Goal: Task Accomplishment & Management: Complete application form

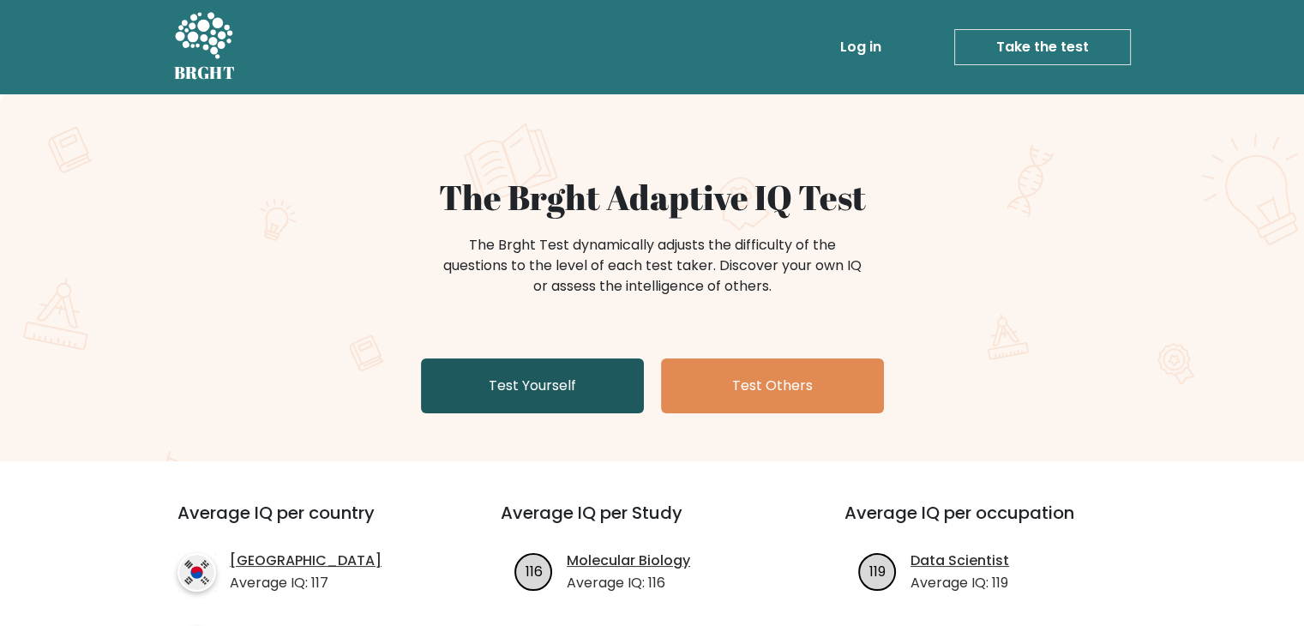
drag, startPoint x: 0, startPoint y: 0, endPoint x: 543, endPoint y: 376, distance: 660.4
click at [543, 376] on link "Test Yourself" at bounding box center [532, 385] width 223 height 55
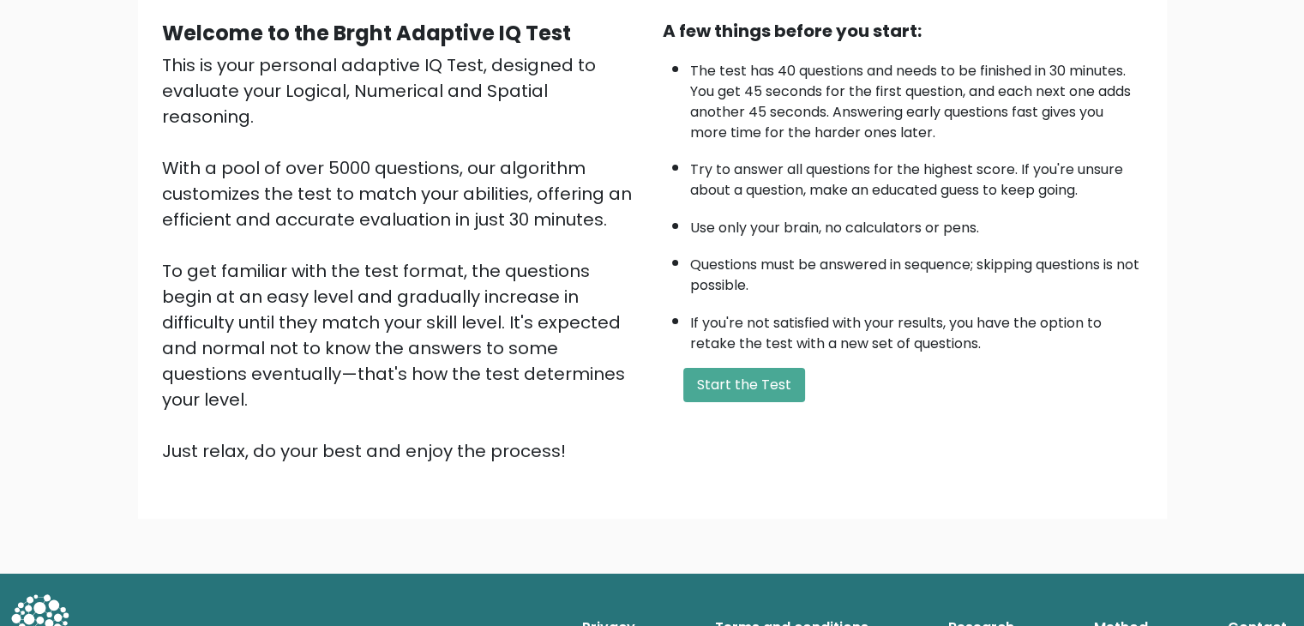
scroll to position [159, 0]
click at [765, 374] on button "Start the Test" at bounding box center [744, 384] width 122 height 34
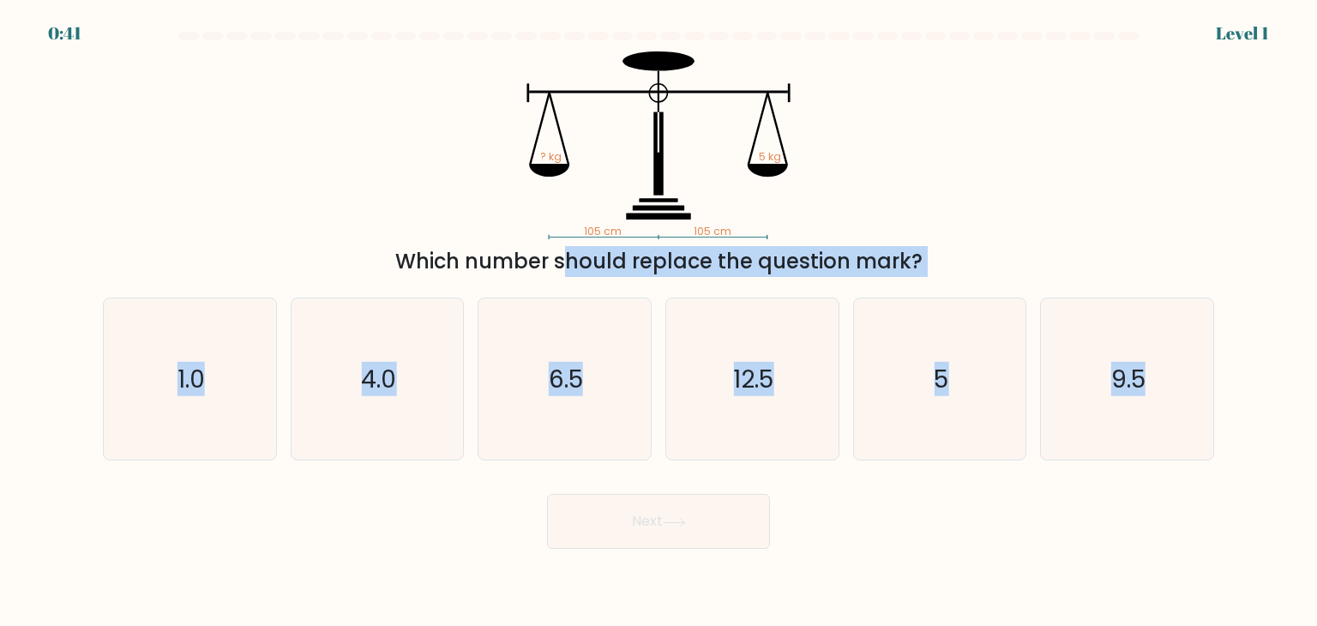
drag, startPoint x: 1259, startPoint y: 418, endPoint x: 374, endPoint y: 243, distance: 901.7
click at [374, 242] on form at bounding box center [658, 290] width 1317 height 517
copy form "Which number should replace the question mark? a. 1.0 b. 4.0 c. 6.5 d. 12.5 e. …"
click at [355, 333] on icon "4.0" at bounding box center [377, 378] width 161 height 161
click at [658, 321] on input "b. 4.0" at bounding box center [658, 317] width 1 height 9
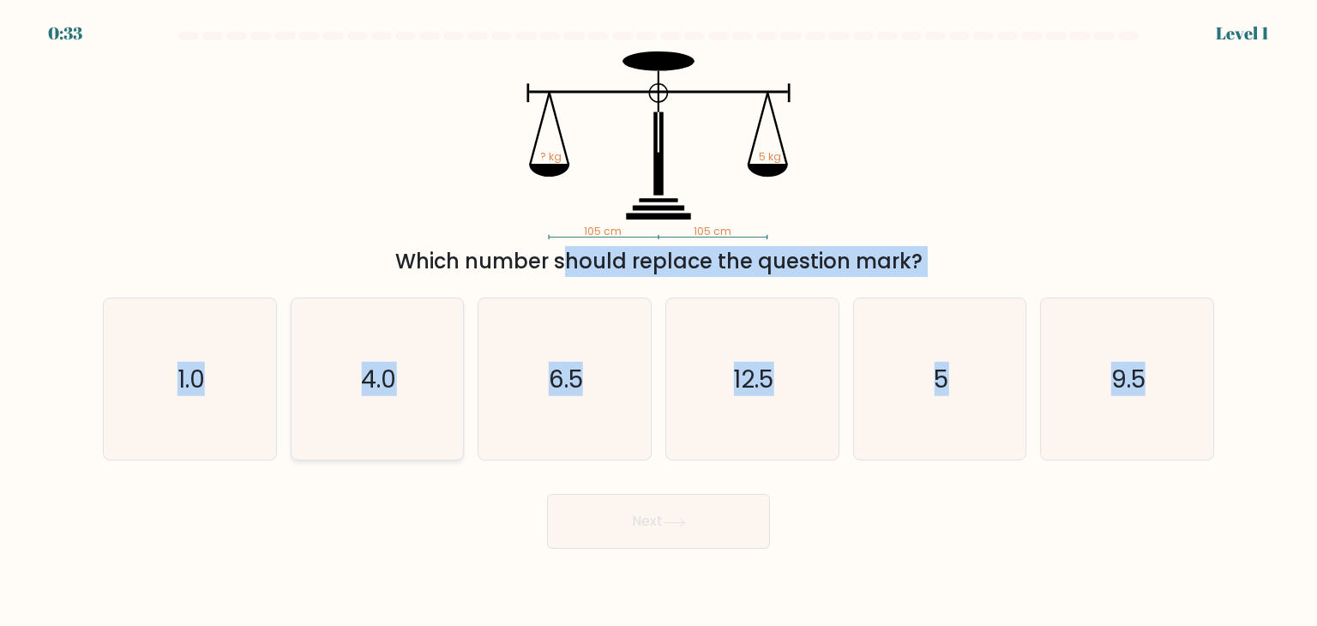
radio input "true"
click at [748, 536] on button "Next" at bounding box center [658, 521] width 223 height 55
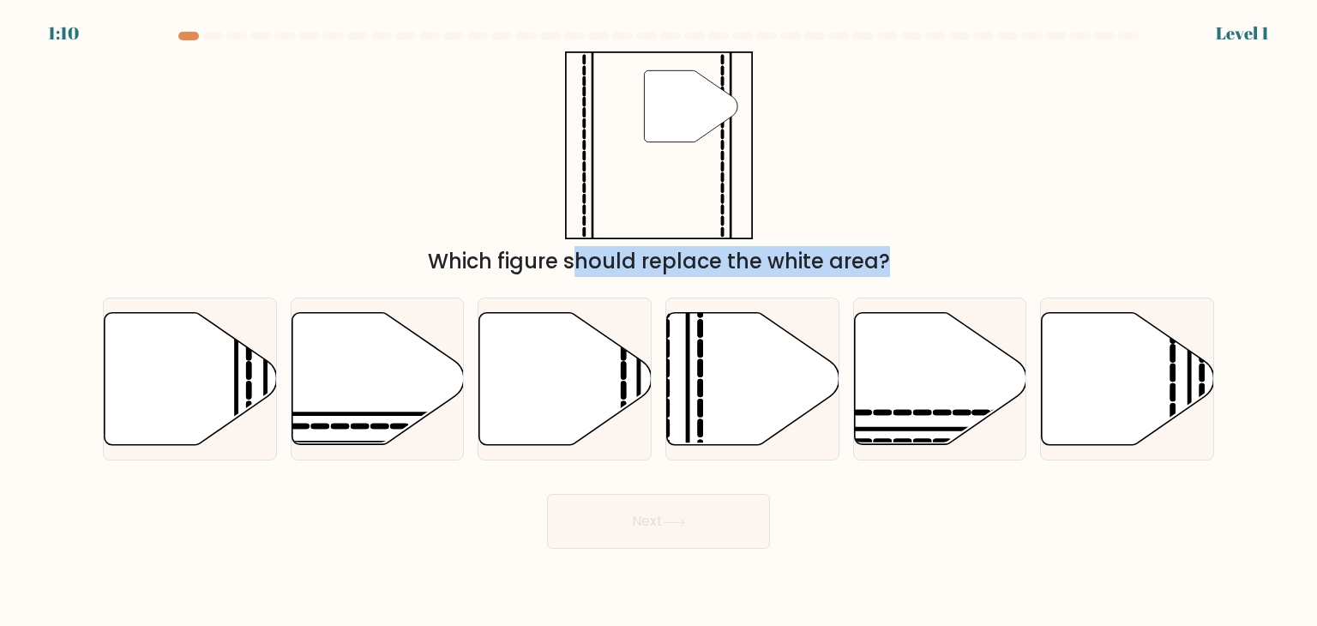
drag, startPoint x: 1246, startPoint y: 378, endPoint x: 502, endPoint y: 231, distance: 758.4
click at [502, 231] on form at bounding box center [658, 290] width 1317 height 517
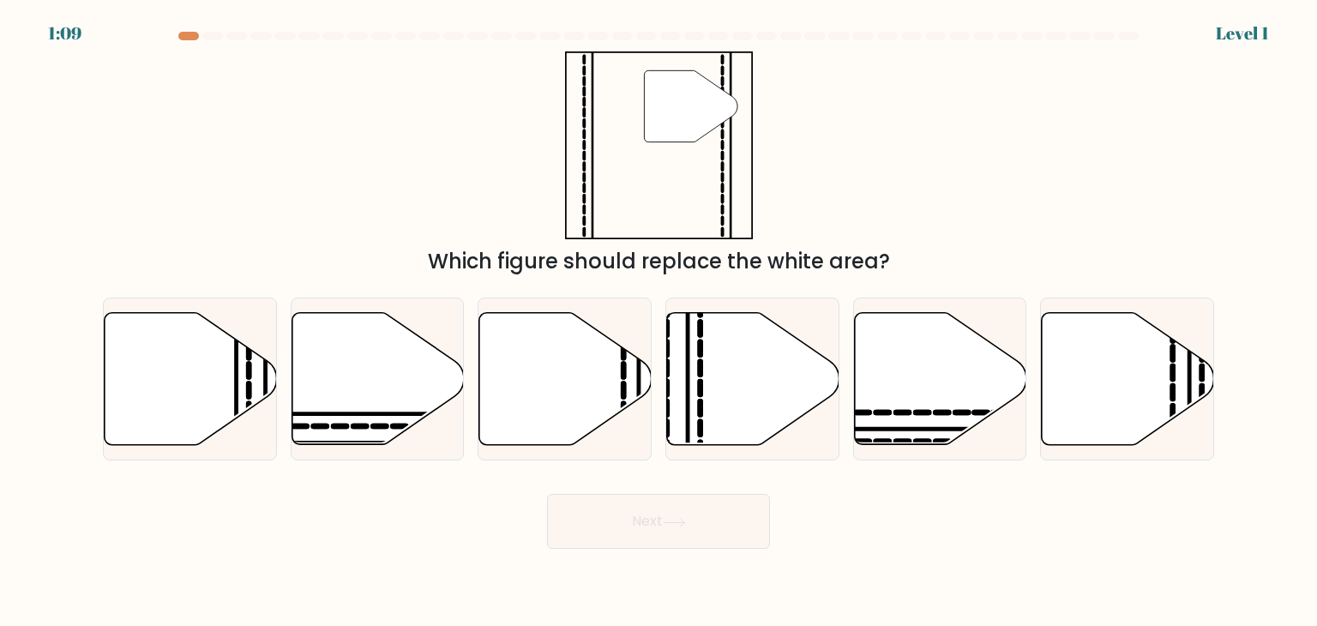
click at [998, 219] on div "" Which figure should replace the white area?" at bounding box center [659, 163] width 1132 height 225
click at [590, 381] on icon at bounding box center [565, 379] width 172 height 132
click at [658, 321] on input "c." at bounding box center [658, 317] width 1 height 9
radio input "true"
click at [682, 511] on button "Next" at bounding box center [658, 521] width 223 height 55
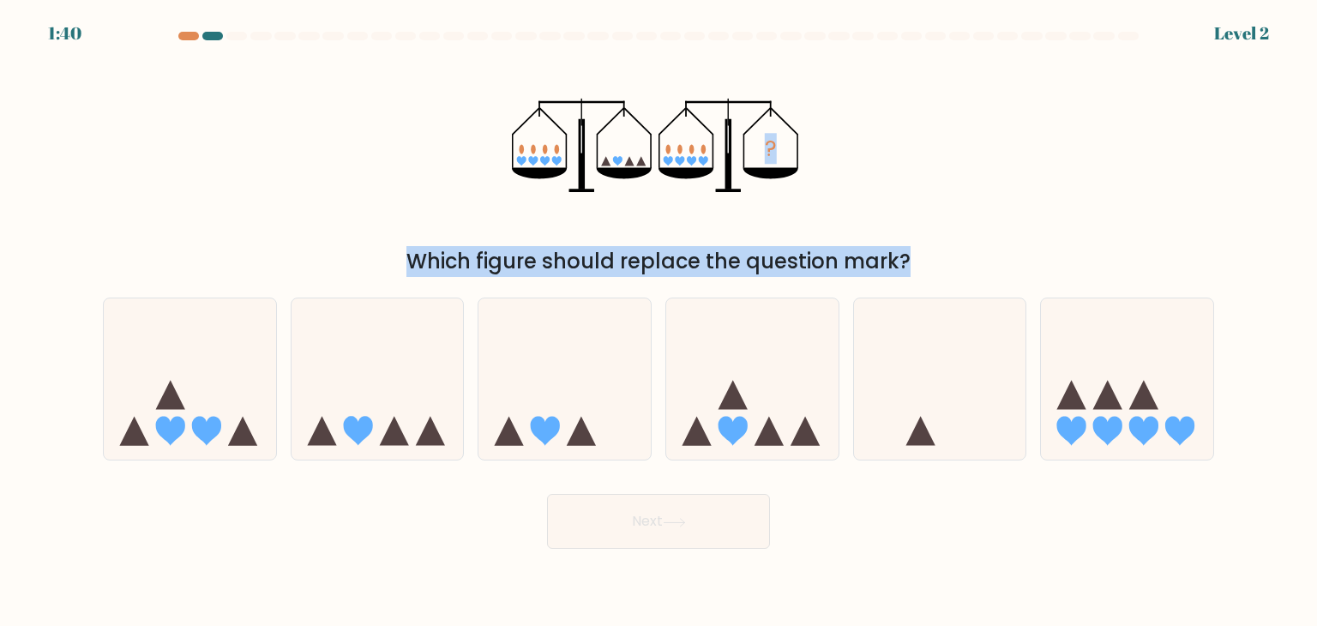
drag, startPoint x: 1231, startPoint y: 409, endPoint x: 497, endPoint y: 128, distance: 785.9
click at [497, 128] on form at bounding box center [658, 290] width 1317 height 517
click at [435, 148] on div "? Which figure should replace the question mark?" at bounding box center [659, 163] width 1132 height 225
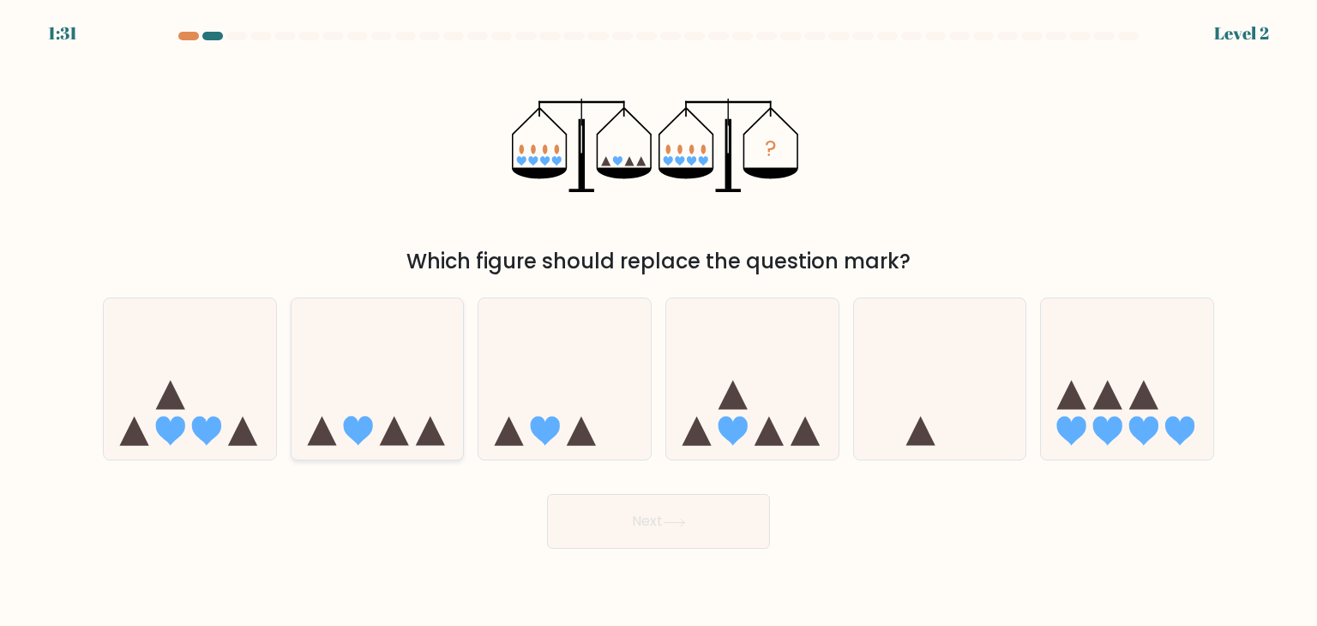
click at [437, 402] on icon at bounding box center [377, 379] width 172 height 142
click at [658, 321] on input "b." at bounding box center [658, 317] width 1 height 9
radio input "true"
click at [676, 515] on button "Next" at bounding box center [658, 521] width 223 height 55
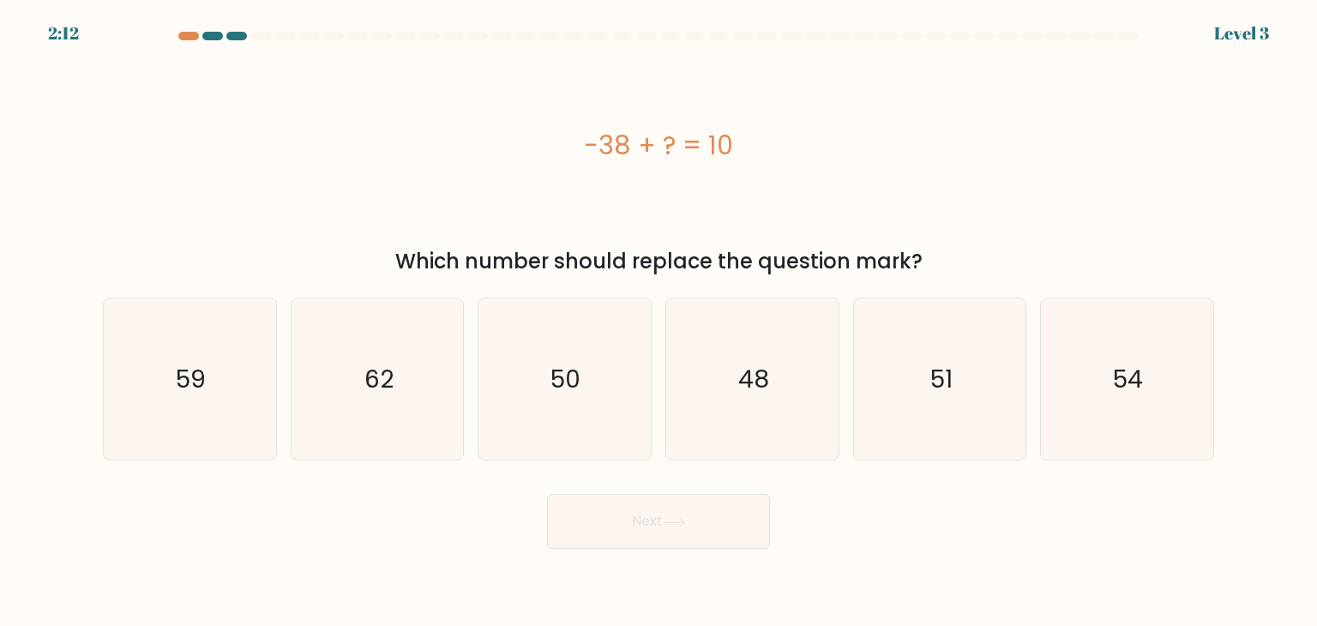
drag, startPoint x: 925, startPoint y: 261, endPoint x: 694, endPoint y: 207, distance: 237.9
click at [694, 207] on div "-38 + ? = 10 Which number should replace the question mark?" at bounding box center [659, 163] width 1132 height 225
click at [1085, 236] on div "-38 + ? = 10" at bounding box center [658, 145] width 1111 height 188
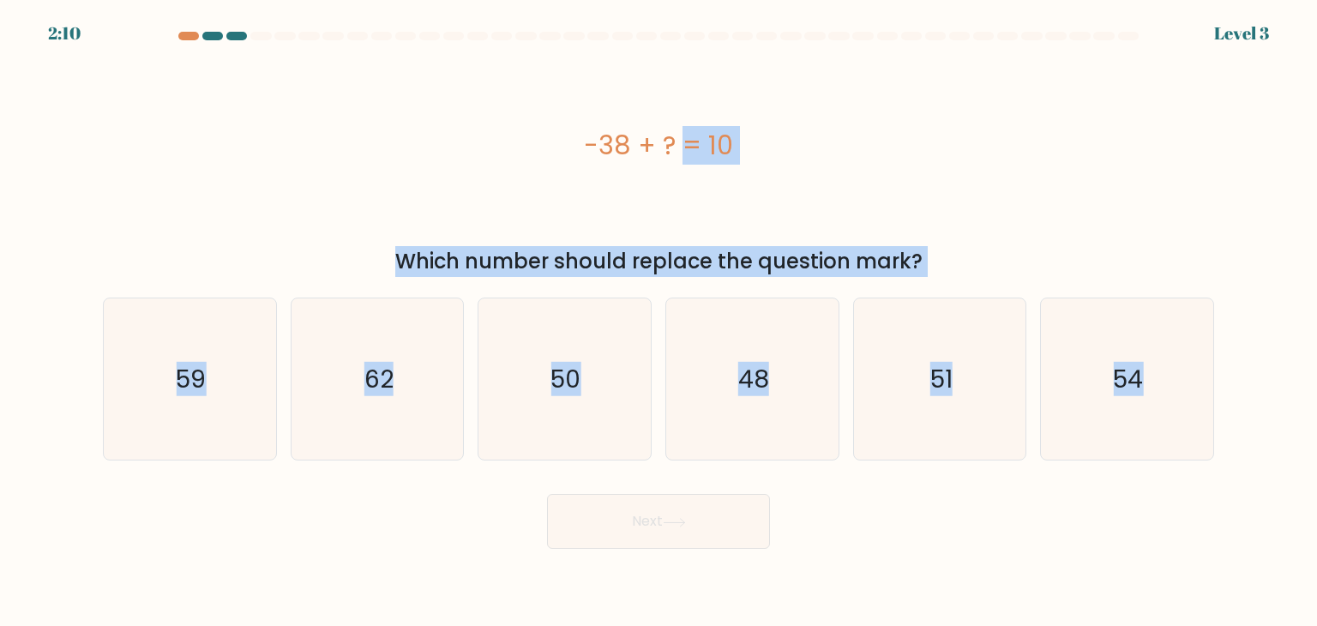
drag, startPoint x: 1245, startPoint y: 405, endPoint x: 420, endPoint y: 159, distance: 860.6
click at [420, 159] on form "a." at bounding box center [658, 290] width 1317 height 517
copy form "-38 + ? = 10 Which number should replace the question mark? a. 59 b. 62 c. 50 d…"
click at [754, 347] on icon "48" at bounding box center [751, 378] width 161 height 161
click at [659, 321] on input "d. 48" at bounding box center [658, 317] width 1 height 9
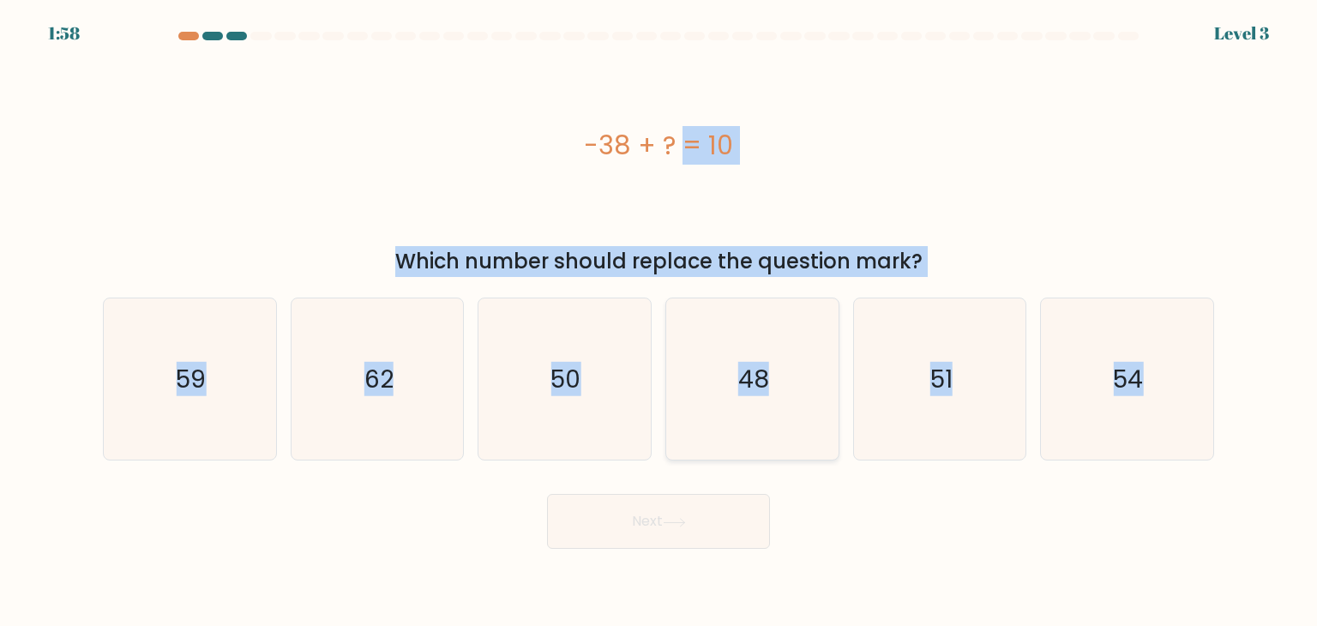
radio input "true"
click at [649, 546] on button "Next" at bounding box center [658, 521] width 223 height 55
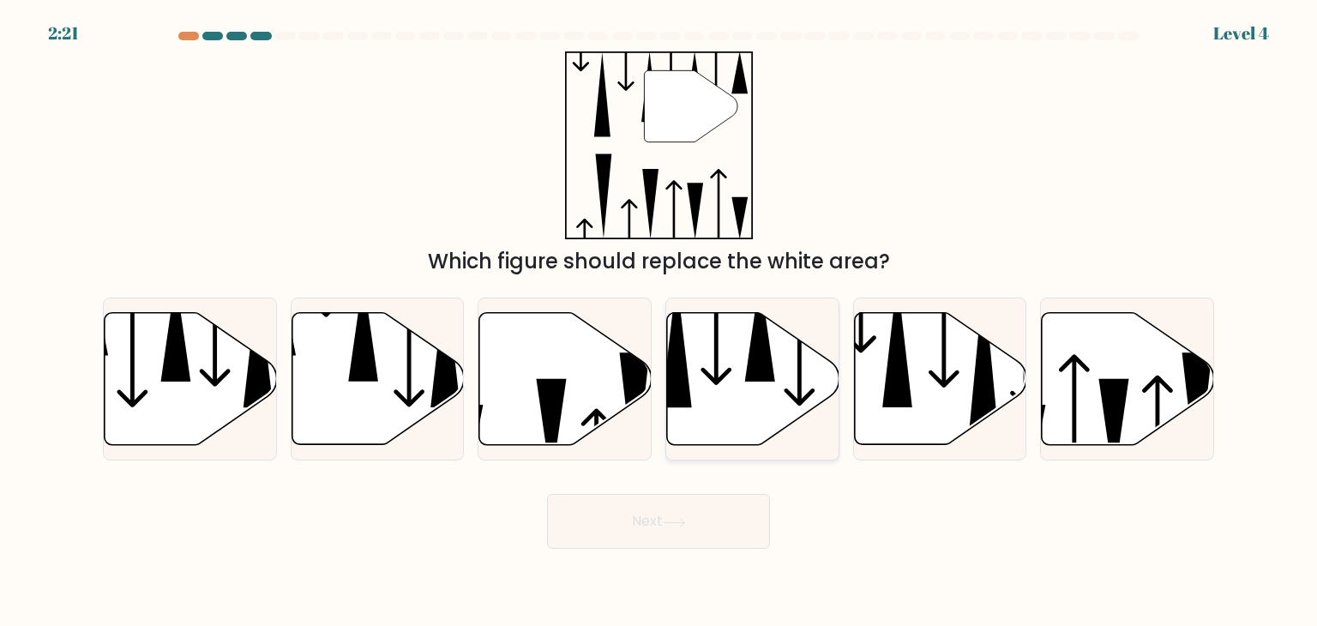
click at [781, 375] on icon at bounding box center [753, 379] width 172 height 132
click at [659, 321] on input "d." at bounding box center [658, 317] width 1 height 9
radio input "true"
click at [678, 529] on button "Next" at bounding box center [658, 521] width 223 height 55
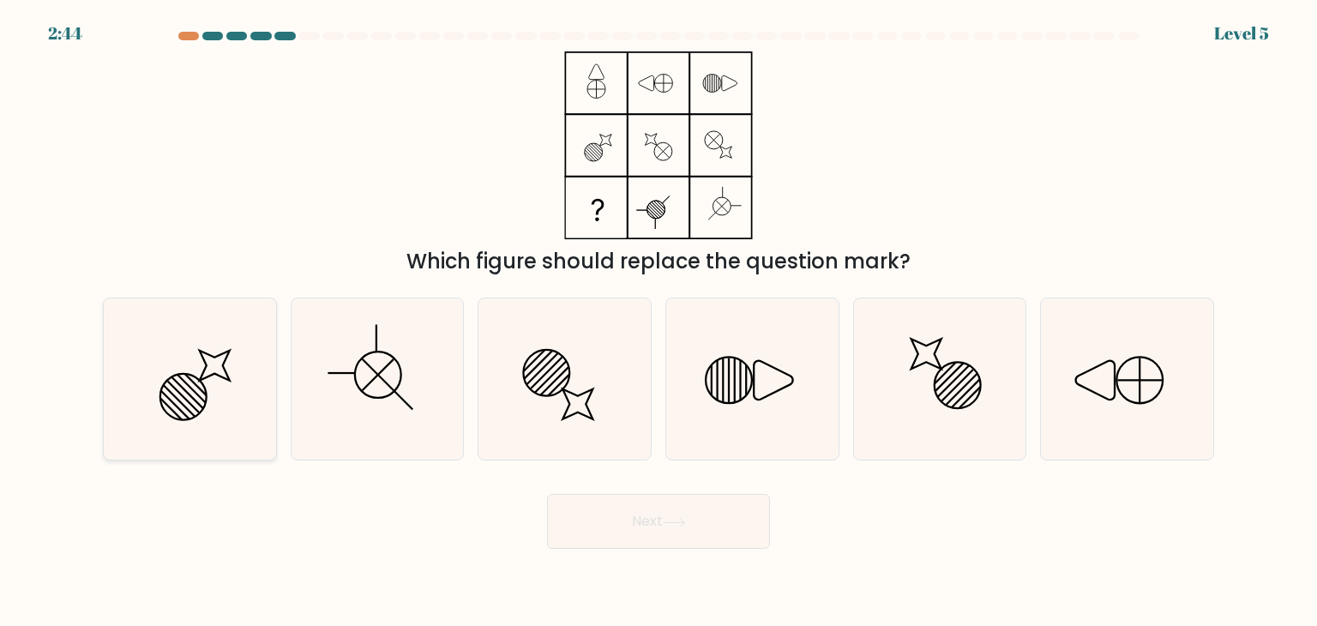
click at [181, 381] on icon at bounding box center [189, 378] width 161 height 161
click at [658, 321] on input "a." at bounding box center [658, 317] width 1 height 9
radio input "true"
click at [672, 536] on button "Next" at bounding box center [658, 521] width 223 height 55
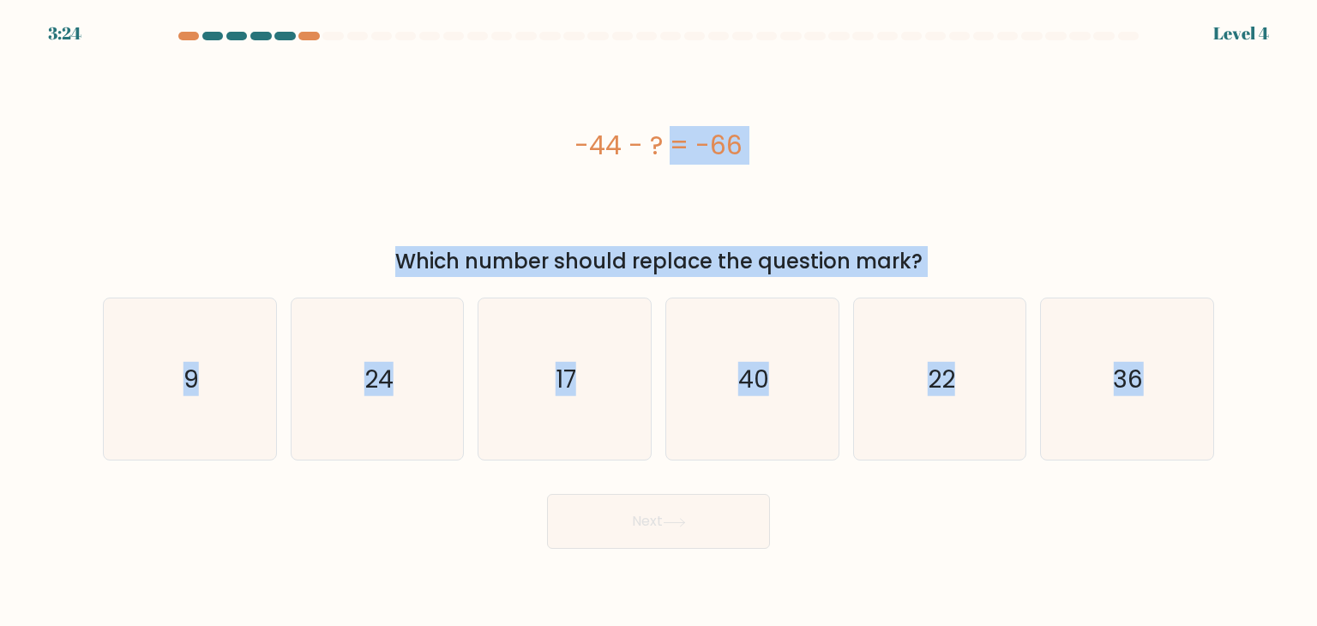
drag, startPoint x: 1222, startPoint y: 372, endPoint x: 566, endPoint y: 165, distance: 688.7
click at [566, 164] on form "a. 9" at bounding box center [658, 290] width 1317 height 517
copy form "-44 - ? = -66 Which number should replace the question mark? a. 9 b. 24 c. 17 d…"
click at [963, 400] on icon "22" at bounding box center [939, 378] width 161 height 161
click at [659, 321] on input "e. 22" at bounding box center [658, 317] width 1 height 9
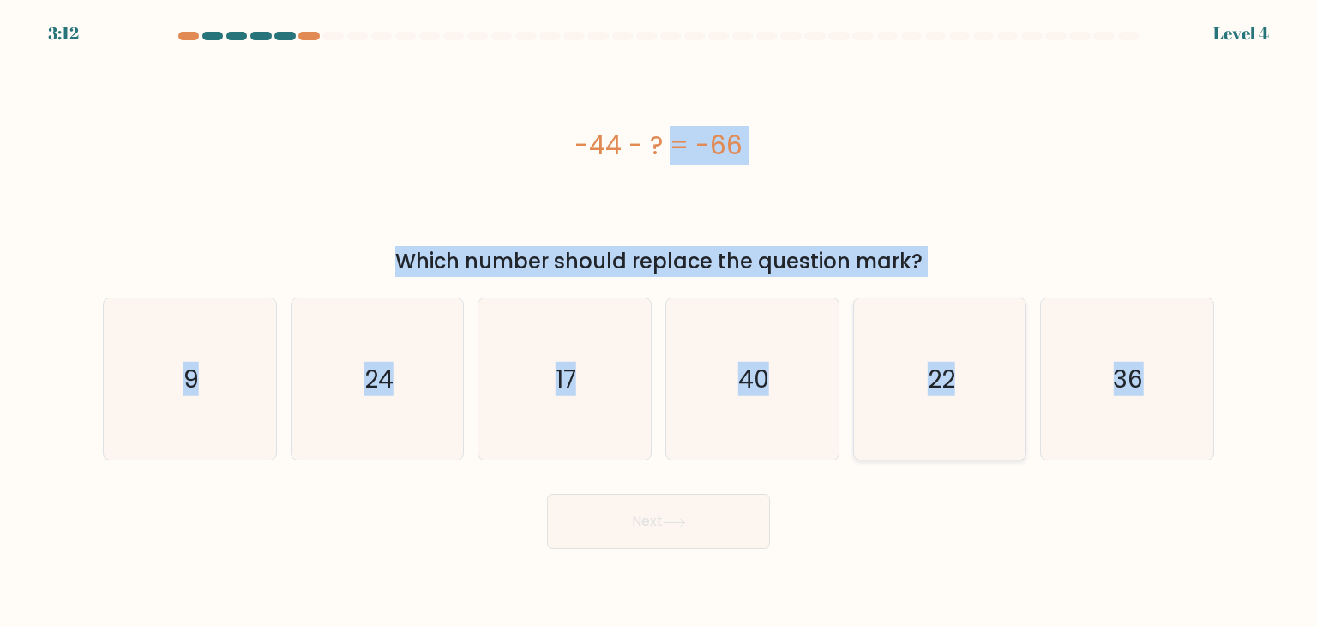
radio input "true"
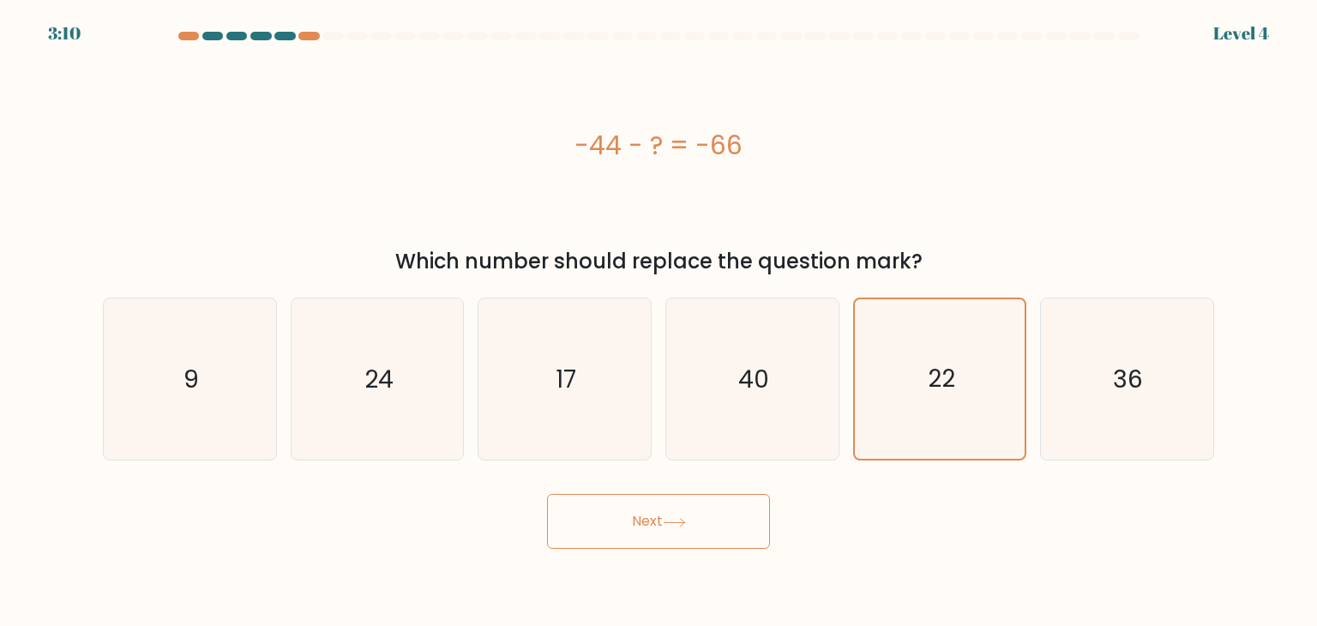
click at [693, 530] on button "Next" at bounding box center [658, 521] width 223 height 55
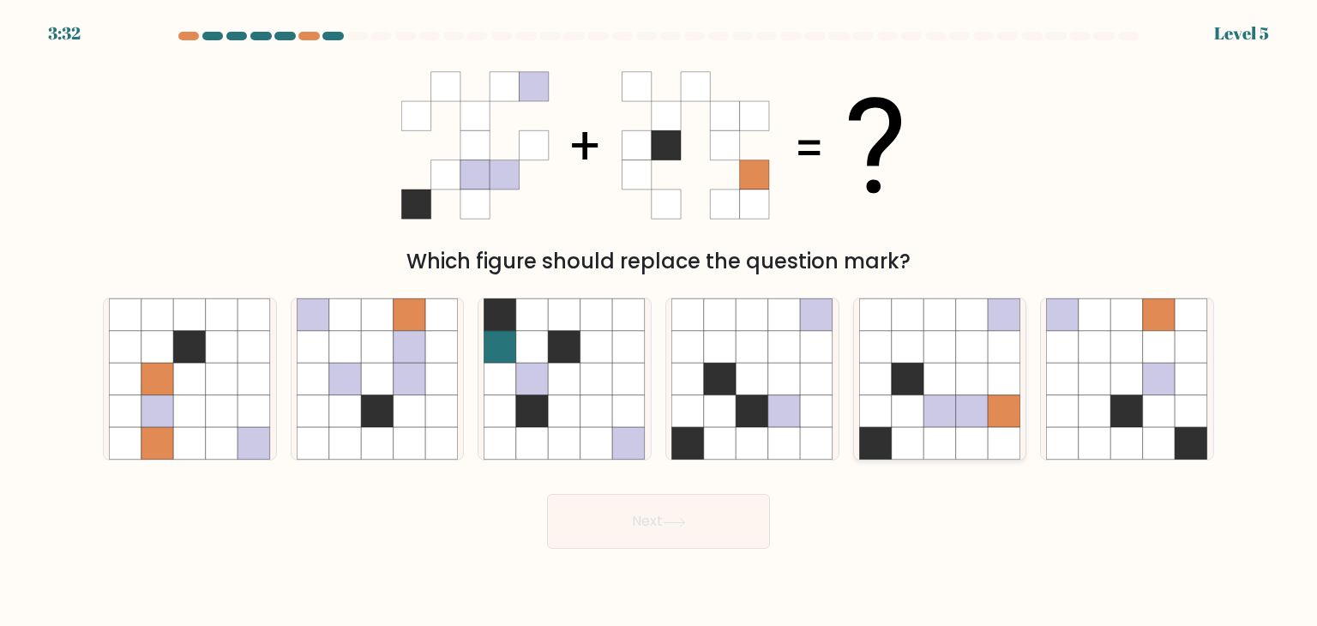
click at [956, 395] on icon at bounding box center [972, 411] width 33 height 33
click at [659, 321] on input "e." at bounding box center [658, 317] width 1 height 9
radio input "true"
click at [690, 538] on button "Next" at bounding box center [658, 521] width 223 height 55
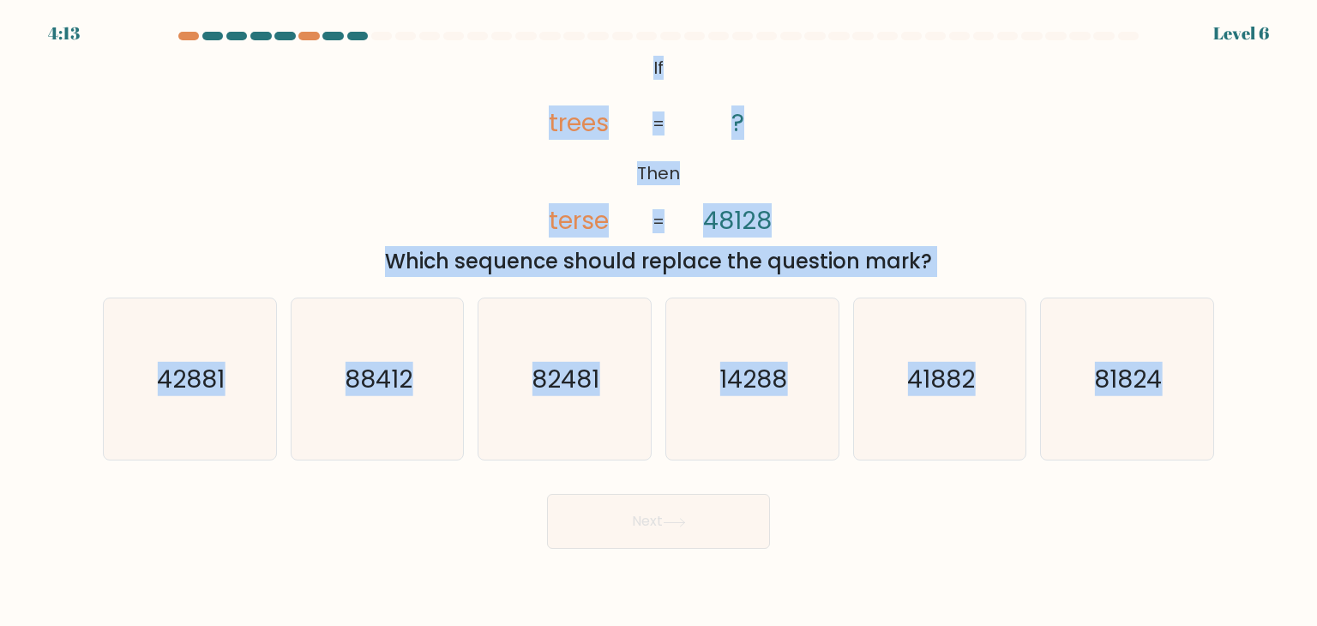
drag, startPoint x: 1225, startPoint y: 376, endPoint x: 664, endPoint y: 79, distance: 634.7
click at [652, 87] on form "If ?" at bounding box center [658, 290] width 1317 height 517
copy form "If Then trees terse ? 48128 = = Which sequence should replace the question mark…"
click at [927, 131] on div "@import url('[URL][DOMAIN_NAME]); If Then trees terse ? 48128 = = Which sequenc…" at bounding box center [659, 163] width 1132 height 225
drag, startPoint x: 647, startPoint y: 68, endPoint x: 1211, endPoint y: 414, distance: 661.9
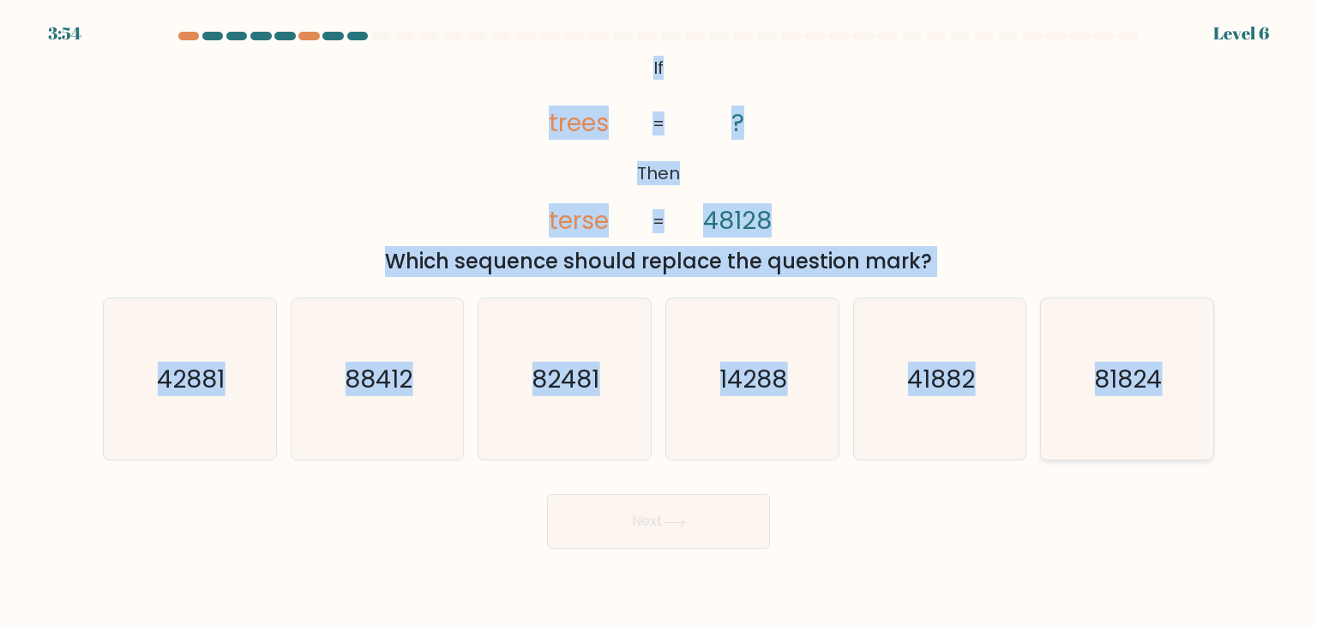
click at [1211, 414] on form "If ?" at bounding box center [658, 290] width 1317 height 517
copy form "If Then trees terse ? 48128 = = Which sequence should replace the question mark…"
click at [255, 357] on icon "42881" at bounding box center [189, 378] width 161 height 161
click at [658, 321] on input "a. 42881" at bounding box center [658, 317] width 1 height 9
radio input "true"
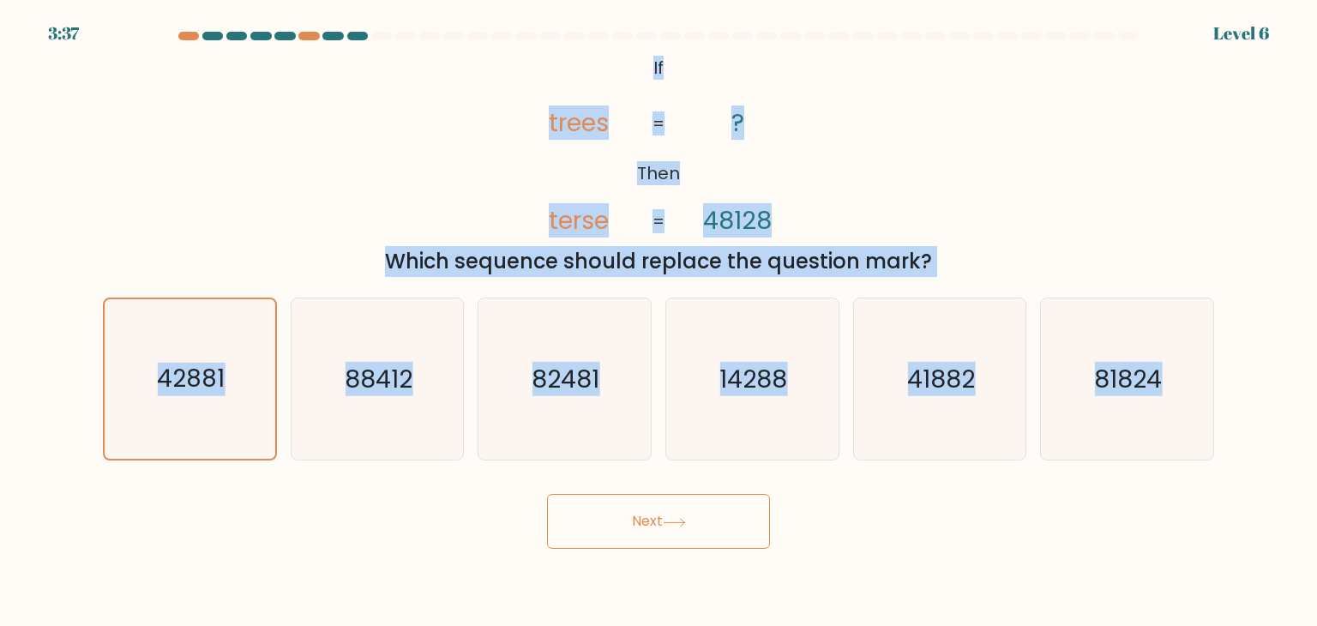
click at [1024, 189] on div "@import url('[URL][DOMAIN_NAME]); If Then trees terse ? 48128 = = Which sequenc…" at bounding box center [659, 163] width 1132 height 225
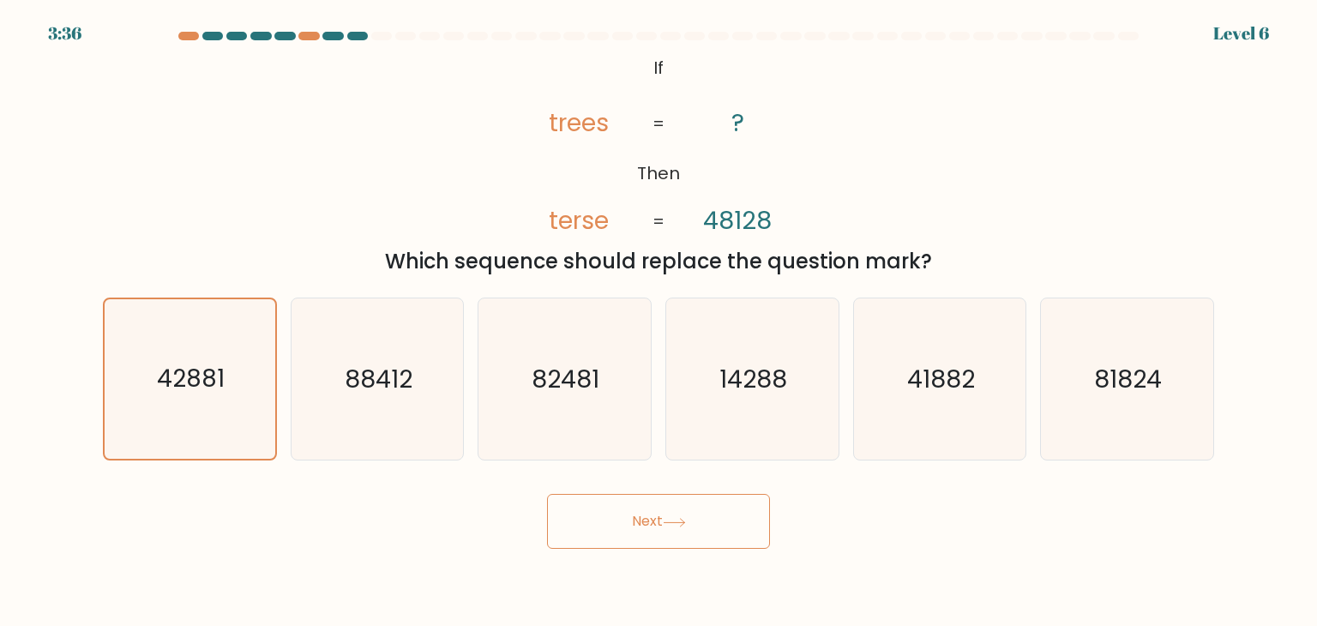
click at [690, 545] on button "Next" at bounding box center [658, 521] width 223 height 55
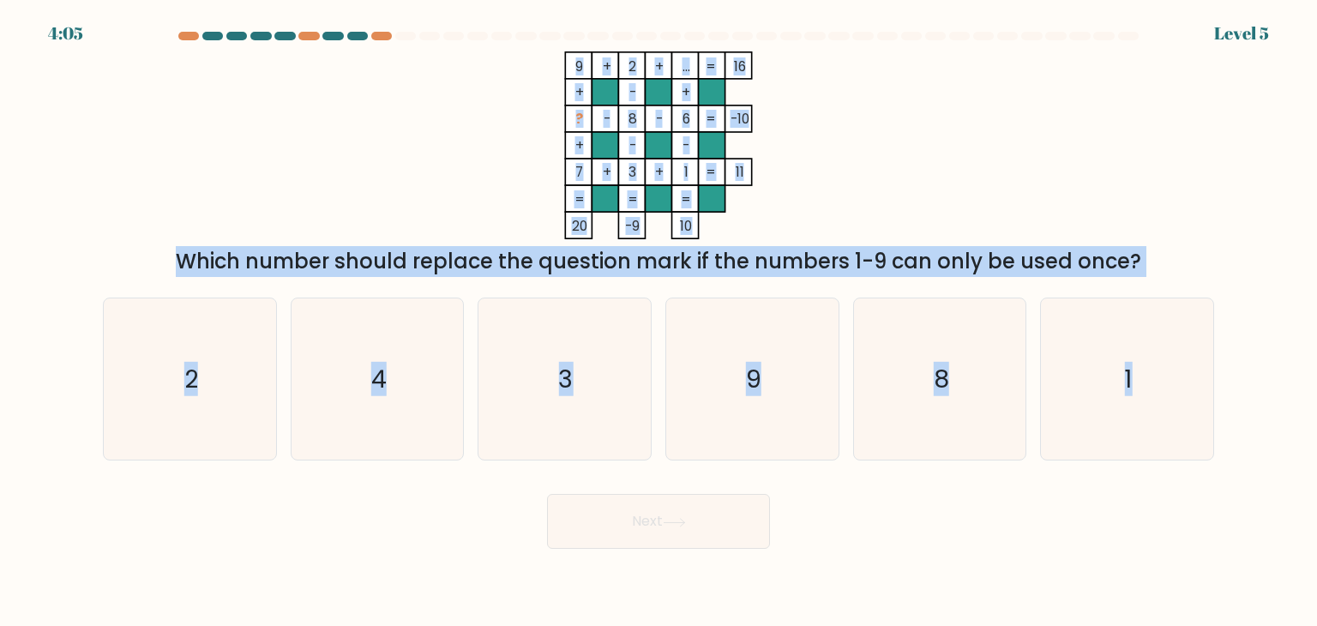
drag, startPoint x: 1245, startPoint y: 392, endPoint x: 675, endPoint y: 122, distance: 630.8
click at [675, 122] on form at bounding box center [658, 290] width 1317 height 517
copy form "9 + 2 + ... 16 + - + ? - 8 - 6 -10 + - - 7 + 3 + 1 = 11 = = = = 20 -9 10 = Whic…"
click at [1012, 141] on div "9 + 2 + ... 16 + - + ? - 8 - 6 -10 + - - 7 + 3 + 1 = 11 = = = = 20 -9 10 = Whic…" at bounding box center [659, 163] width 1132 height 225
click at [782, 259] on div "Which number should replace the question mark if the numbers 1-9 can only be us…" at bounding box center [658, 261] width 1090 height 31
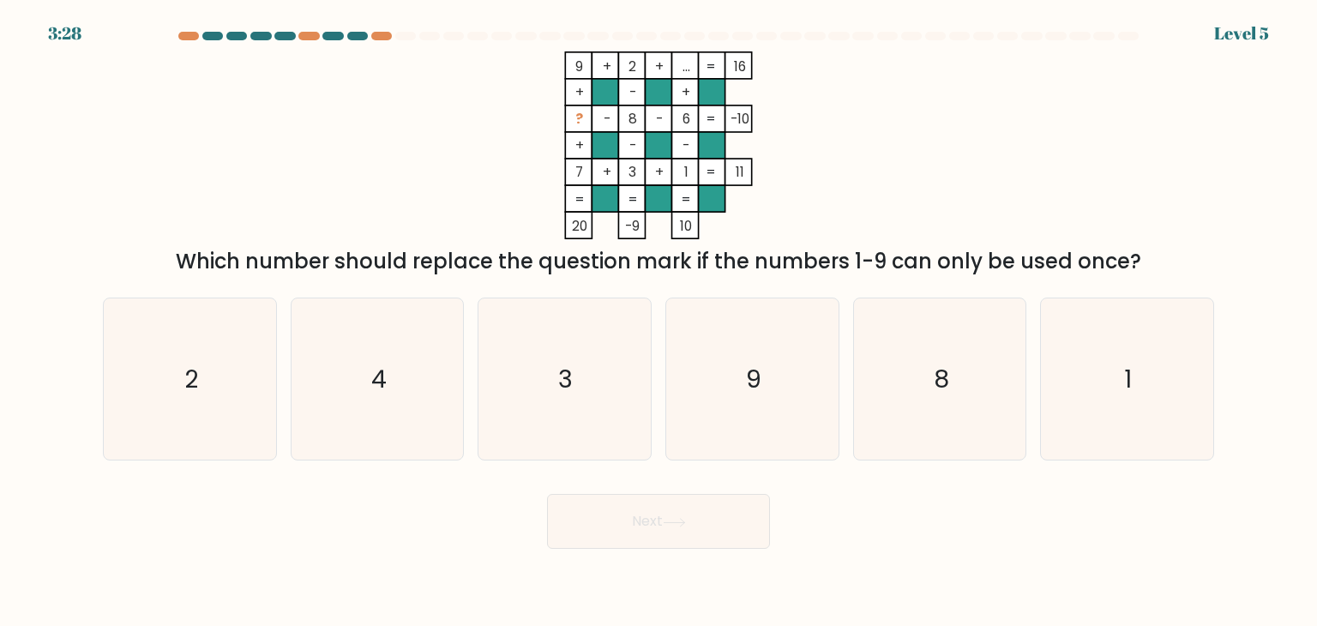
drag, startPoint x: 579, startPoint y: 116, endPoint x: 772, endPoint y: 111, distance: 193.8
click at [772, 111] on icon "9 + 2 + ... 16 + - + ? - 8 - 6 -10 + - - 7 + 3 + 1 = 11 = = = = 20 -9 10 =" at bounding box center [658, 145] width 514 height 188
copy icon "- 8 - 6 -10"
click at [991, 151] on div "9 + 2 + ... 16 + - + ? - 8 - 6 -10 + - - 7 + 3 + 1 = 11 = = = = 20 -9 10 = Whic…" at bounding box center [659, 163] width 1132 height 225
click at [405, 334] on icon "4" at bounding box center [377, 378] width 161 height 161
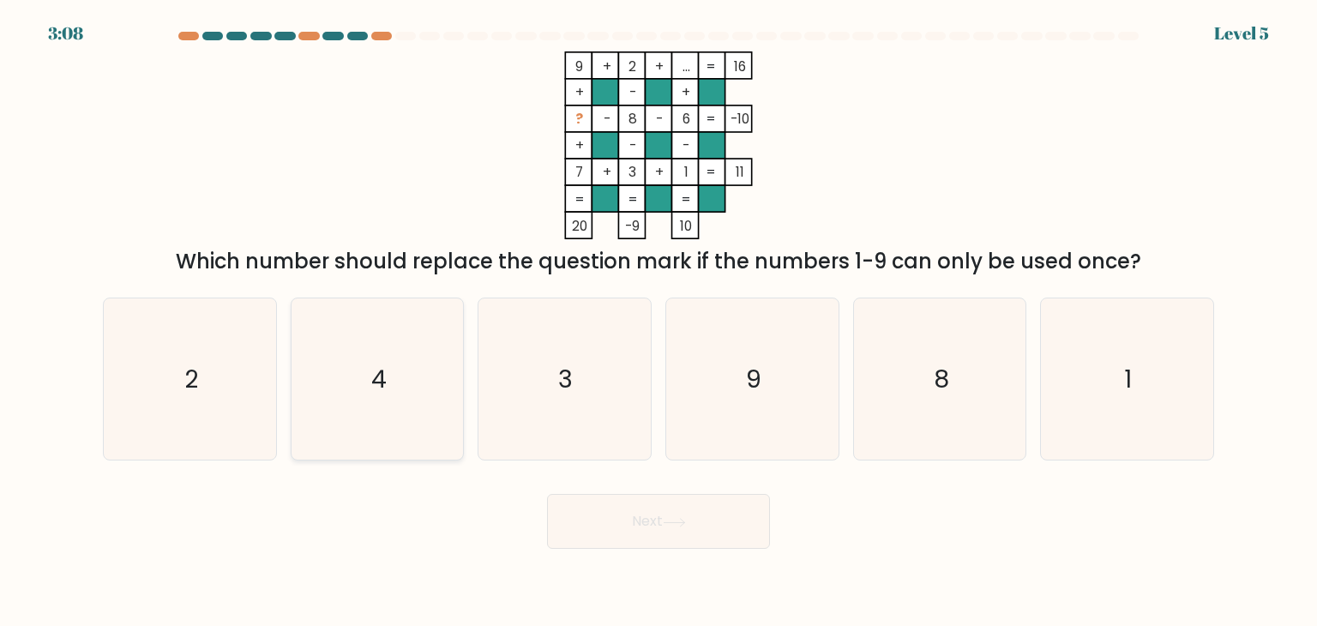
click at [658, 321] on input "b. 4" at bounding box center [658, 317] width 1 height 9
radio input "true"
click at [700, 538] on button "Next" at bounding box center [658, 521] width 223 height 55
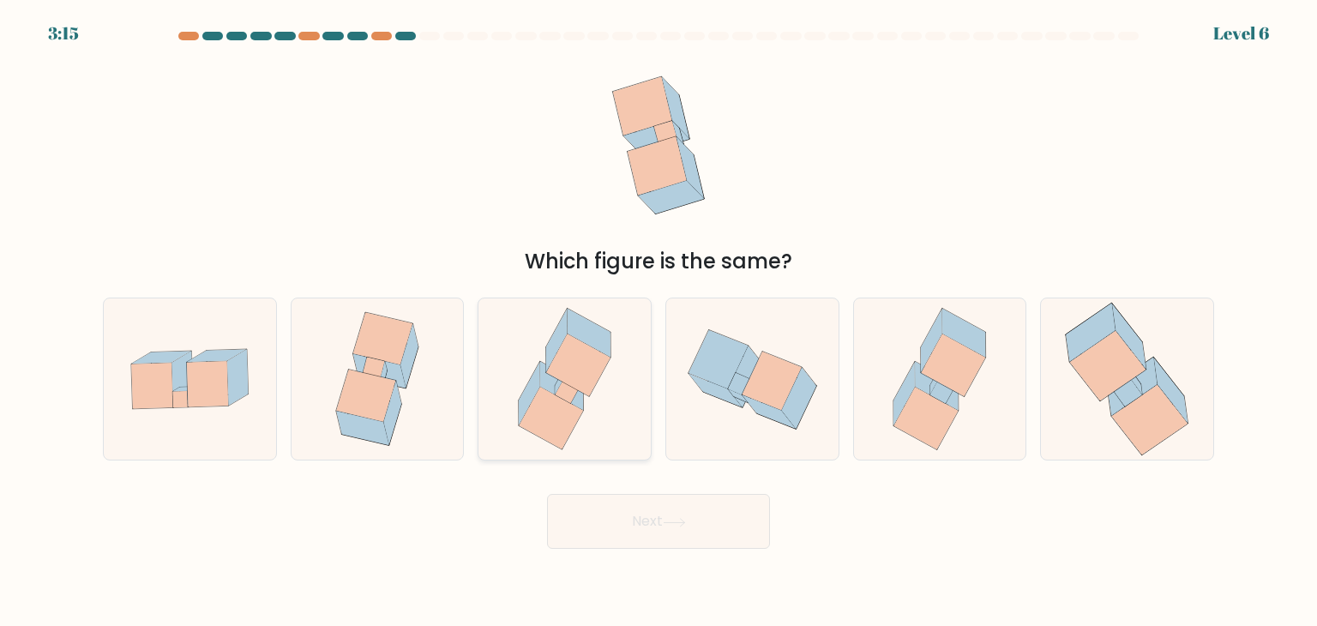
click at [600, 375] on icon at bounding box center [578, 365] width 64 height 63
click at [658, 321] on input "c." at bounding box center [658, 317] width 1 height 9
radio input "true"
click at [1152, 363] on icon at bounding box center [1133, 386] width 50 height 58
click at [659, 321] on input "f." at bounding box center [658, 317] width 1 height 9
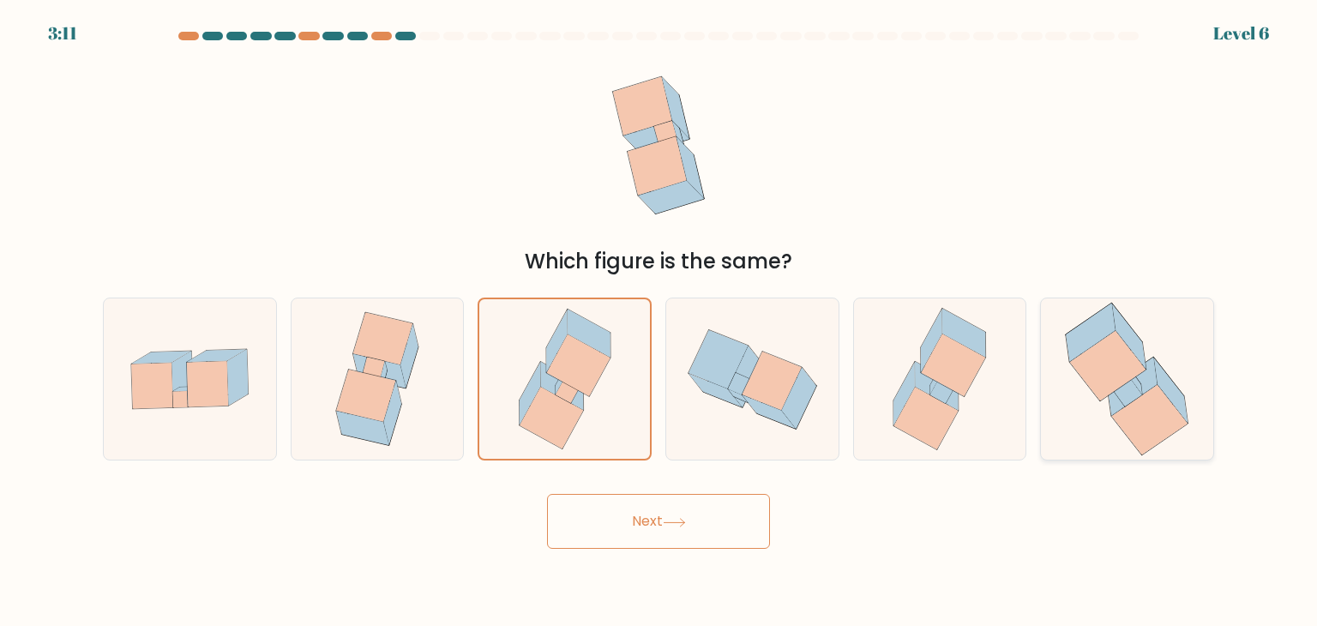
radio input "true"
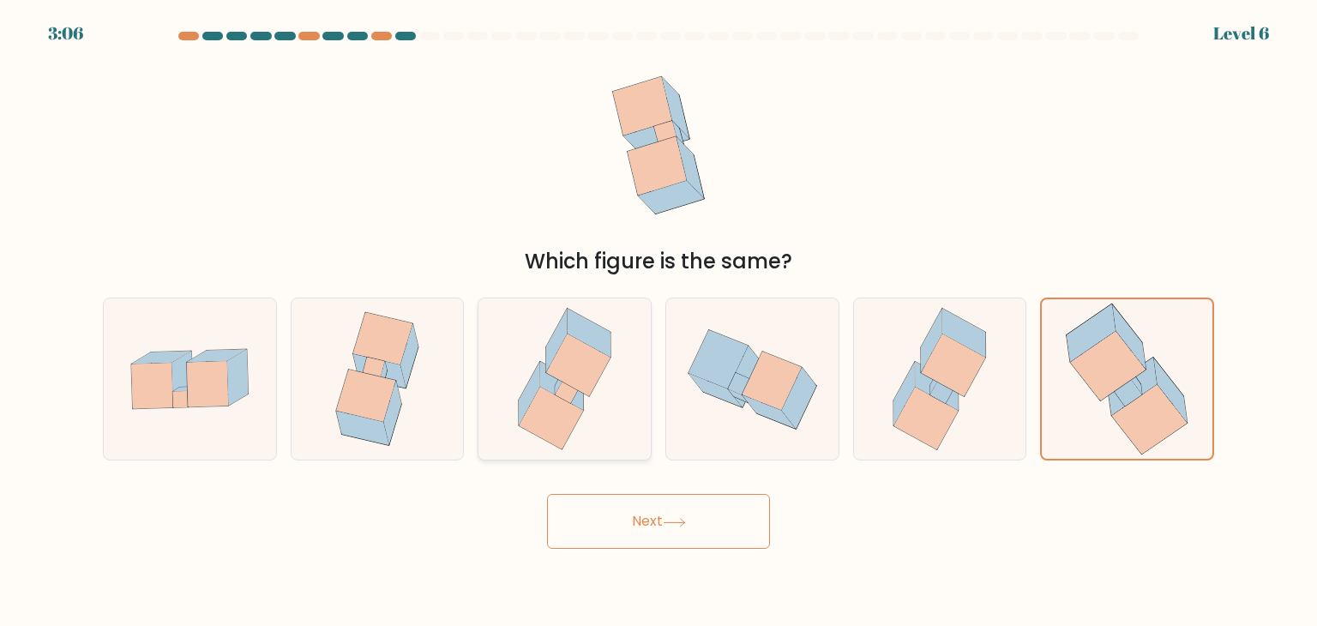
click at [583, 403] on icon at bounding box center [551, 405] width 65 height 88
click at [658, 321] on input "c." at bounding box center [658, 317] width 1 height 9
radio input "true"
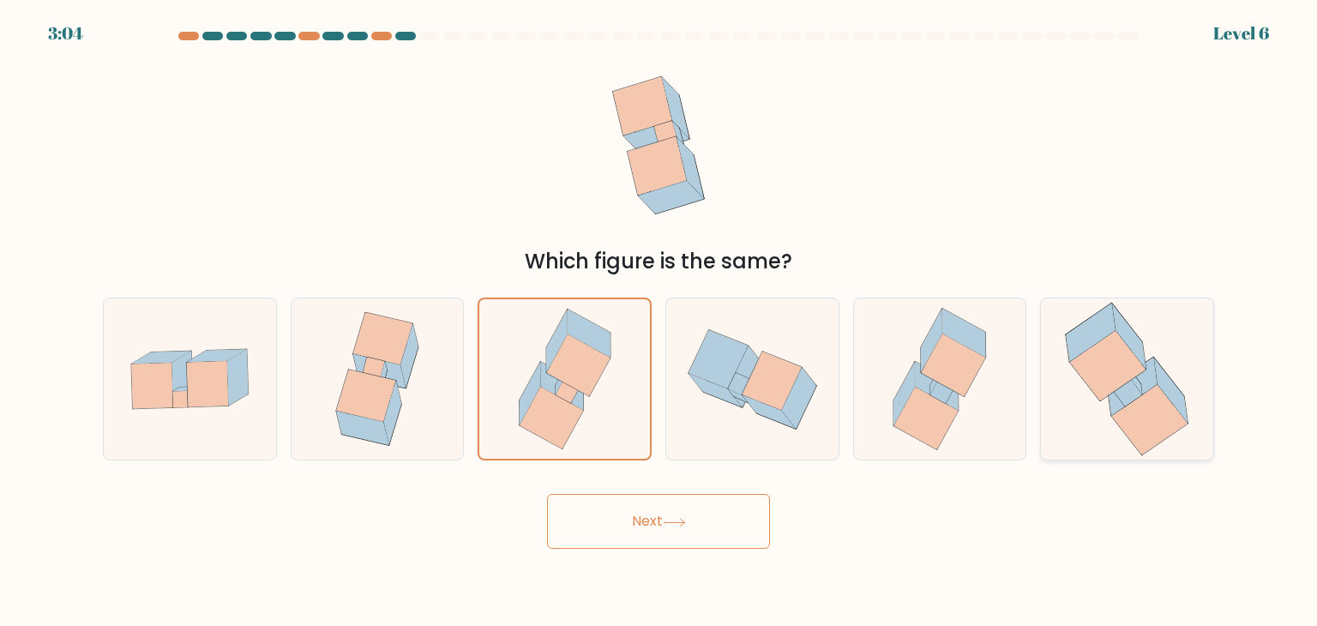
click at [1087, 386] on icon at bounding box center [1126, 378] width 153 height 161
click at [659, 321] on input "f." at bounding box center [658, 317] width 1 height 9
radio input "true"
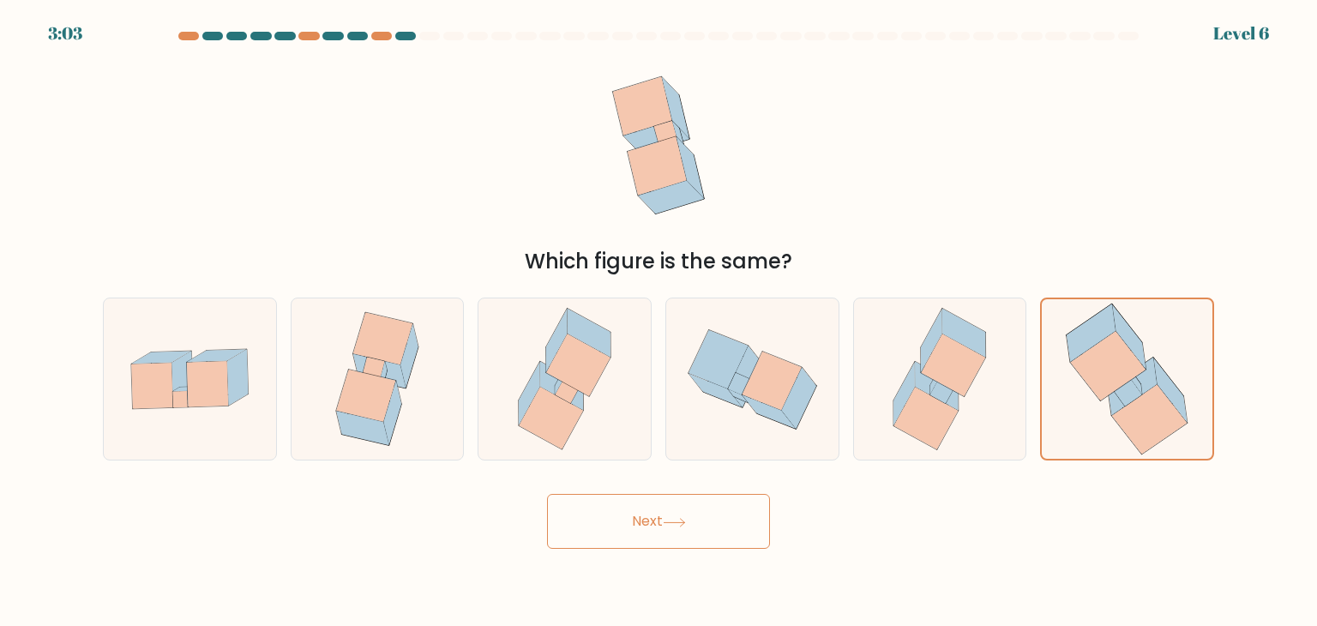
click at [639, 544] on button "Next" at bounding box center [658, 521] width 223 height 55
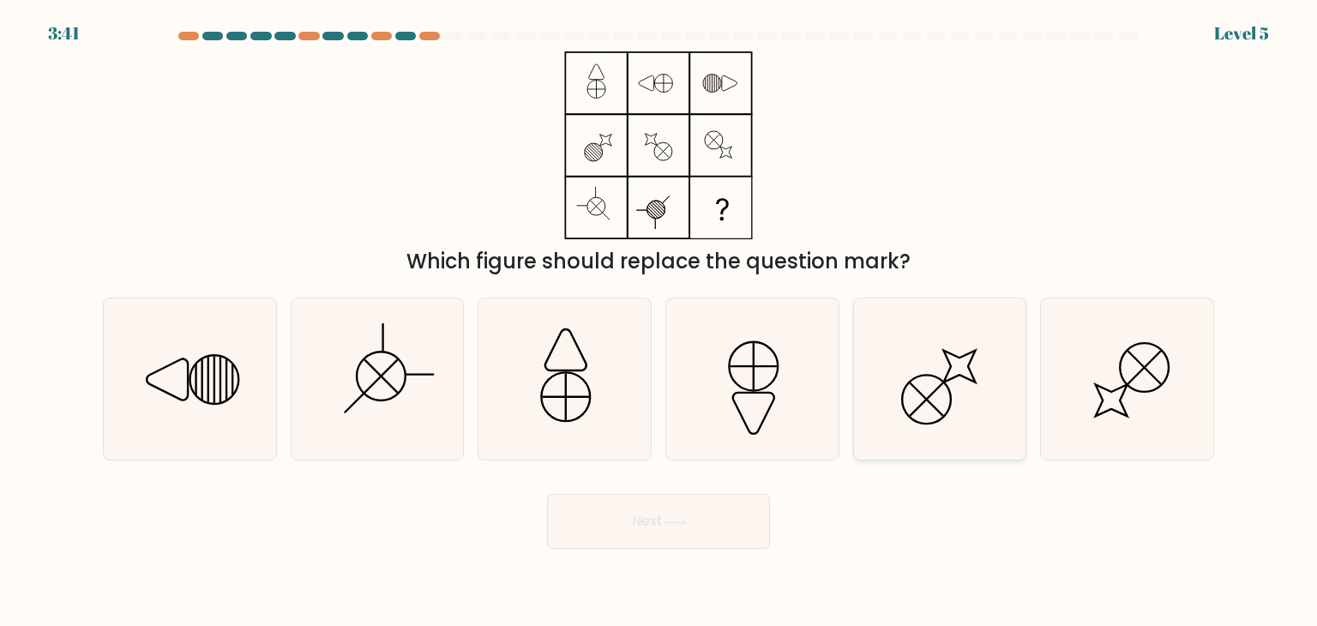
click at [904, 364] on icon at bounding box center [939, 378] width 161 height 161
click at [659, 321] on input "e." at bounding box center [658, 317] width 1 height 9
radio input "true"
click at [604, 498] on button "Next" at bounding box center [658, 521] width 223 height 55
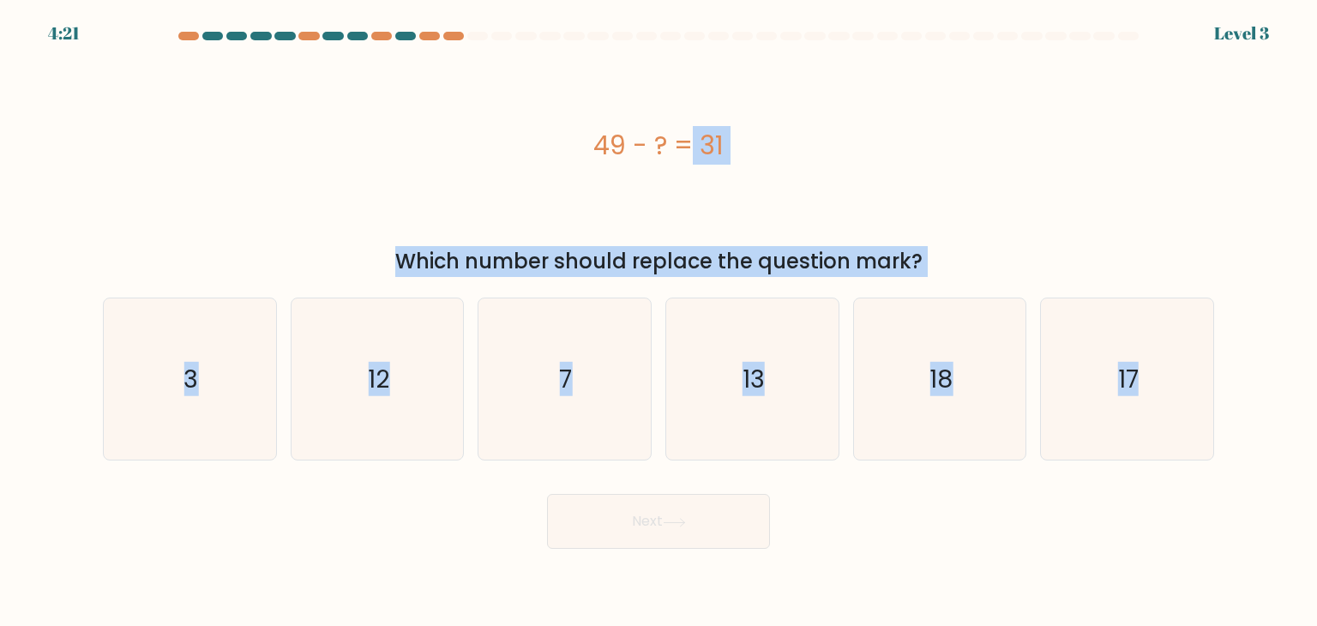
drag, startPoint x: 1250, startPoint y: 375, endPoint x: 593, endPoint y: 153, distance: 693.2
click at [593, 153] on form "a. 3" at bounding box center [658, 290] width 1317 height 517
copy form "49 - ? = 31 Which number should replace the question mark? a. 3 b. 12 c. 7 d. 1…"
click at [1031, 217] on div "49 - ? = 31" at bounding box center [658, 145] width 1111 height 188
click at [926, 390] on icon "18" at bounding box center [939, 378] width 161 height 161
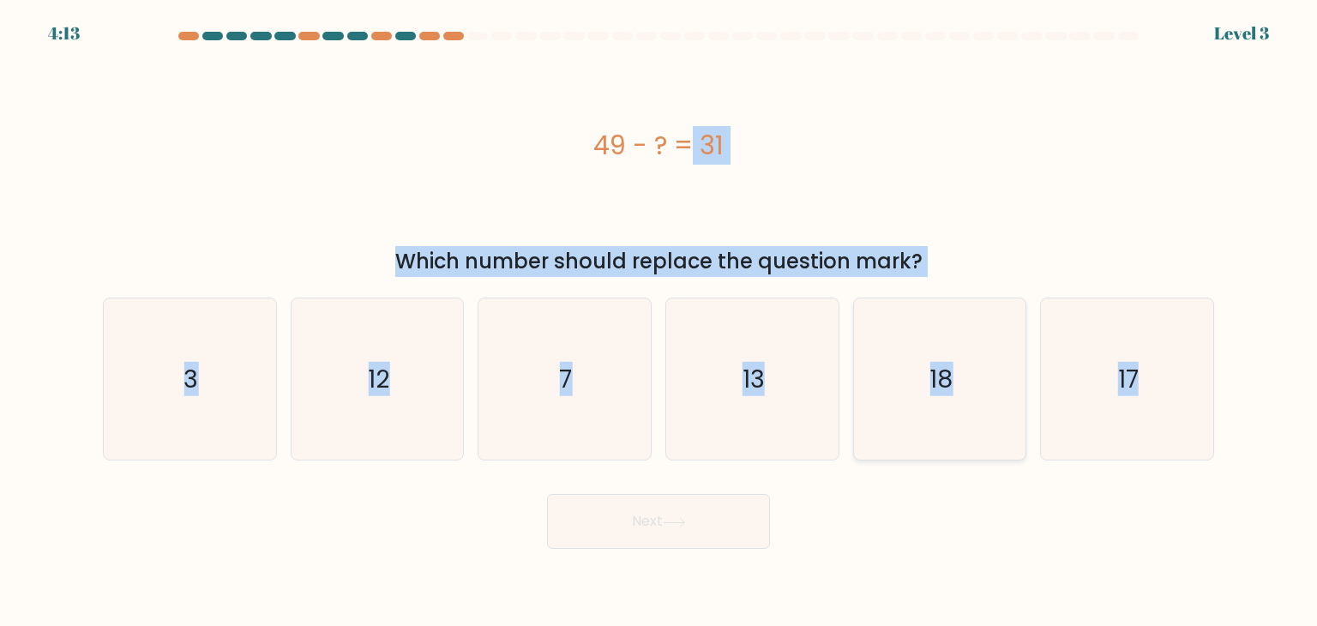
click at [659, 321] on input "e. 18" at bounding box center [658, 317] width 1 height 9
radio input "true"
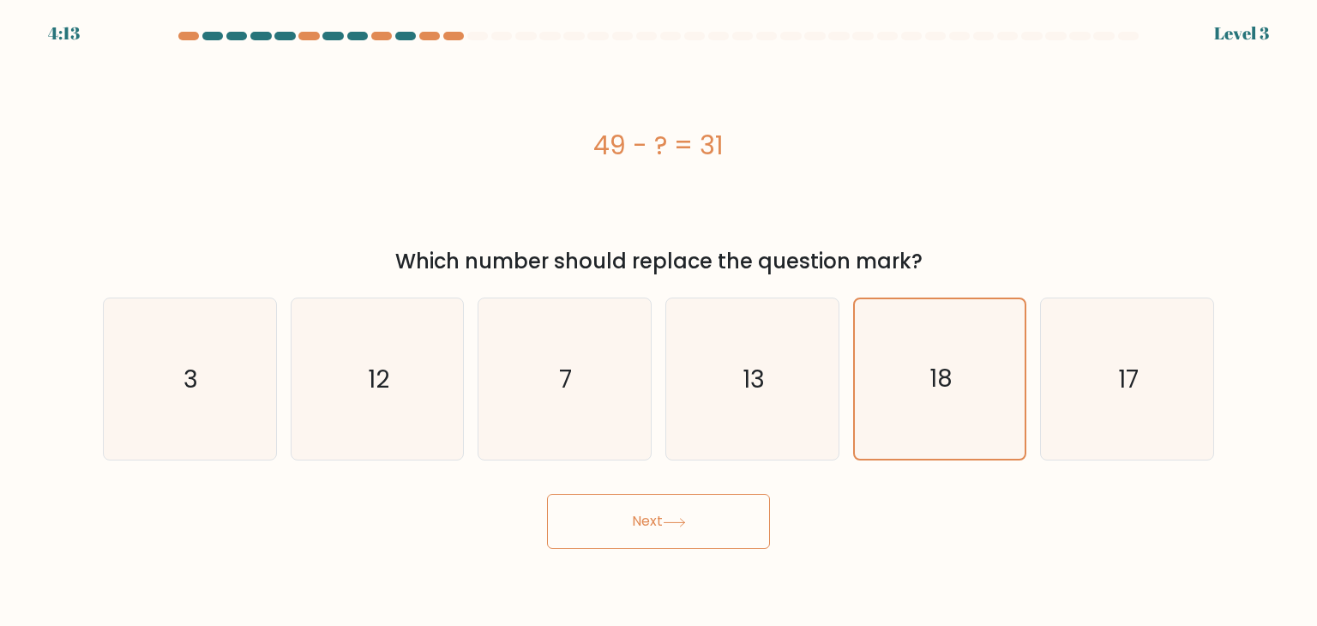
click at [691, 539] on button "Next" at bounding box center [658, 521] width 223 height 55
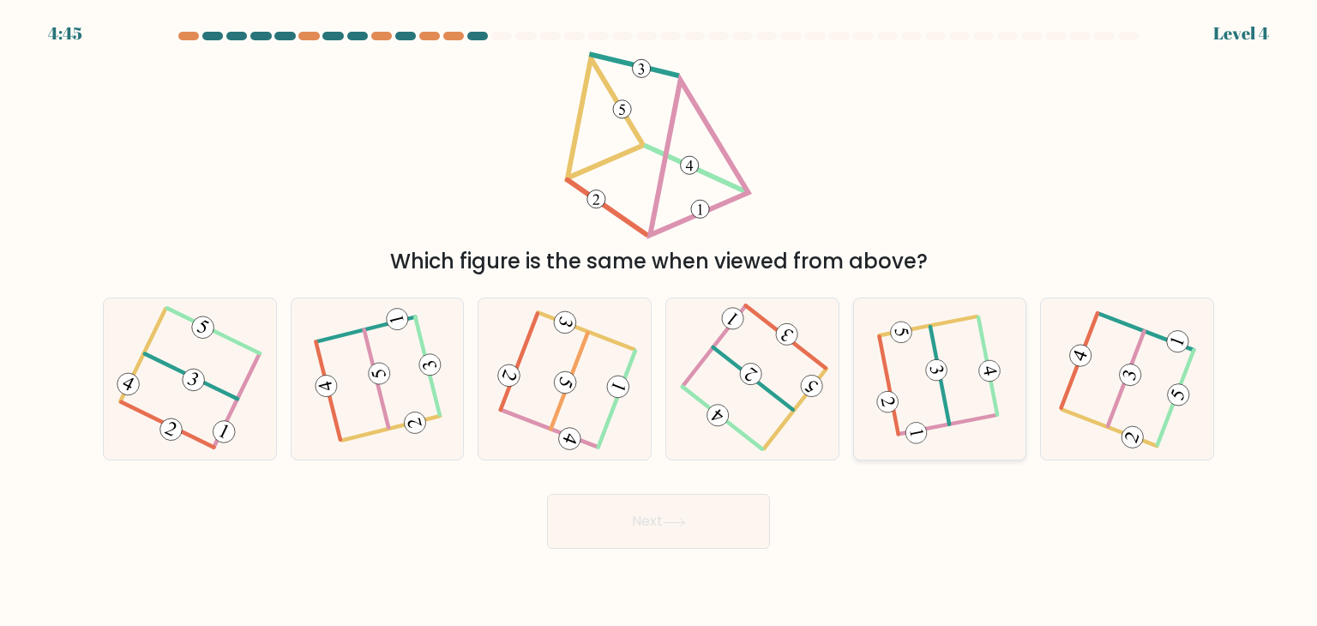
click at [919, 390] on icon at bounding box center [940, 379] width 124 height 129
click at [659, 321] on input "e." at bounding box center [658, 317] width 1 height 9
radio input "true"
click at [631, 554] on body "4:44 Level 4" at bounding box center [658, 313] width 1317 height 626
click at [635, 537] on button "Next" at bounding box center [658, 521] width 223 height 55
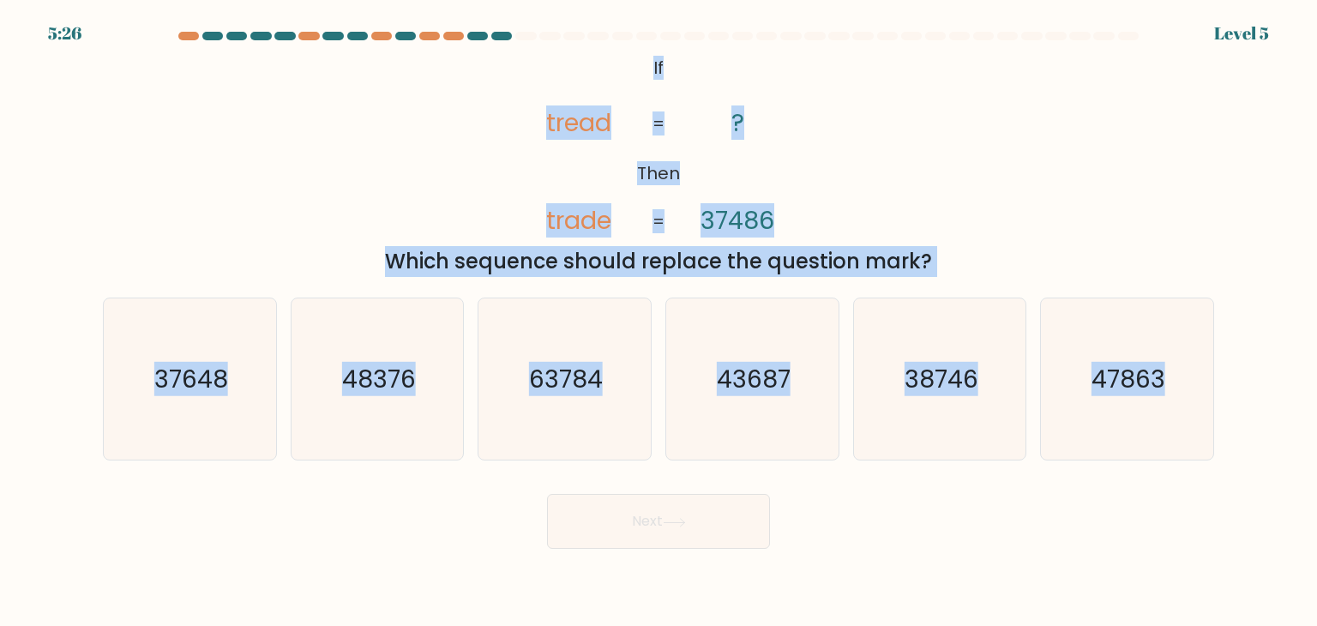
drag, startPoint x: 1253, startPoint y: 378, endPoint x: 646, endPoint y: 86, distance: 672.9
click at [646, 86] on form "If ?" at bounding box center [658, 290] width 1317 height 517
copy form "If Then tread trade ? 37486 = = Which sequence should replace the question mark…"
click at [1026, 120] on div "@import url('[URL][DOMAIN_NAME]); If Then tread trade ? 37486 = = Which sequenc…" at bounding box center [659, 163] width 1132 height 225
click at [216, 351] on icon "37648" at bounding box center [189, 378] width 161 height 161
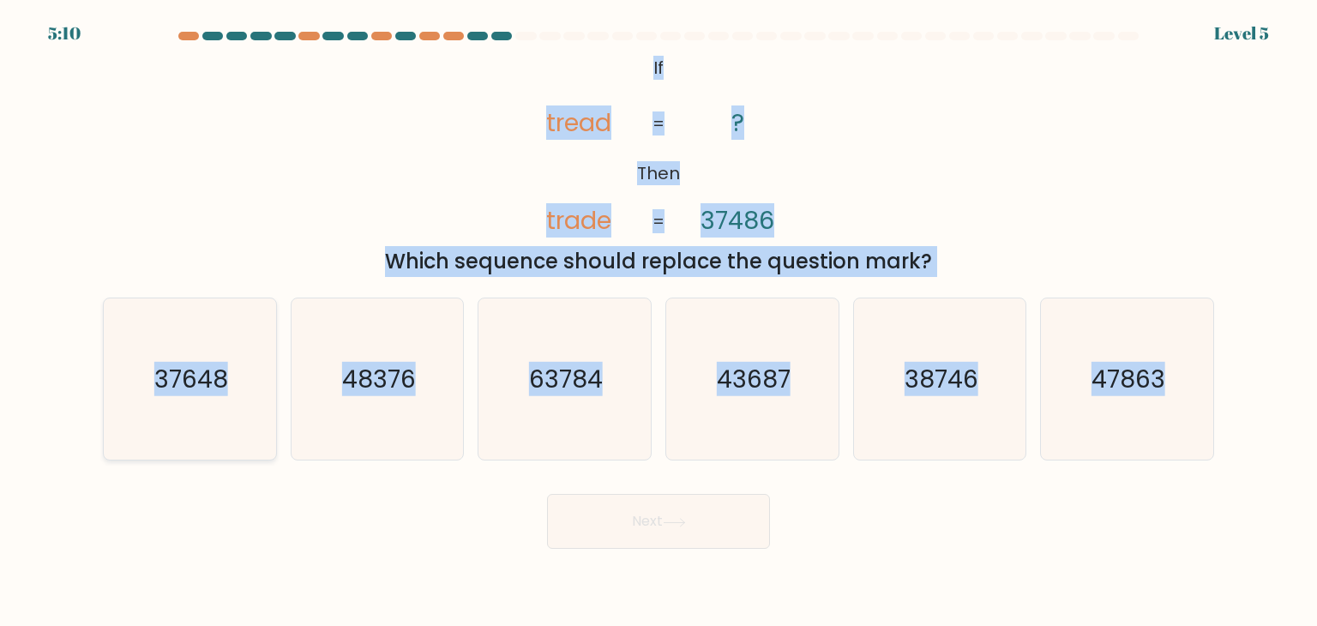
click at [658, 321] on input "a. 37648" at bounding box center [658, 317] width 1 height 9
radio input "true"
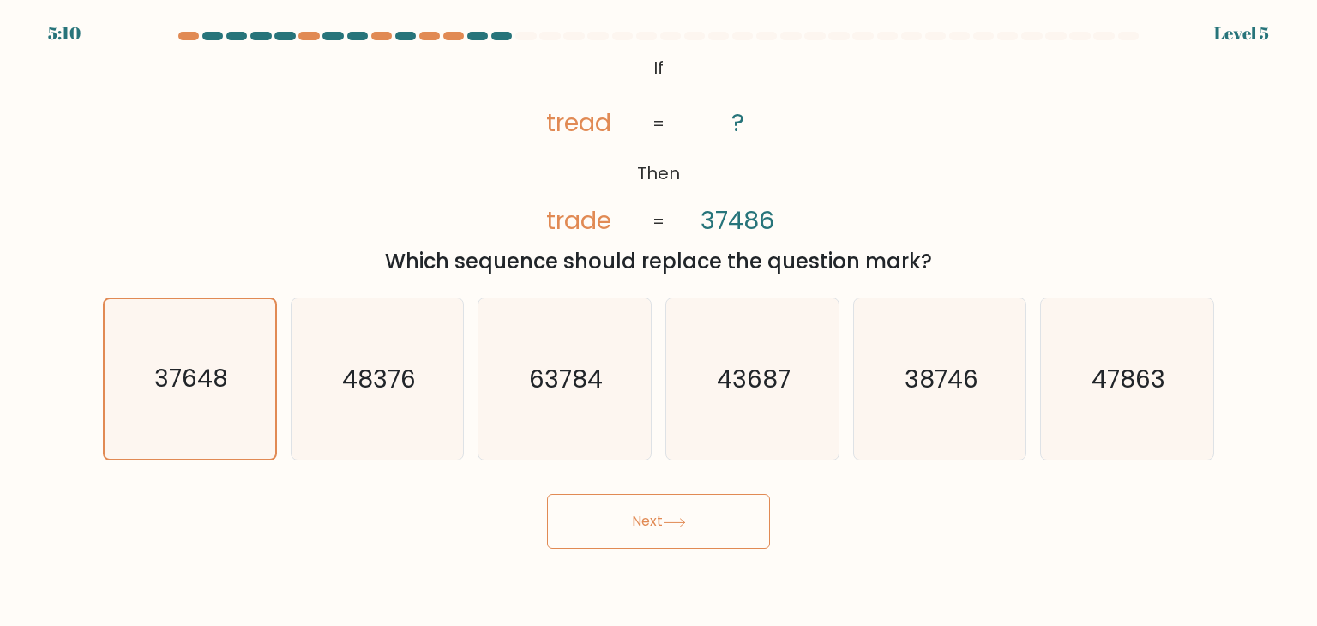
click at [617, 491] on div "Next" at bounding box center [659, 515] width 1132 height 68
click at [628, 508] on button "Next" at bounding box center [658, 521] width 223 height 55
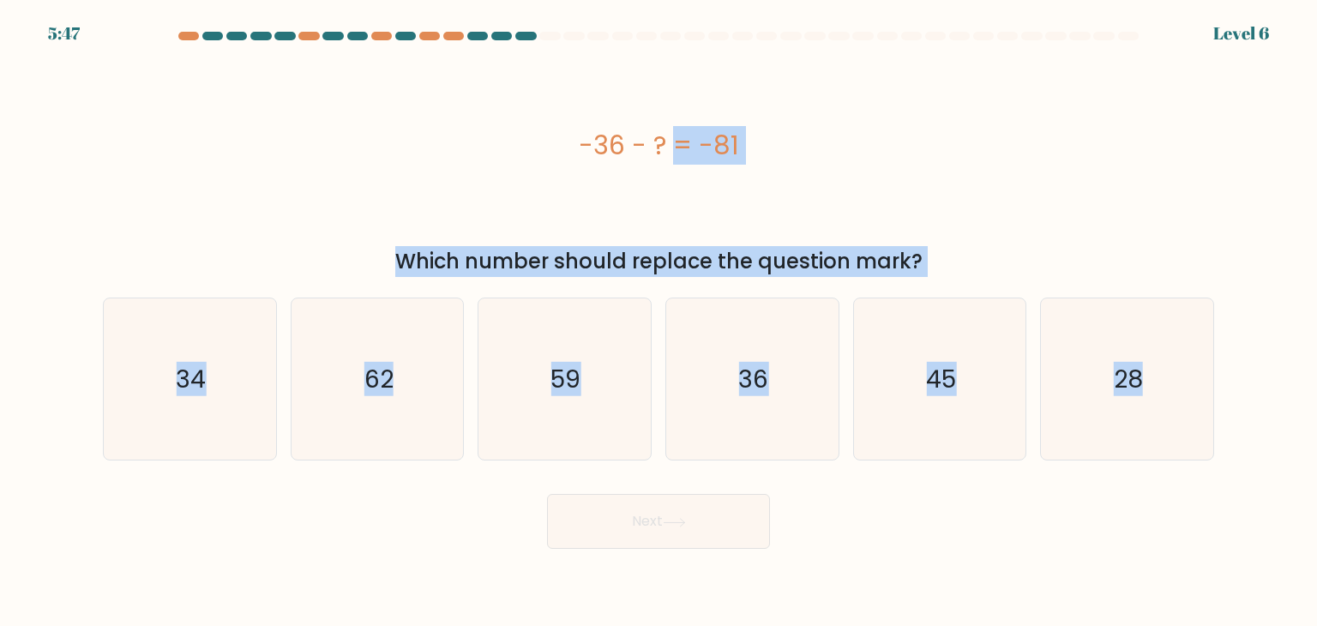
drag, startPoint x: 1252, startPoint y: 385, endPoint x: 574, endPoint y: 156, distance: 715.7
click at [574, 156] on form "a." at bounding box center [658, 290] width 1317 height 517
copy form "-36 - ? = -81 Which number should replace the question mark? a. 34 b. 62 c. 59 …"
click at [1008, 196] on div "-36 - ? = -81" at bounding box center [658, 145] width 1111 height 188
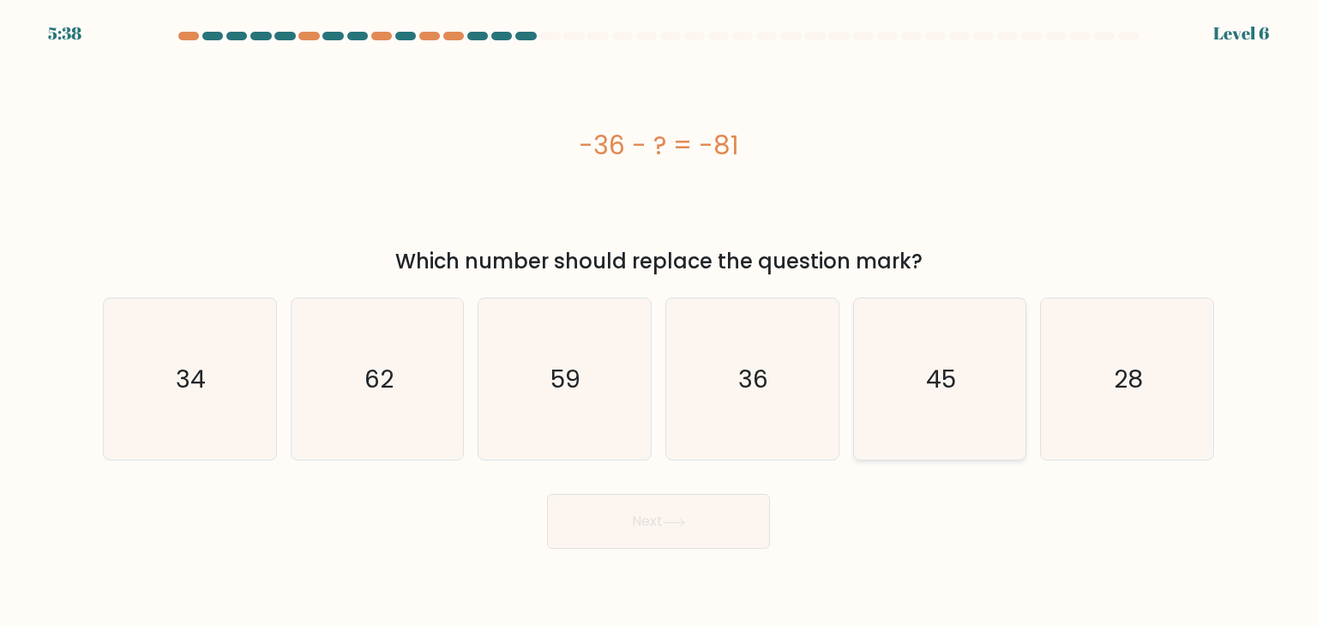
click at [934, 382] on text "45" at bounding box center [941, 379] width 30 height 34
click at [897, 447] on icon "45" at bounding box center [939, 378] width 161 height 161
click at [659, 321] on input "e. 45" at bounding box center [658, 317] width 1 height 9
radio input "true"
click at [693, 527] on button "Next" at bounding box center [658, 521] width 223 height 55
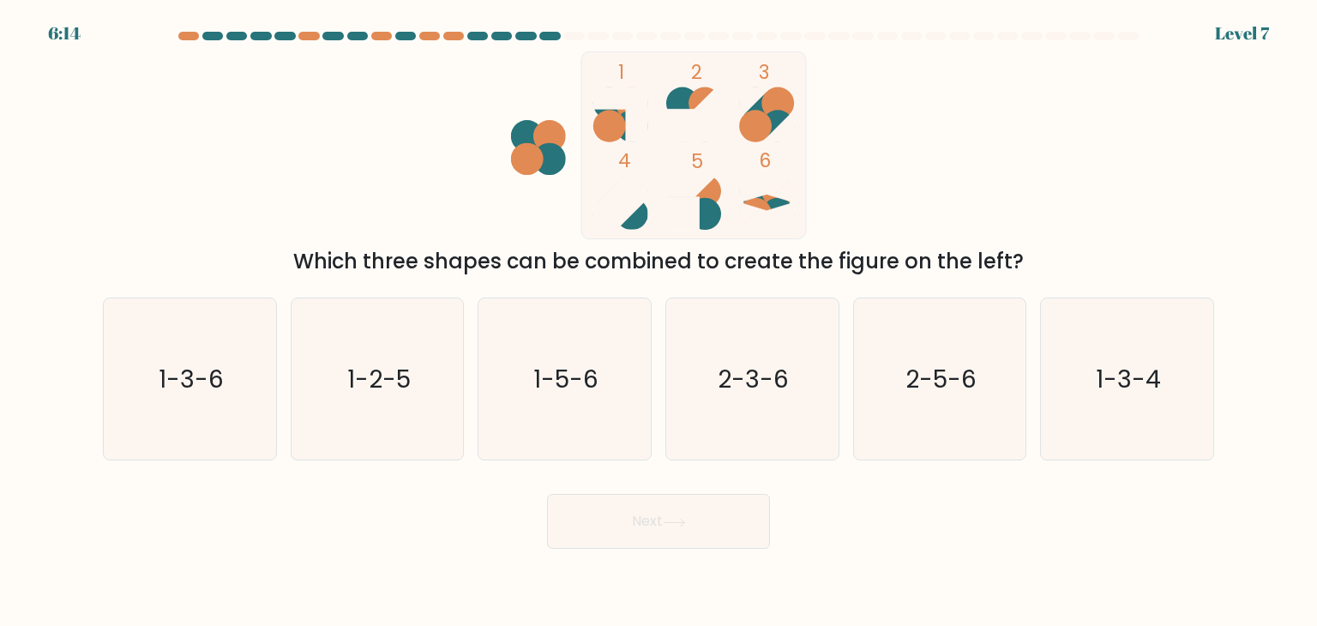
click at [1204, 256] on div "1 2 3 4 5 6 Which three shapes can be combined to create the figure on the left?" at bounding box center [659, 163] width 1132 height 225
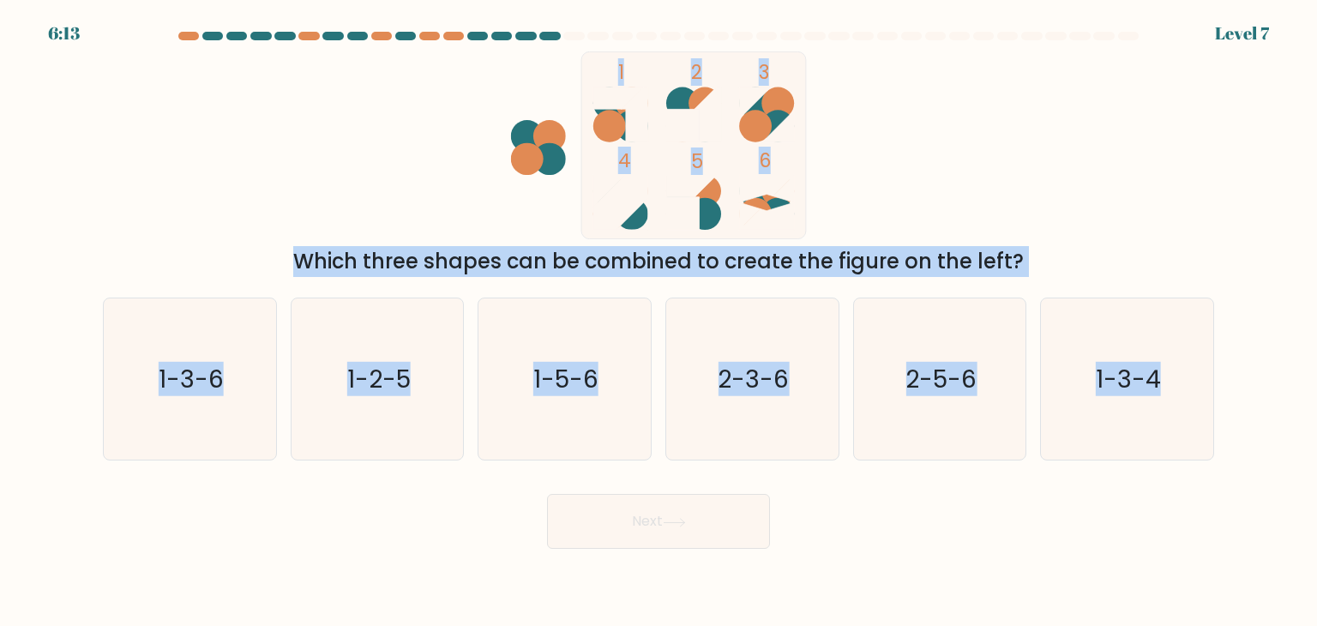
drag, startPoint x: 1276, startPoint y: 418, endPoint x: 699, endPoint y: 90, distance: 663.4
click at [699, 90] on form at bounding box center [658, 290] width 1317 height 517
click at [946, 117] on div "1 2 3 4 5 6 Which three shapes can be combined to create the figure on the left?" at bounding box center [659, 163] width 1132 height 225
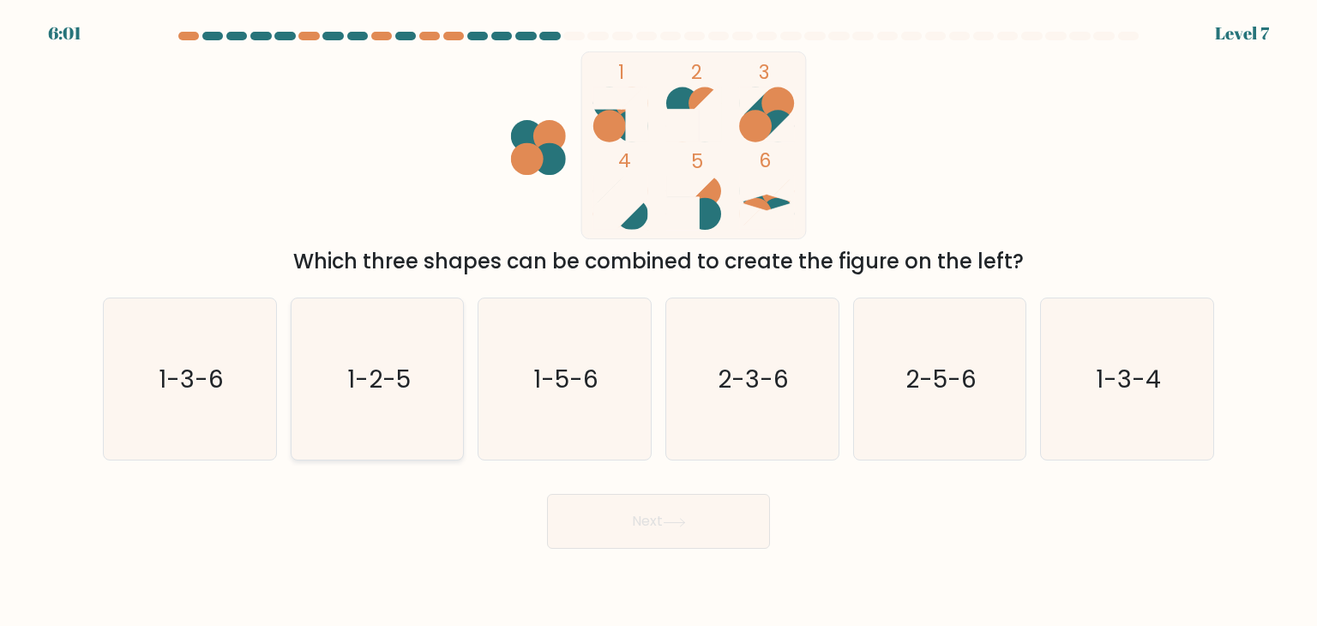
click at [379, 421] on icon "1-2-5" at bounding box center [377, 378] width 161 height 161
click at [658, 321] on input "b. 1-2-5" at bounding box center [658, 317] width 1 height 9
radio input "true"
click at [665, 530] on button "Next" at bounding box center [658, 521] width 223 height 55
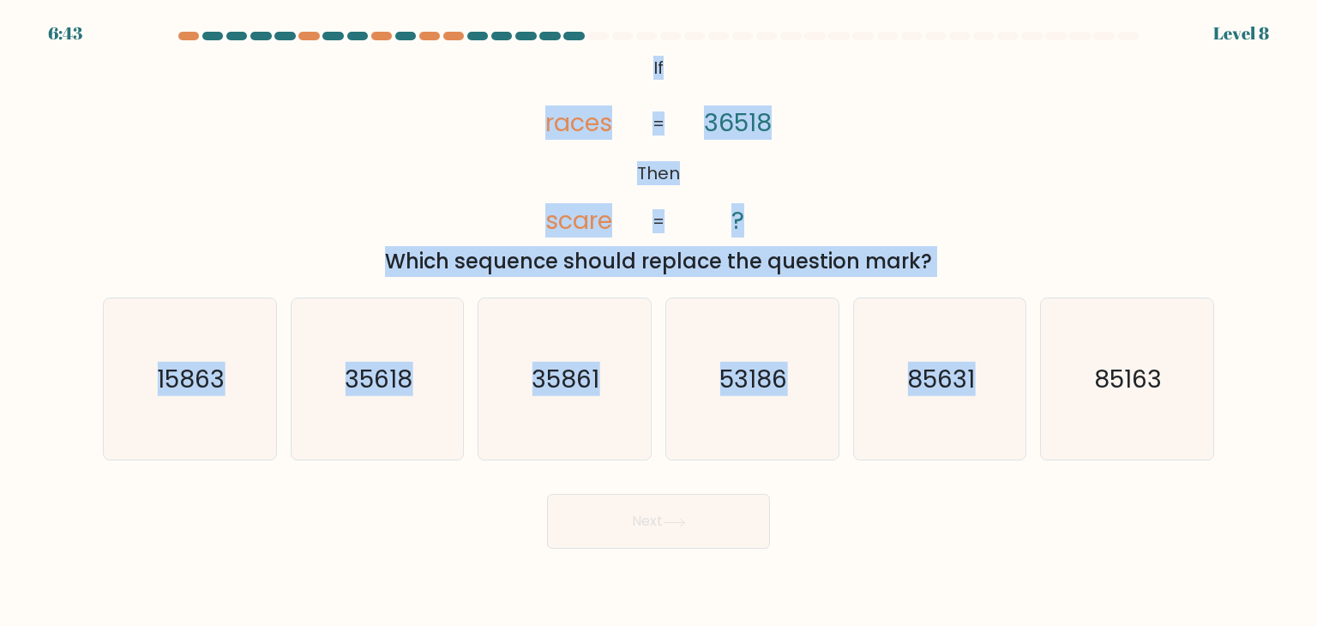
drag, startPoint x: 641, startPoint y: 70, endPoint x: 1269, endPoint y: 412, distance: 714.3
click at [1269, 412] on form "If ?" at bounding box center [658, 290] width 1317 height 517
click at [947, 152] on div "@import url('[URL][DOMAIN_NAME]); If Then races scare 36518 ? = = Which sequenc…" at bounding box center [659, 163] width 1132 height 225
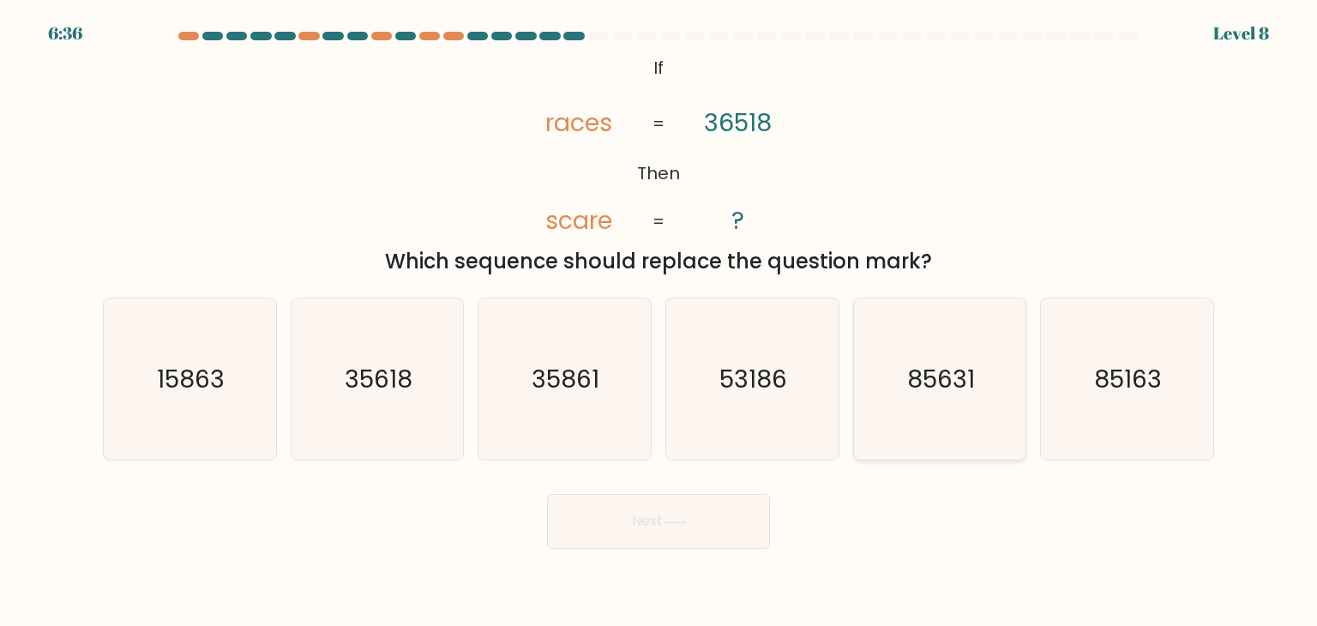
click at [916, 345] on icon "85631" at bounding box center [939, 378] width 161 height 161
click at [659, 321] on input "e. 85631" at bounding box center [658, 317] width 1 height 9
radio input "true"
click at [657, 524] on button "Next" at bounding box center [658, 521] width 223 height 55
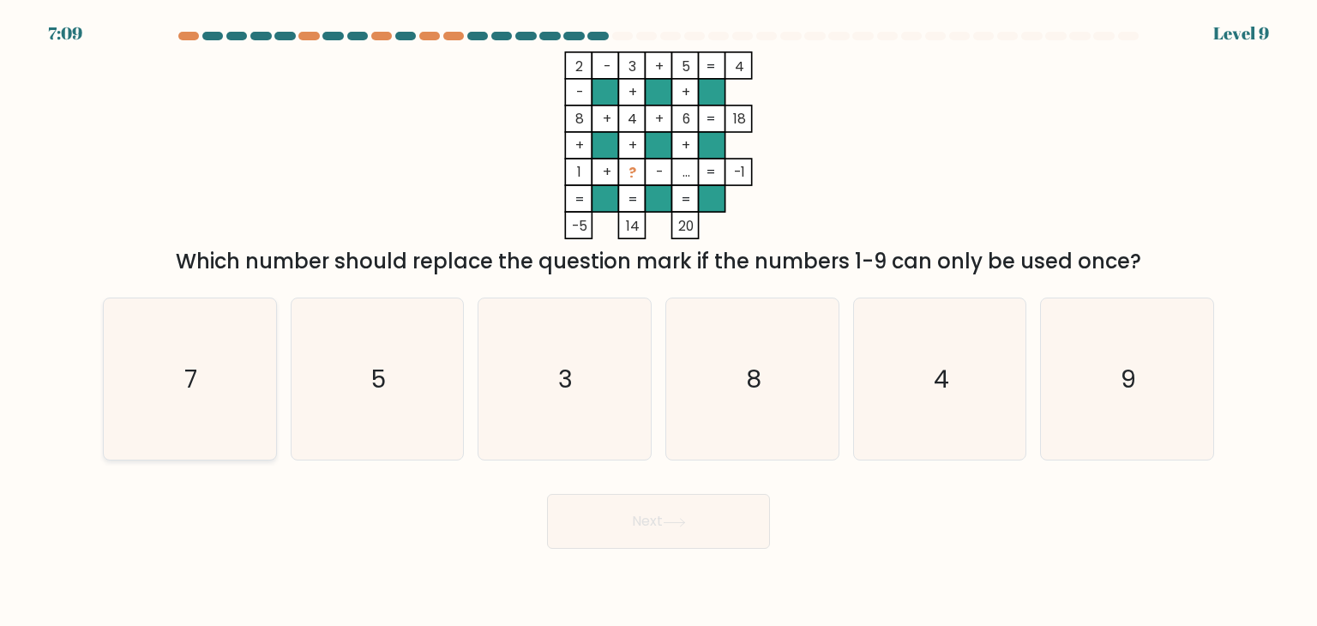
click at [236, 339] on icon "7" at bounding box center [189, 378] width 161 height 161
click at [658, 321] on input "a. 7" at bounding box center [658, 317] width 1 height 9
radio input "true"
click at [668, 534] on button "Next" at bounding box center [658, 521] width 223 height 55
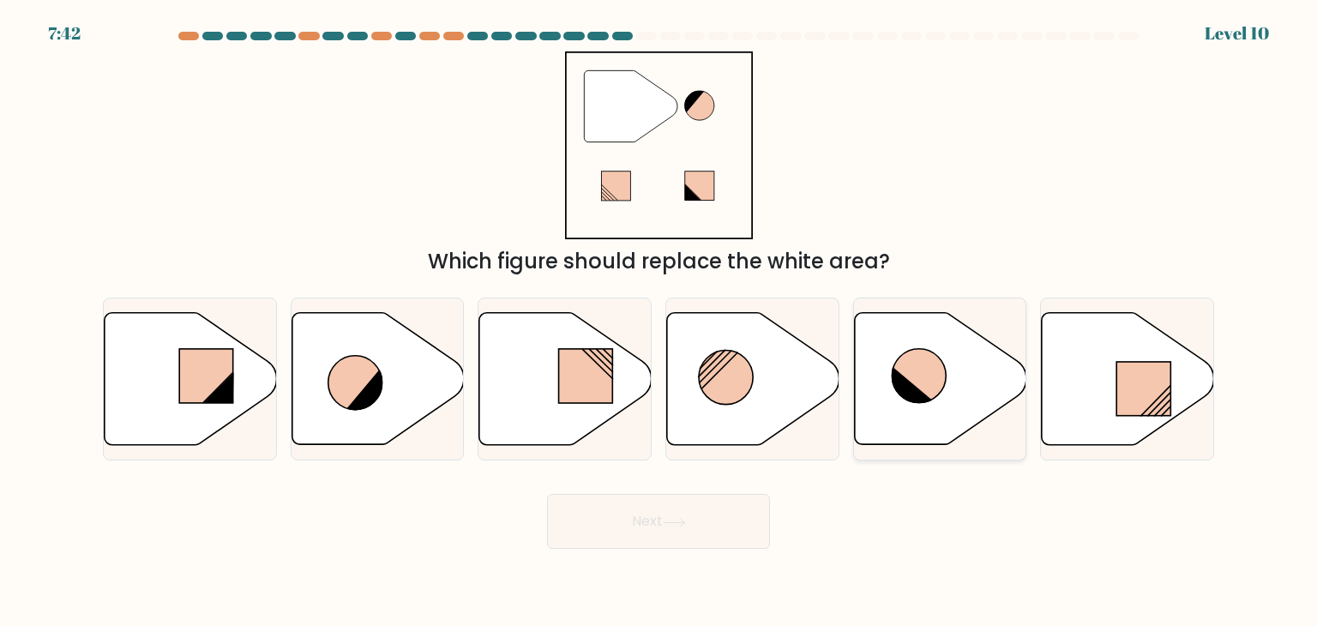
click at [953, 402] on icon at bounding box center [940, 379] width 172 height 132
click at [659, 321] on input "e." at bounding box center [658, 317] width 1 height 9
radio input "true"
click at [697, 526] on button "Next" at bounding box center [658, 521] width 223 height 55
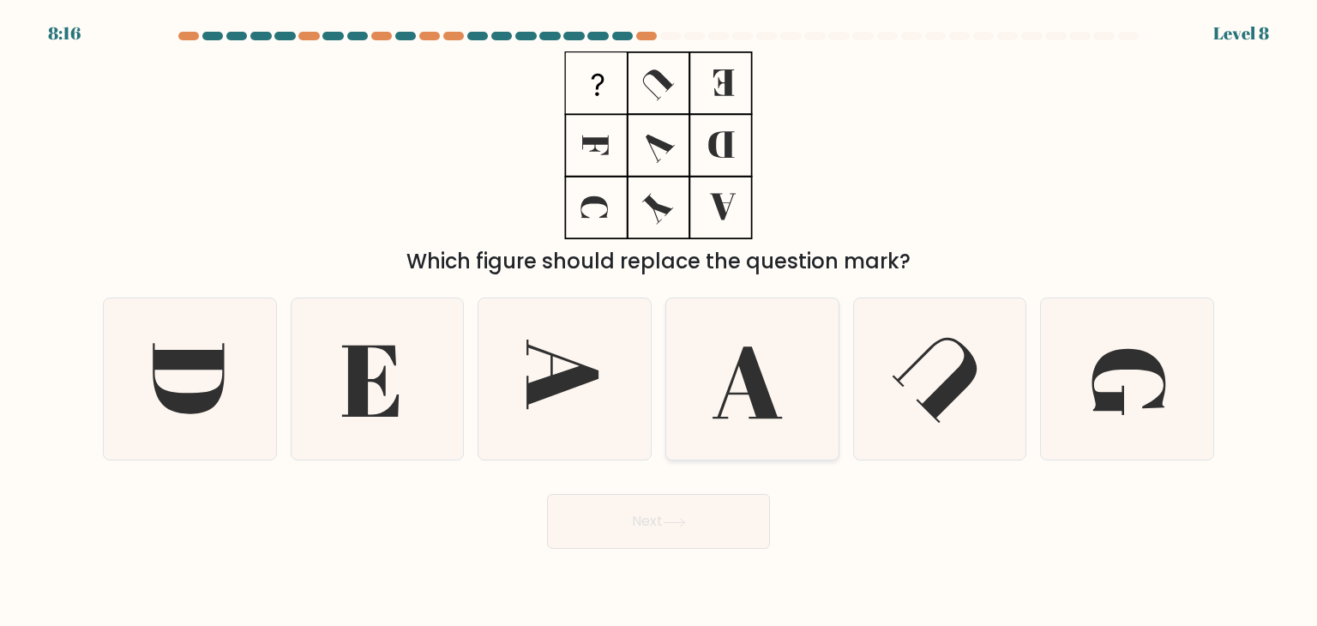
click at [783, 418] on icon at bounding box center [751, 378] width 161 height 161
click at [659, 321] on input "d." at bounding box center [658, 317] width 1 height 9
radio input "true"
click at [698, 507] on button "Next" at bounding box center [658, 521] width 223 height 55
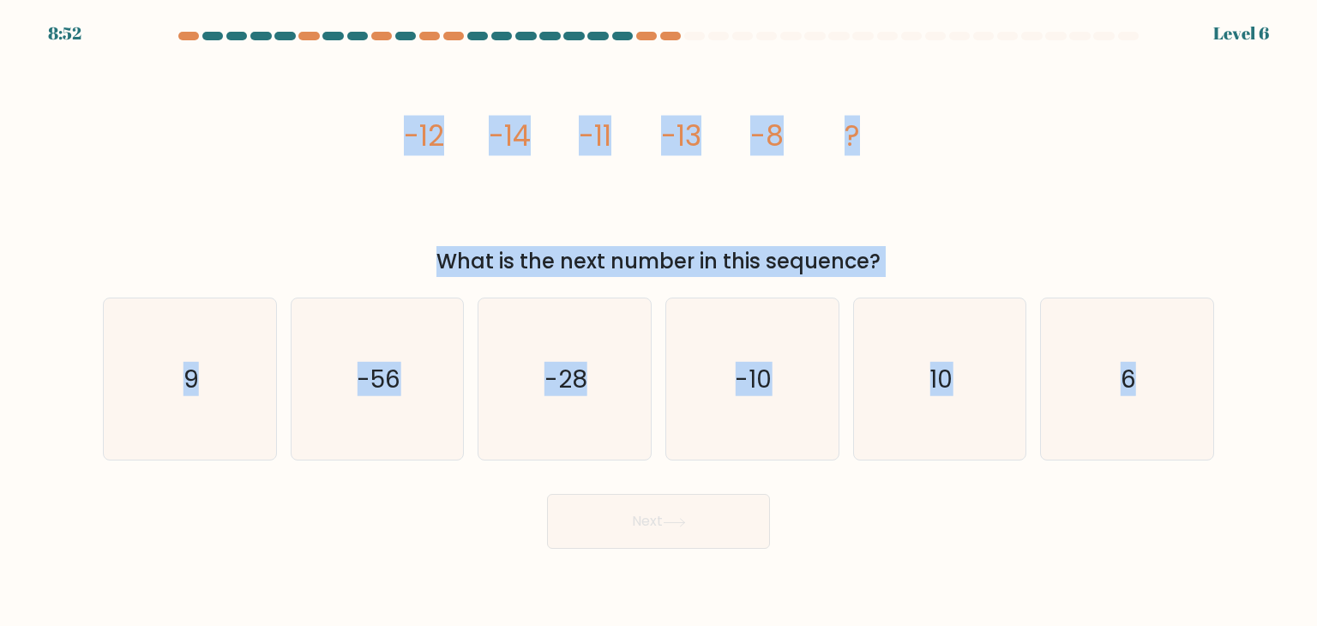
drag, startPoint x: 389, startPoint y: 116, endPoint x: 1307, endPoint y: 448, distance: 976.6
click at [1307, 448] on form at bounding box center [658, 290] width 1317 height 517
click at [1036, 165] on div "image/svg+xml -12 -14 -11 -13 -8 ? What is the next number in this sequence?" at bounding box center [659, 163] width 1132 height 225
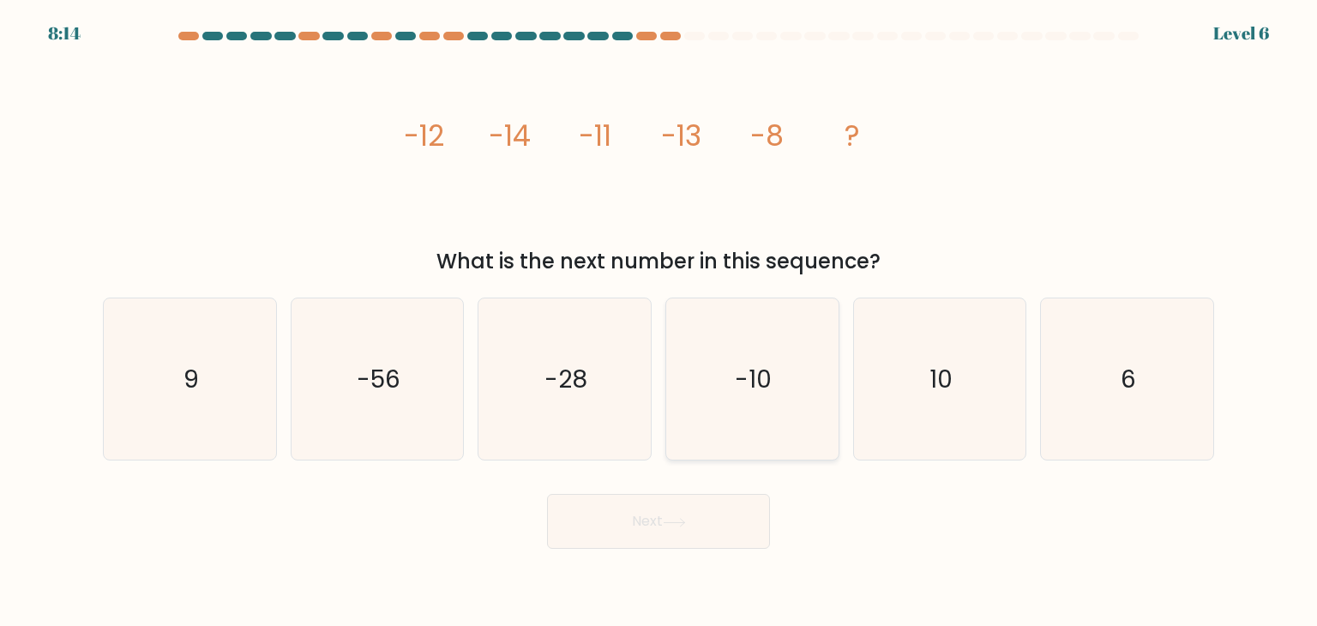
click at [726, 393] on icon "-10" at bounding box center [751, 378] width 161 height 161
click at [659, 321] on input "d. -10" at bounding box center [658, 317] width 1 height 9
radio input "true"
click at [911, 400] on icon "10" at bounding box center [939, 378] width 161 height 161
click at [659, 321] on input "e. 10" at bounding box center [658, 317] width 1 height 9
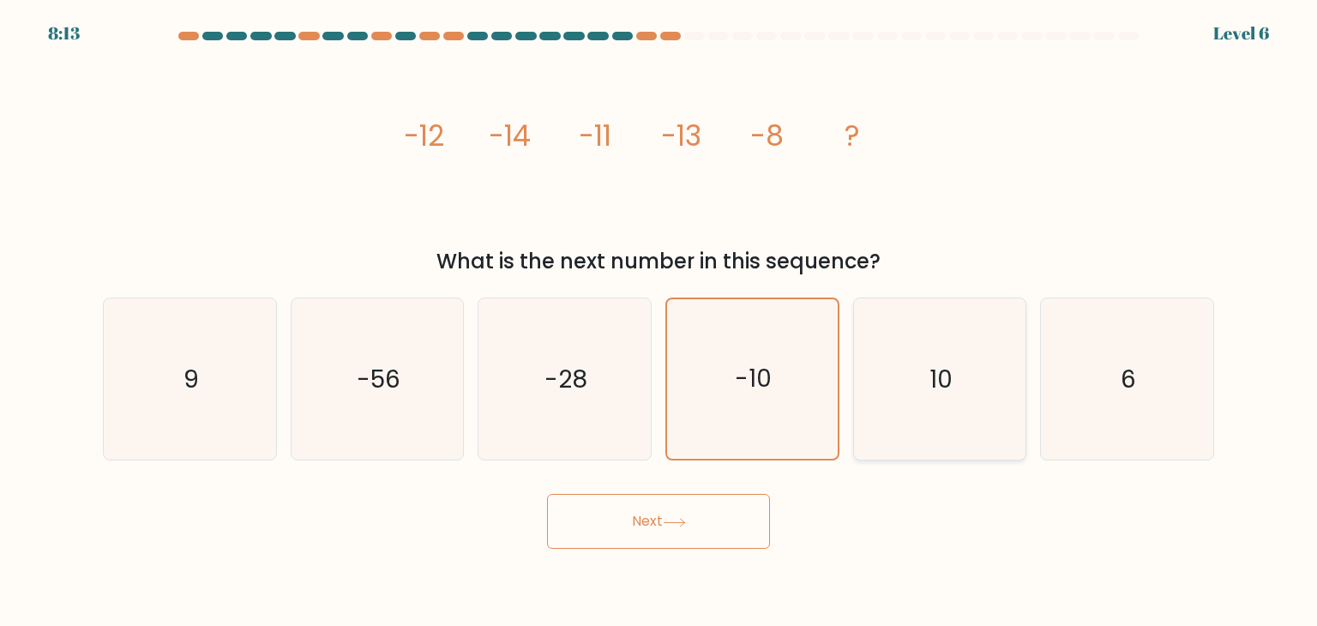
radio input "true"
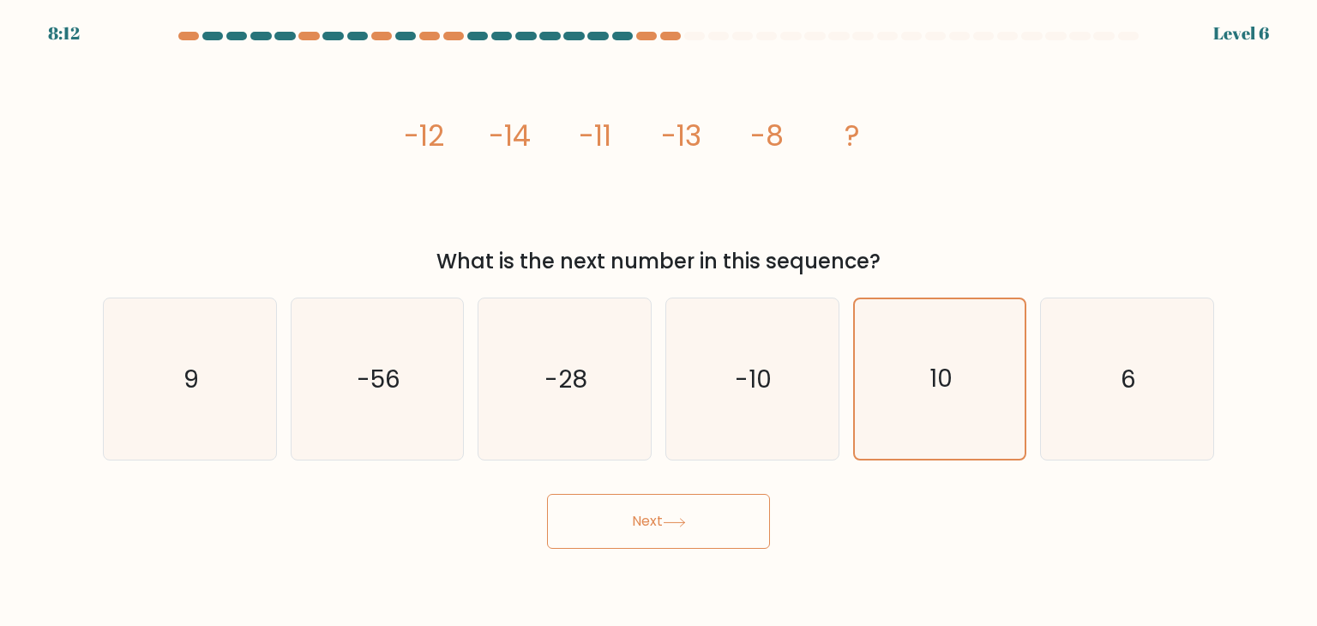
click at [668, 522] on icon at bounding box center [674, 522] width 23 height 9
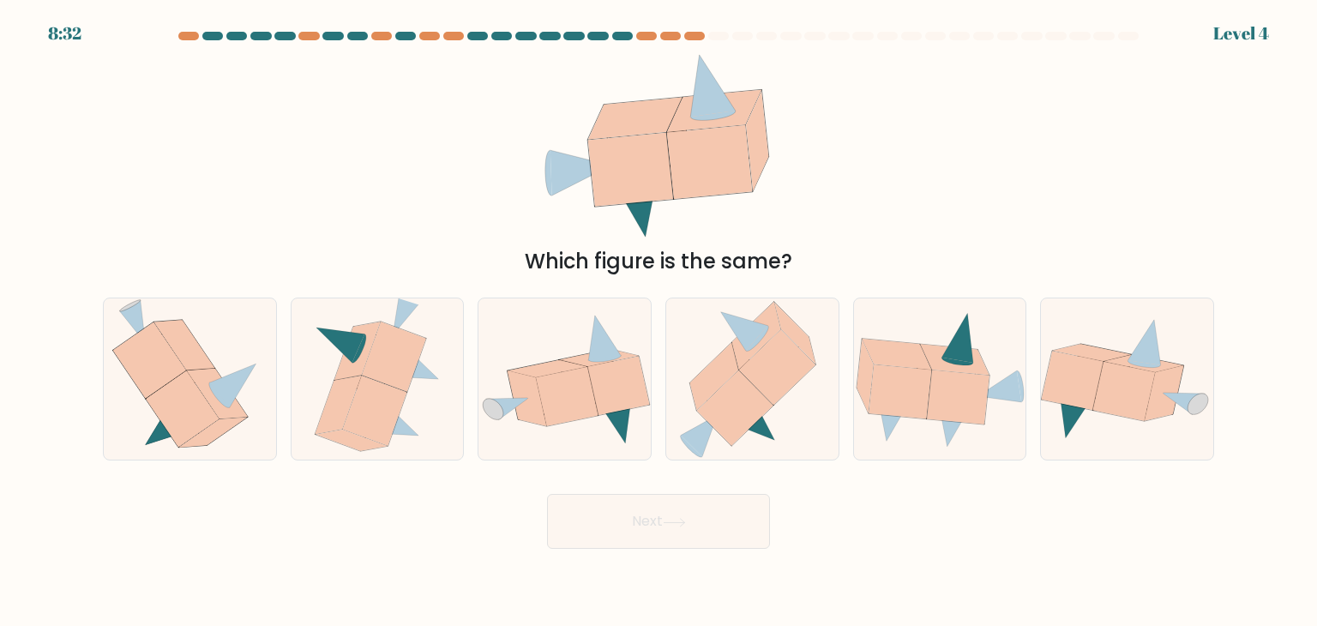
click at [1010, 173] on div "Which figure is the same?" at bounding box center [659, 163] width 1132 height 225
click at [766, 393] on icon at bounding box center [777, 367] width 76 height 75
click at [659, 321] on input "d." at bounding box center [658, 317] width 1 height 9
radio input "true"
click at [677, 536] on button "Next" at bounding box center [658, 521] width 223 height 55
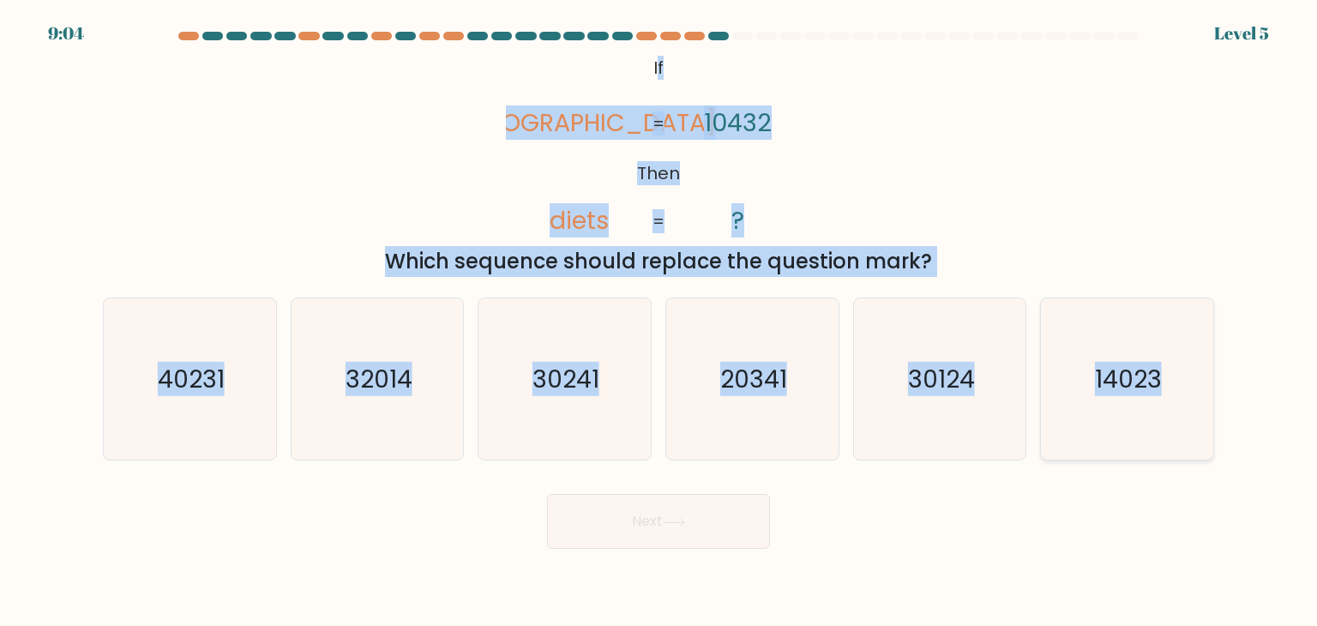
drag, startPoint x: 658, startPoint y: 70, endPoint x: 1210, endPoint y: 367, distance: 626.7
click at [1210, 367] on form "If ?" at bounding box center [658, 290] width 1317 height 517
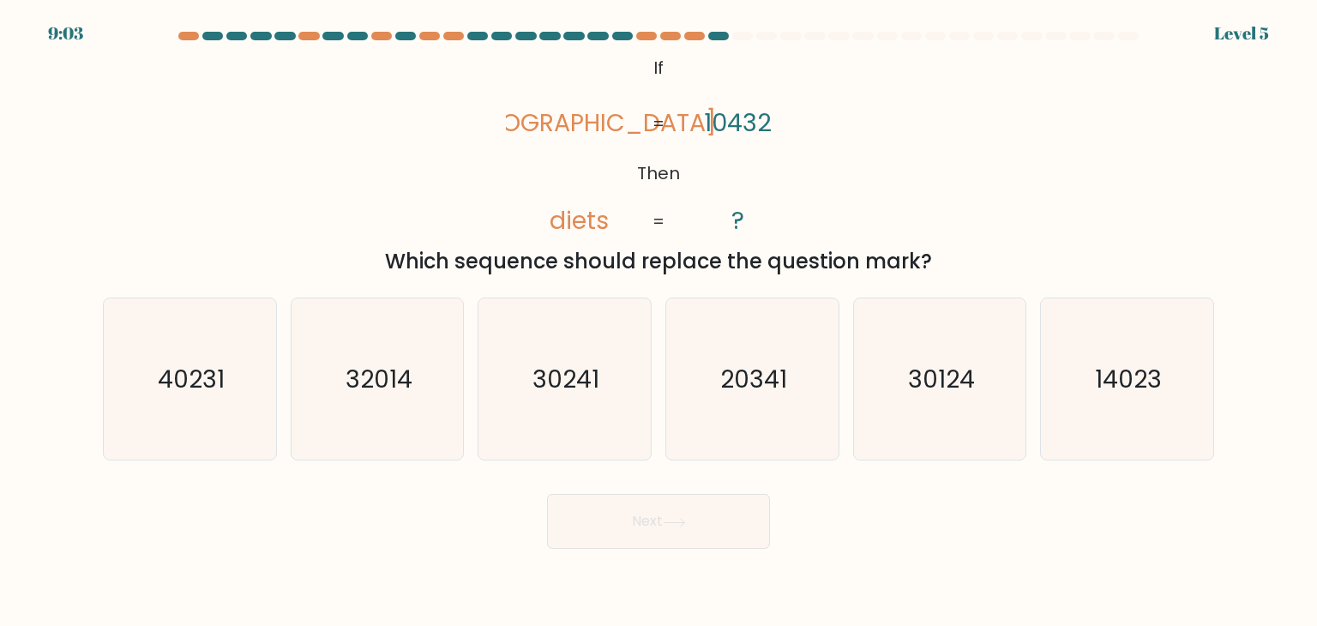
click at [650, 66] on icon "@import url('[URL][DOMAIN_NAME]); If Then [PERSON_NAME] diets 10432 ? = =" at bounding box center [658, 145] width 305 height 188
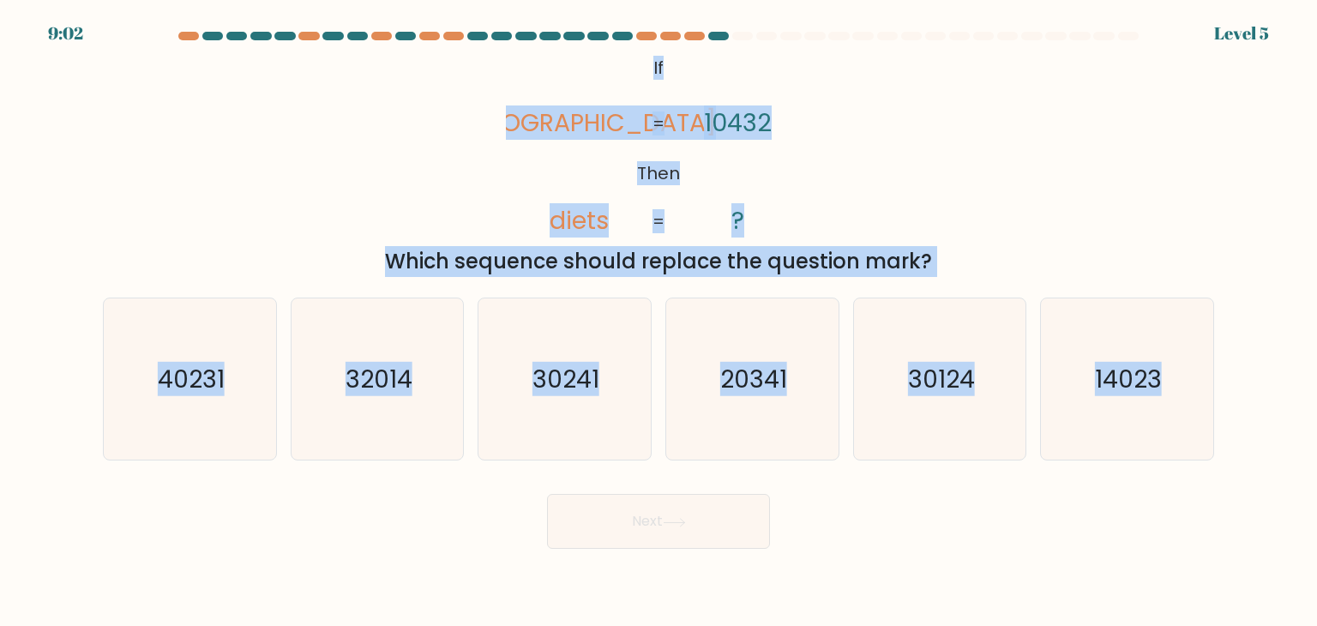
drag, startPoint x: 635, startPoint y: 71, endPoint x: 1216, endPoint y: 442, distance: 689.2
click at [1217, 445] on form "If ?" at bounding box center [658, 290] width 1317 height 517
click at [1024, 189] on div "@import url('[URL][DOMAIN_NAME]); If Then [PERSON_NAME] diets 10432 ? = = Which…" at bounding box center [659, 163] width 1132 height 225
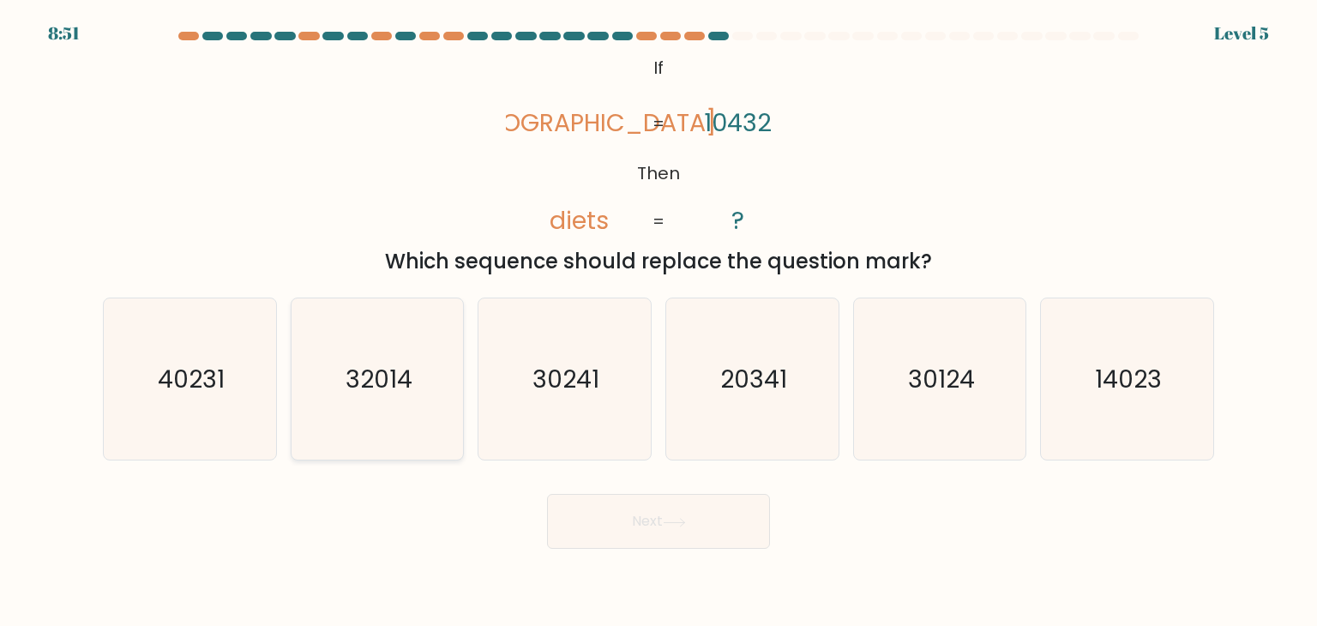
click at [430, 396] on icon "32014" at bounding box center [377, 378] width 161 height 161
click at [658, 321] on input "b. 32014" at bounding box center [658, 317] width 1 height 9
radio input "true"
click at [607, 397] on icon "30241" at bounding box center [564, 378] width 161 height 161
click at [658, 321] on input "c. 30241" at bounding box center [658, 317] width 1 height 9
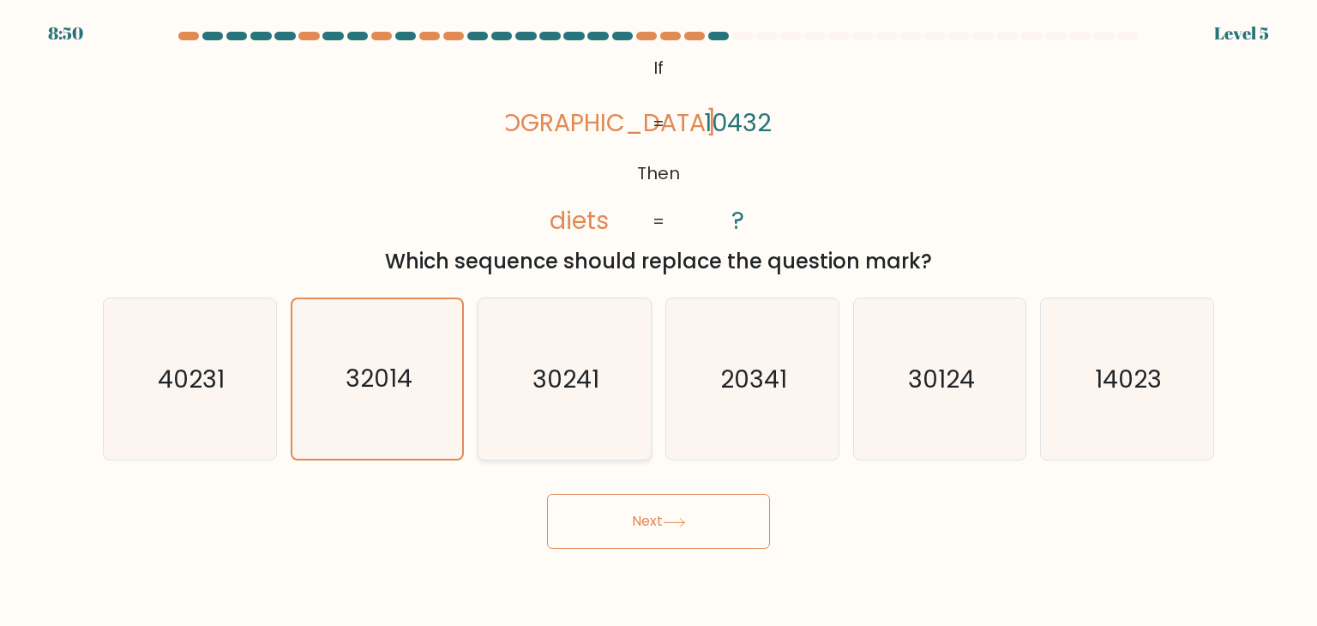
radio input "true"
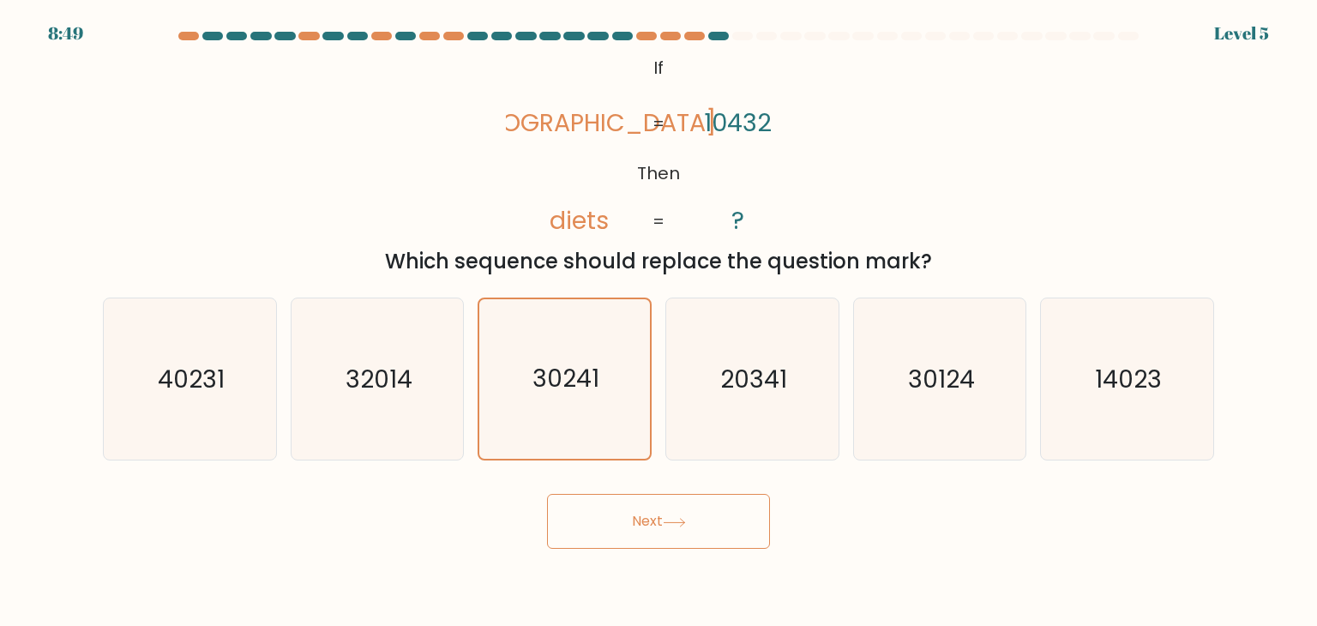
click at [658, 512] on button "Next" at bounding box center [658, 521] width 223 height 55
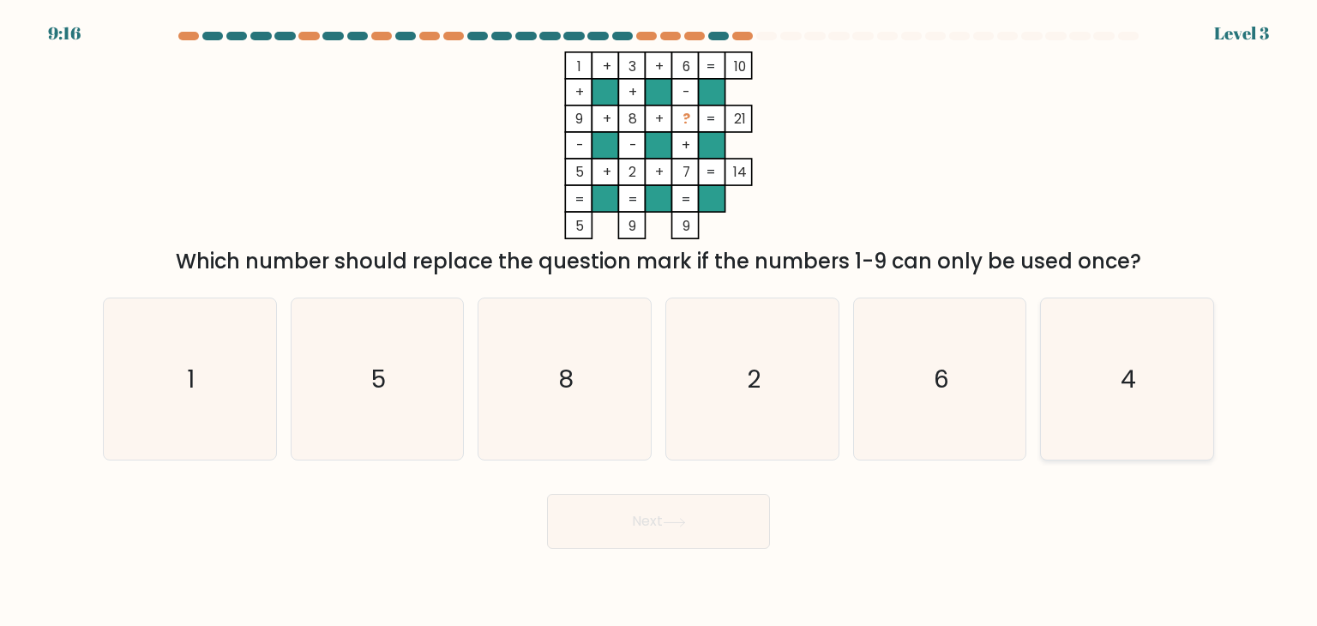
click at [1115, 388] on icon "4" at bounding box center [1126, 378] width 161 height 161
click at [659, 321] on input "f. 4" at bounding box center [658, 317] width 1 height 9
radio input "true"
click at [694, 505] on button "Next" at bounding box center [658, 521] width 223 height 55
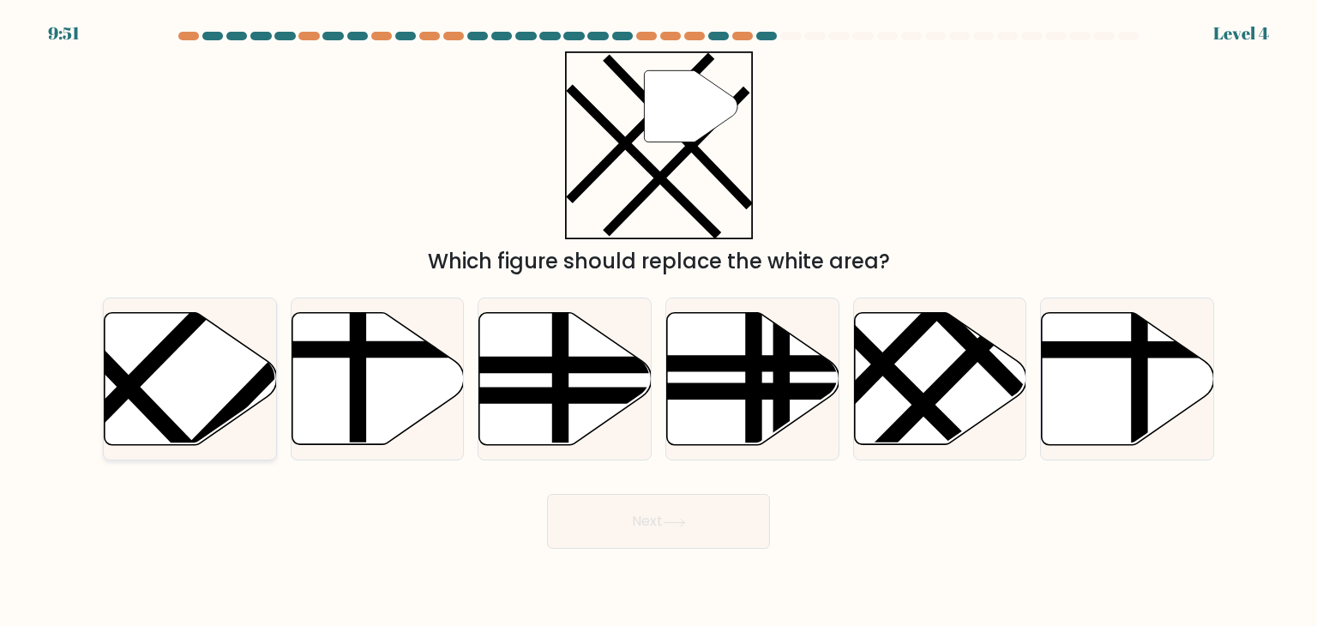
click at [202, 402] on icon at bounding box center [191, 379] width 172 height 132
click at [658, 321] on input "a." at bounding box center [658, 317] width 1 height 9
radio input "true"
click at [736, 523] on button "Next" at bounding box center [658, 521] width 223 height 55
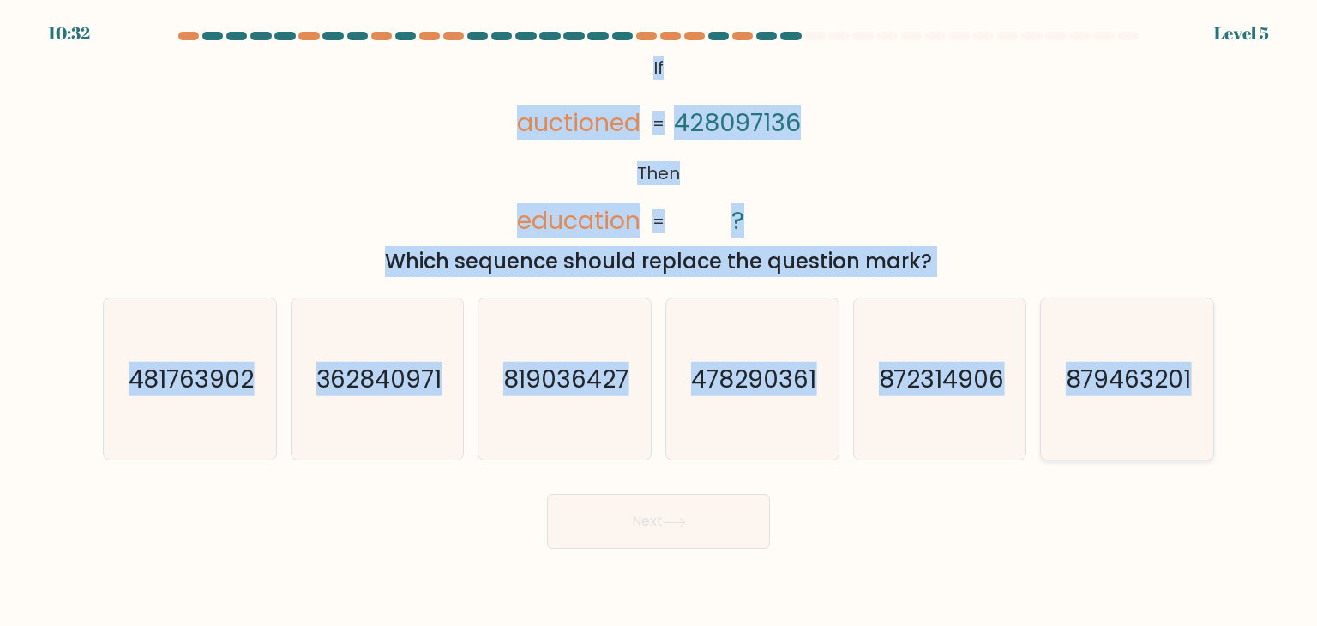
drag, startPoint x: 645, startPoint y: 67, endPoint x: 1199, endPoint y: 358, distance: 626.6
click at [1199, 358] on form "If ?" at bounding box center [658, 290] width 1317 height 517
click at [951, 217] on div "@import url('[URL][DOMAIN_NAME]); If Then auctioned education 428097136 ? = = W…" at bounding box center [659, 163] width 1132 height 225
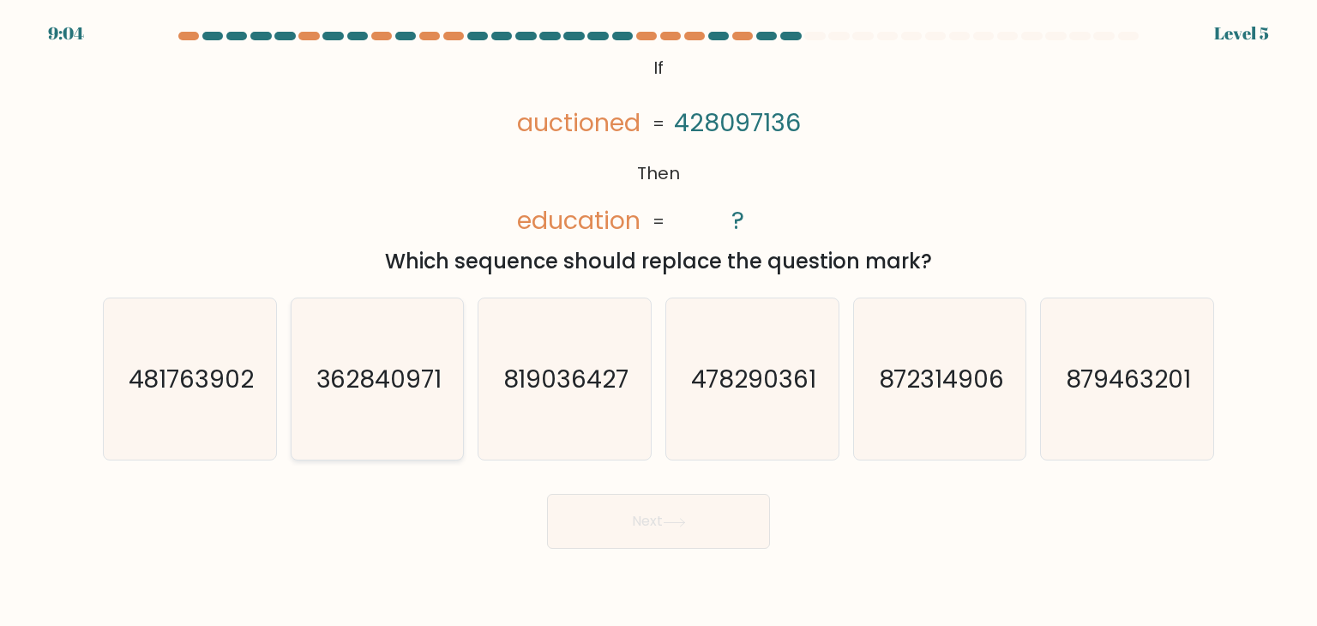
click at [415, 376] on text "362840971" at bounding box center [378, 379] width 126 height 34
click at [658, 321] on input "b. 362840971" at bounding box center [658, 317] width 1 height 9
radio input "true"
click at [663, 523] on button "Next" at bounding box center [658, 521] width 223 height 55
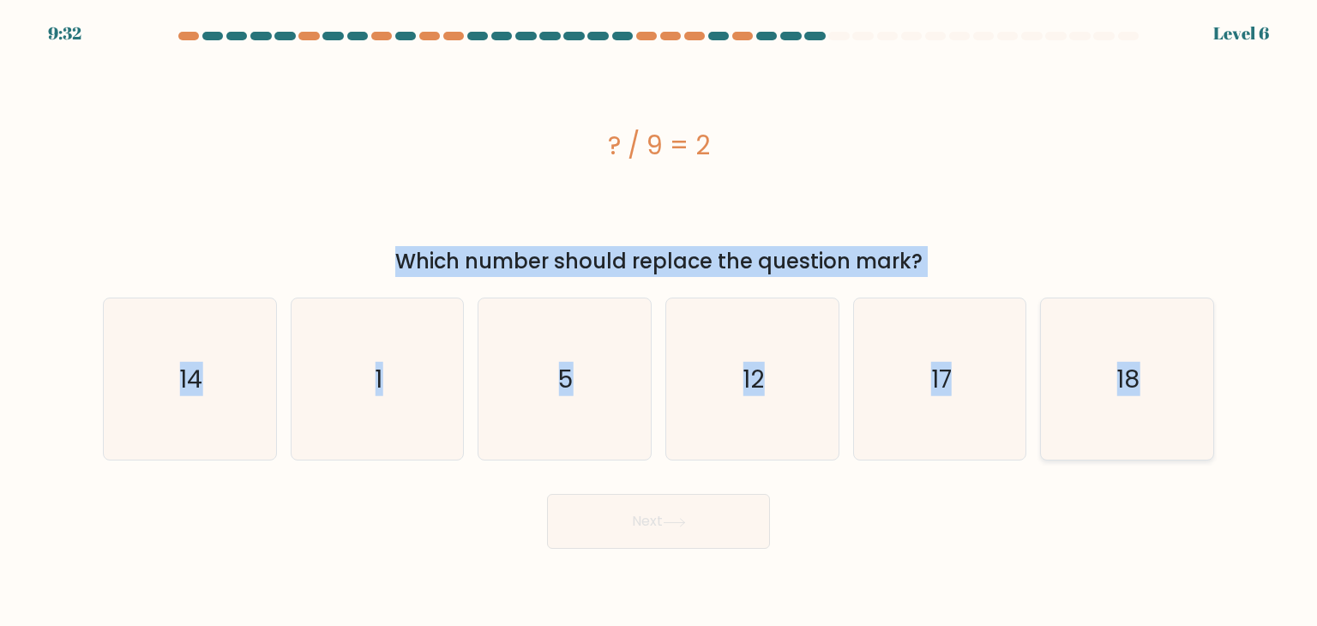
drag, startPoint x: 590, startPoint y: 137, endPoint x: 1180, endPoint y: 401, distance: 646.2
click at [1180, 401] on form "a. 1" at bounding box center [658, 290] width 1317 height 517
click at [1025, 189] on div "? / 9 = 2" at bounding box center [658, 145] width 1111 height 188
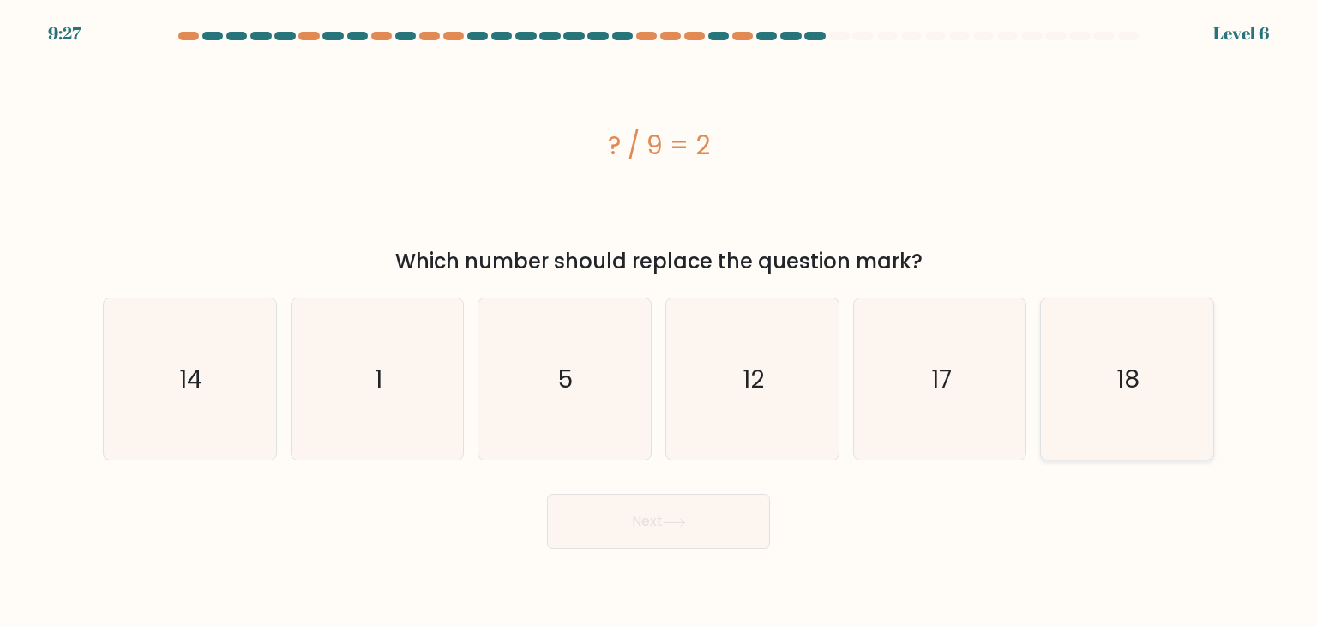
click at [1093, 372] on icon "18" at bounding box center [1126, 378] width 161 height 161
click at [659, 321] on input "f. 18" at bounding box center [658, 317] width 1 height 9
radio input "true"
click at [681, 532] on button "Next" at bounding box center [658, 521] width 223 height 55
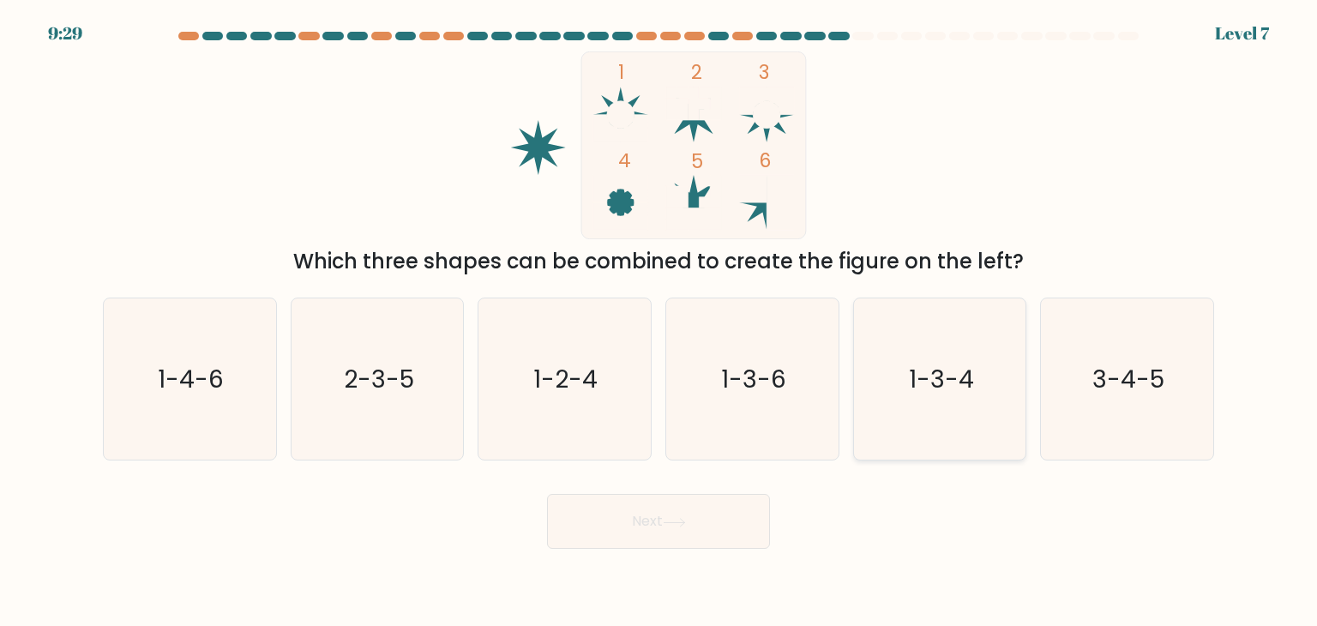
click at [946, 362] on text "1-3-4" at bounding box center [941, 379] width 65 height 34
click at [659, 321] on input "e. 1-3-4" at bounding box center [658, 317] width 1 height 9
radio input "true"
click at [681, 515] on button "Next" at bounding box center [658, 521] width 223 height 55
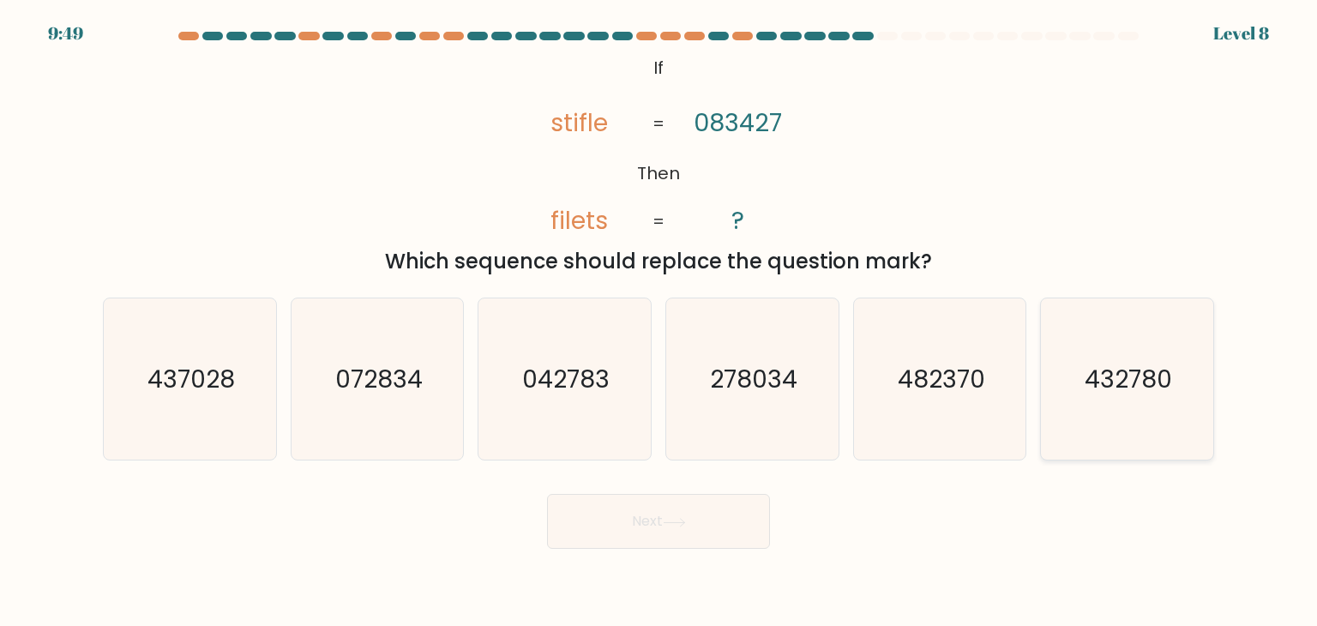
click at [1116, 409] on icon "432780" at bounding box center [1126, 378] width 161 height 161
click at [659, 321] on input "f. 432780" at bounding box center [658, 317] width 1 height 9
radio input "true"
click at [688, 537] on button "Next" at bounding box center [658, 521] width 223 height 55
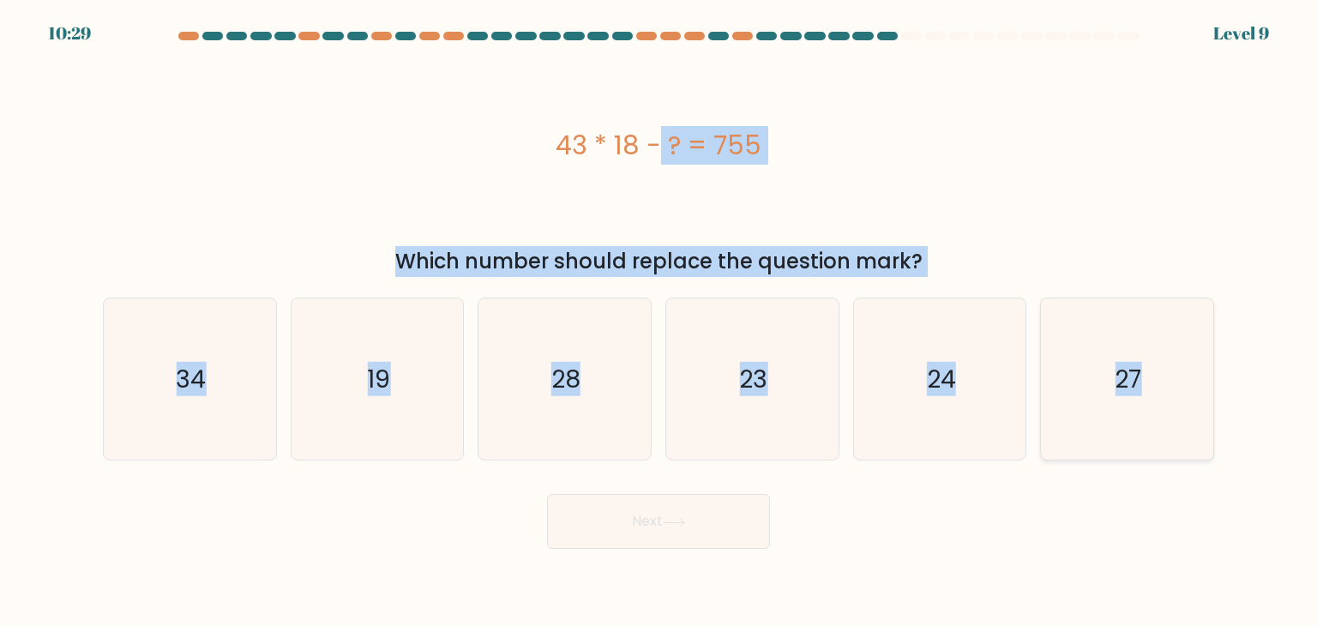
drag, startPoint x: 556, startPoint y: 155, endPoint x: 1186, endPoint y: 402, distance: 676.8
click at [1186, 402] on form "a." at bounding box center [658, 290] width 1317 height 517
click at [1118, 165] on div "43 * 18 - ? = 755" at bounding box center [658, 145] width 1111 height 188
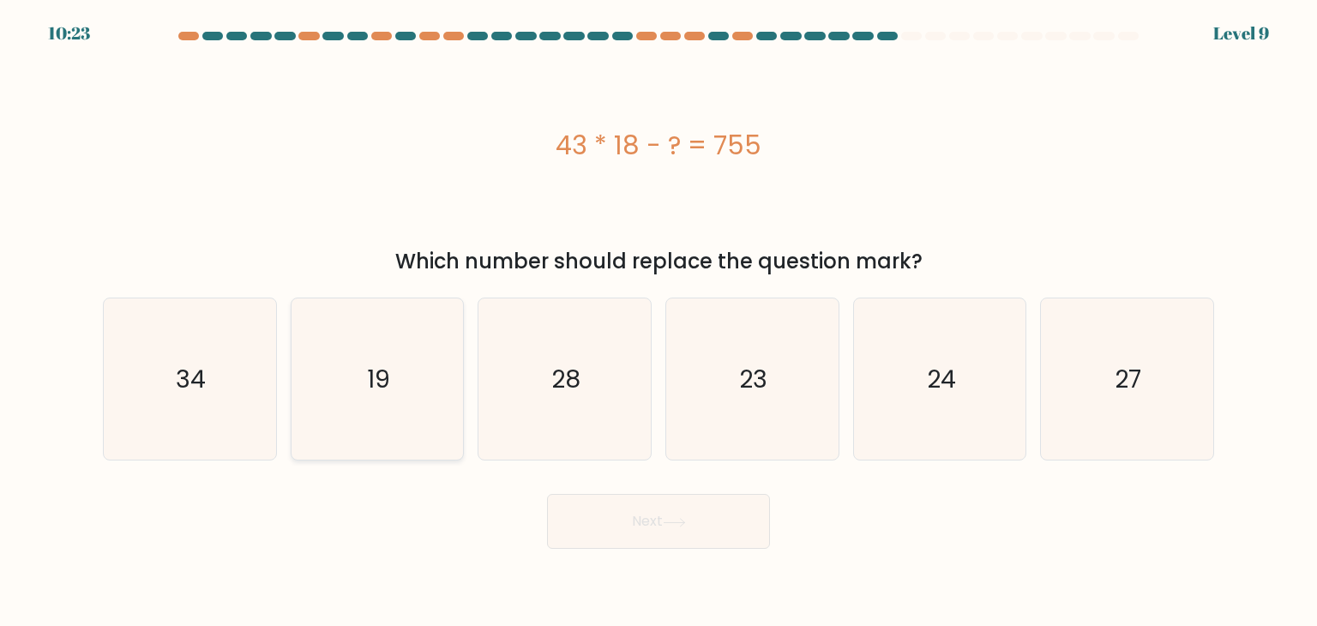
click at [441, 368] on icon "19" at bounding box center [377, 378] width 161 height 161
click at [658, 321] on input "b. 19" at bounding box center [658, 317] width 1 height 9
radio input "true"
click at [691, 543] on button "Next" at bounding box center [658, 521] width 223 height 55
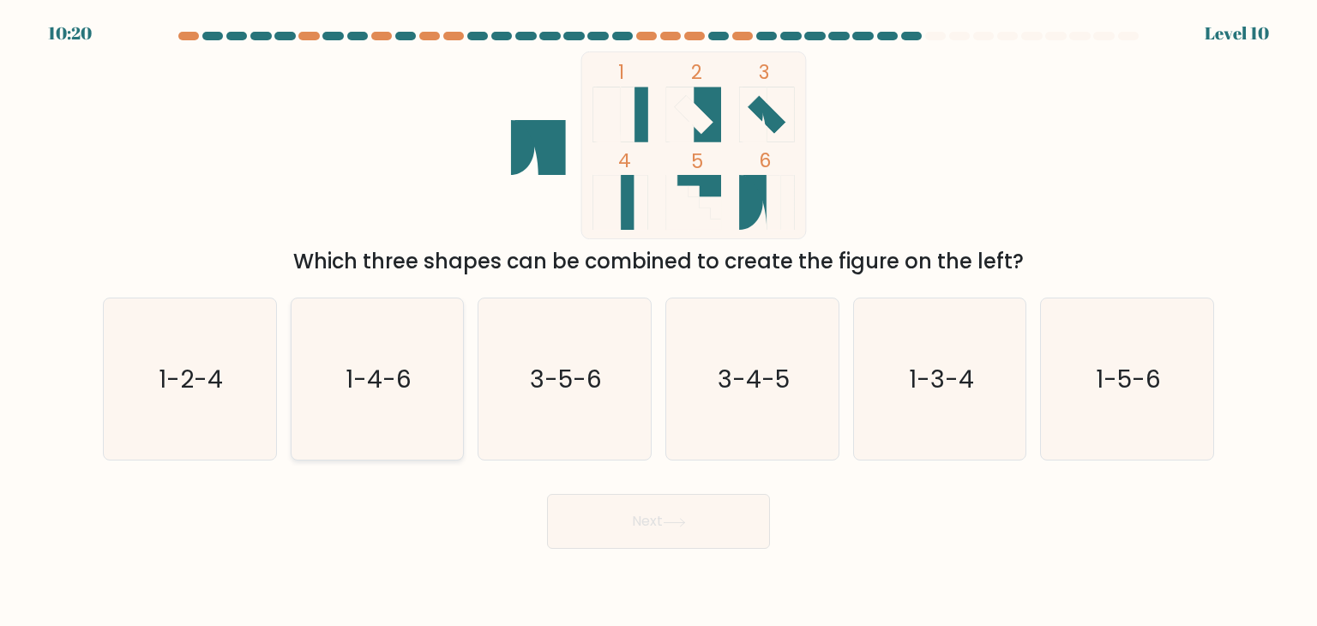
click at [422, 378] on icon "1-4-6" at bounding box center [377, 378] width 161 height 161
click at [658, 321] on input "b. 1-4-6" at bounding box center [658, 317] width 1 height 9
radio input "true"
click at [743, 522] on button "Next" at bounding box center [658, 521] width 223 height 55
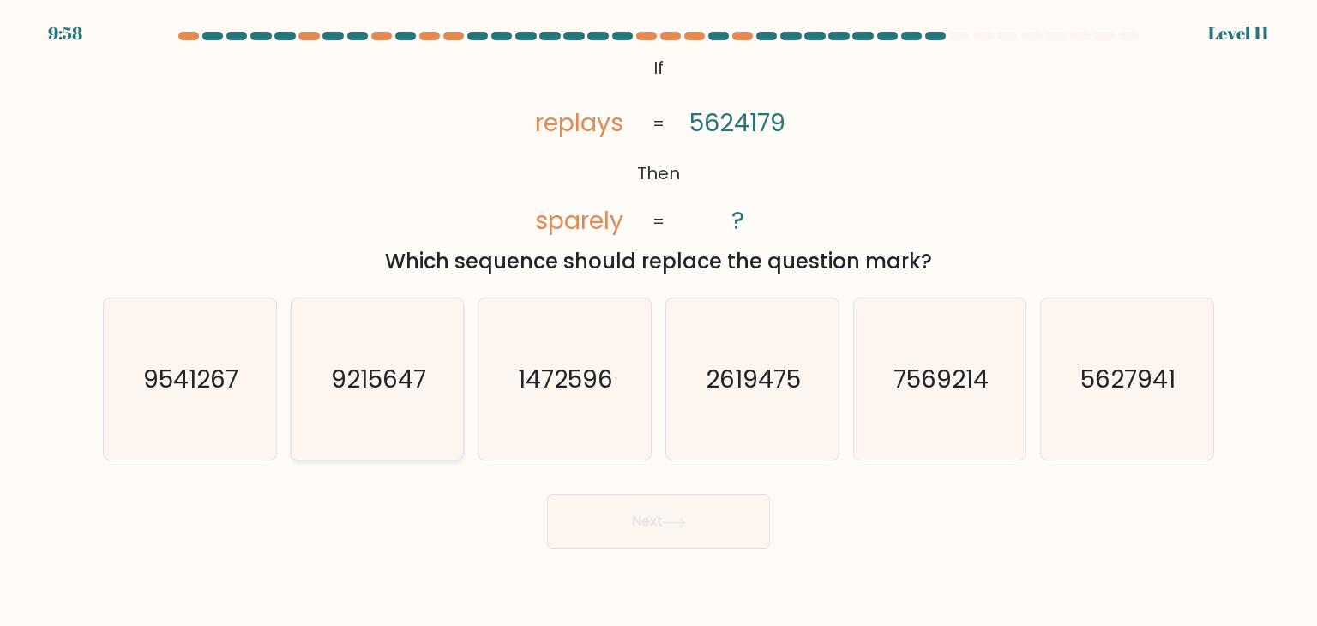
click at [398, 385] on text "9215647" at bounding box center [378, 379] width 95 height 34
click at [658, 321] on input "b. 9215647" at bounding box center [658, 317] width 1 height 9
radio input "true"
click at [693, 508] on button "Next" at bounding box center [658, 521] width 223 height 55
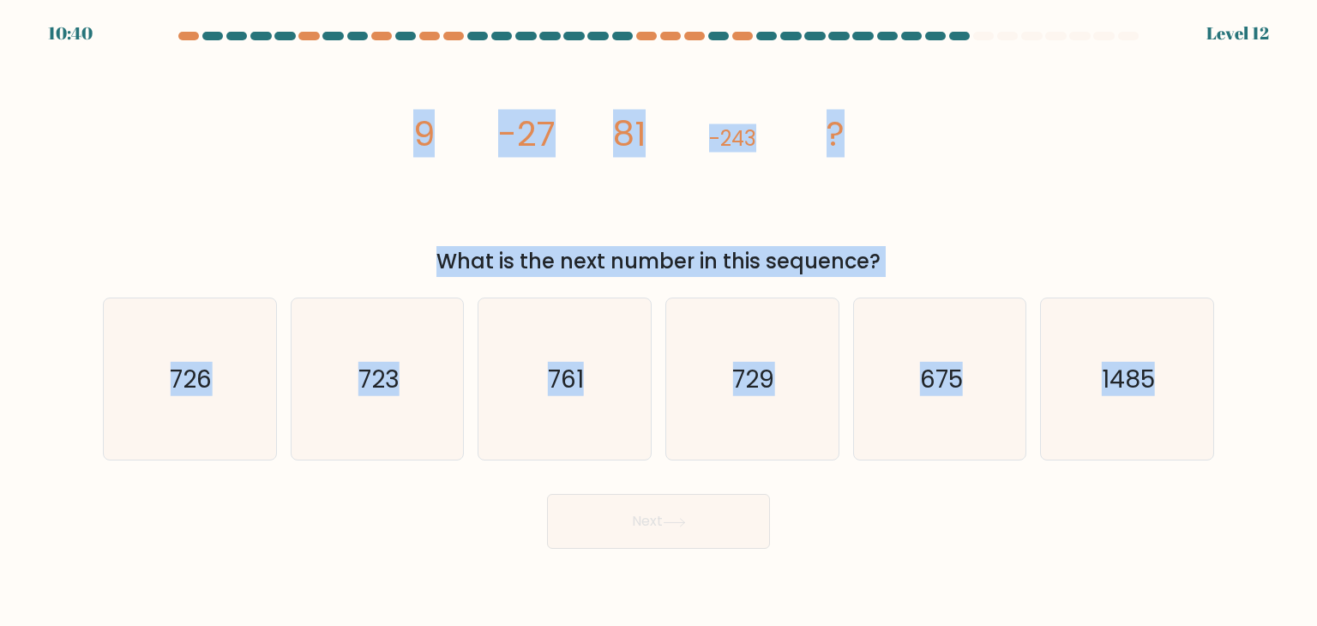
drag, startPoint x: 414, startPoint y: 141, endPoint x: 1259, endPoint y: 436, distance: 895.5
click at [1259, 437] on form at bounding box center [658, 290] width 1317 height 517
click at [1081, 207] on div "image/svg+xml 9 -27 81 -243 ? What is the next number in this sequence?" at bounding box center [659, 163] width 1132 height 225
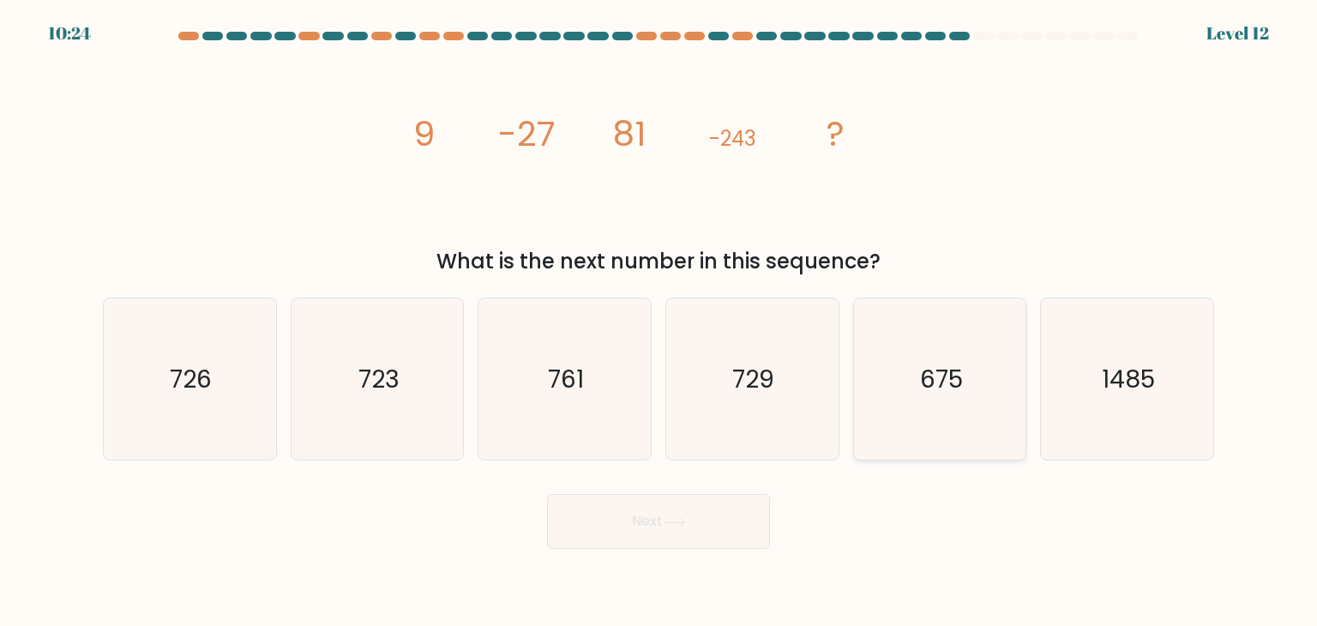
click at [955, 383] on text "675" at bounding box center [941, 379] width 43 height 34
click at [659, 321] on input "e. 675" at bounding box center [658, 317] width 1 height 9
radio input "true"
click at [696, 538] on button "Next" at bounding box center [658, 521] width 223 height 55
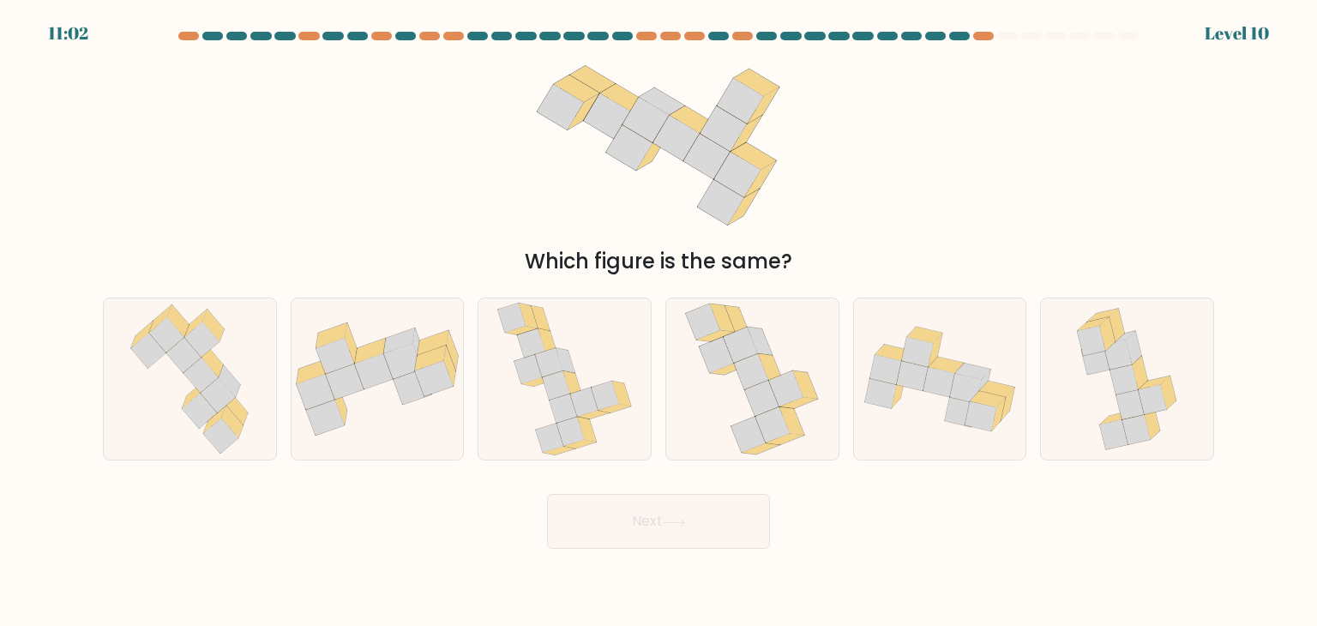
click at [1308, 261] on form at bounding box center [658, 290] width 1317 height 517
click at [730, 381] on icon at bounding box center [752, 378] width 134 height 161
click at [659, 321] on input "d." at bounding box center [658, 317] width 1 height 9
radio input "true"
click at [589, 386] on icon at bounding box center [564, 378] width 136 height 161
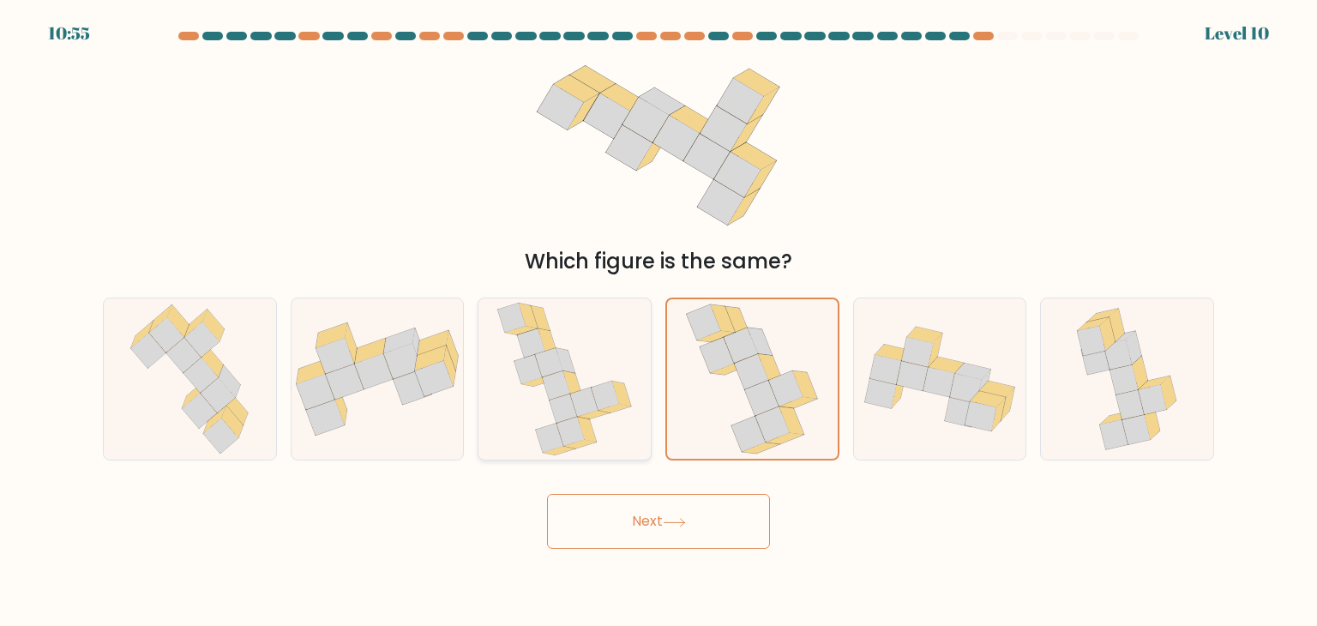
click at [658, 321] on input "c." at bounding box center [658, 317] width 1 height 9
radio input "true"
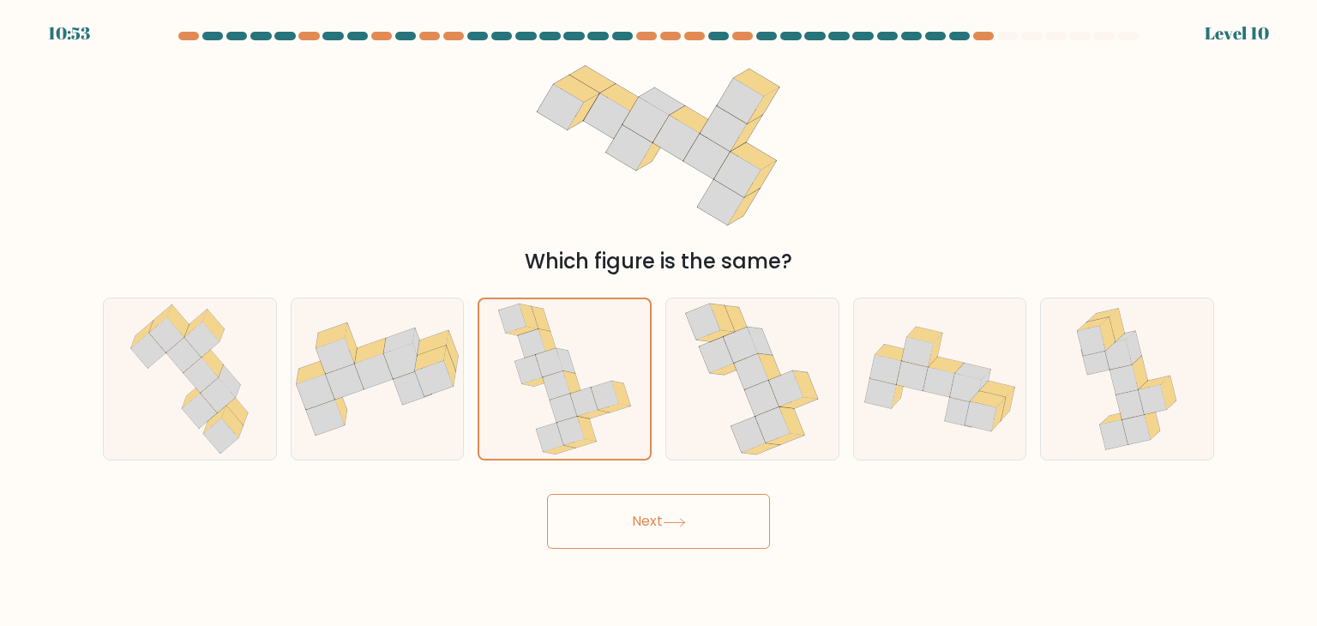
click at [679, 540] on button "Next" at bounding box center [658, 521] width 223 height 55
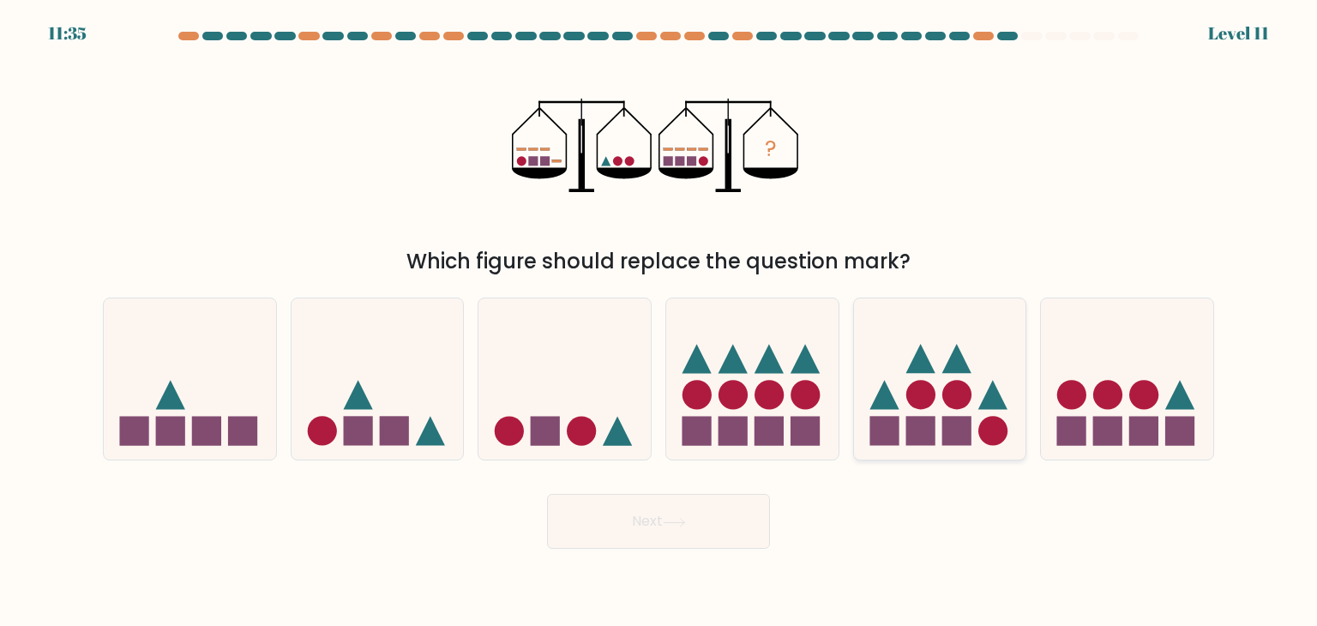
drag, startPoint x: 916, startPoint y: 363, endPoint x: 928, endPoint y: 367, distance: 12.5
click at [917, 364] on icon at bounding box center [919, 358] width 29 height 29
click at [659, 321] on input "e." at bounding box center [658, 317] width 1 height 9
radio input "true"
click at [1114, 422] on rect at bounding box center [1107, 431] width 29 height 29
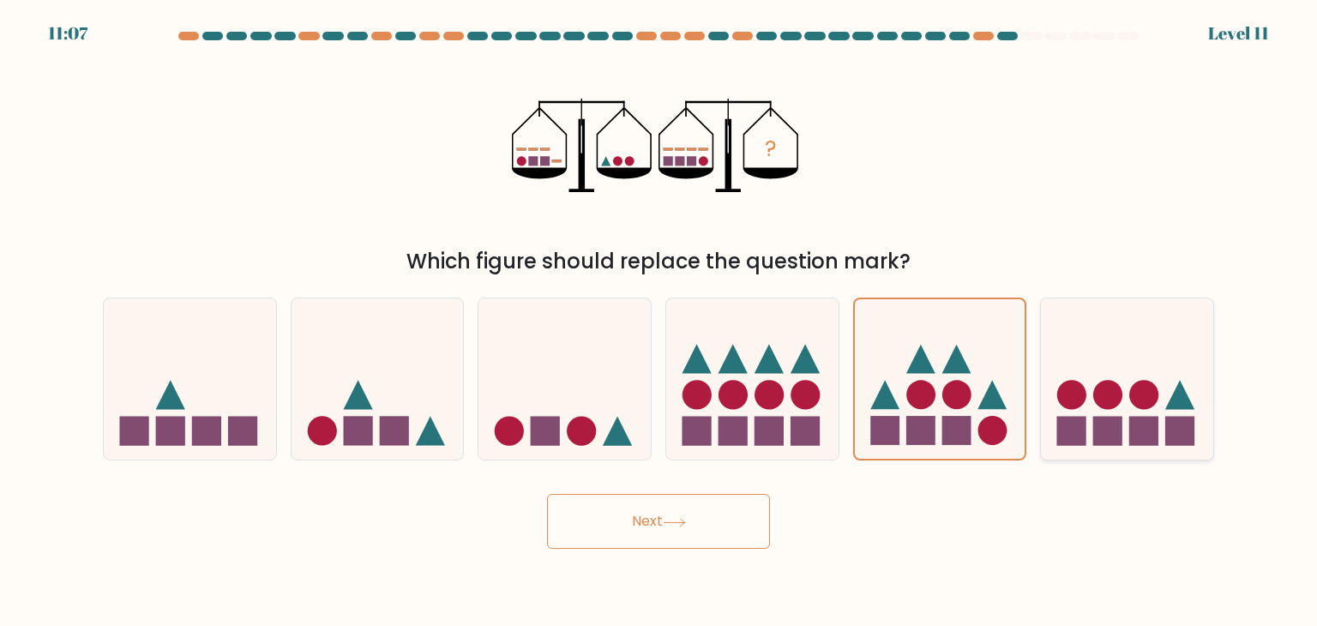
click at [659, 321] on input "f." at bounding box center [658, 317] width 1 height 9
radio input "true"
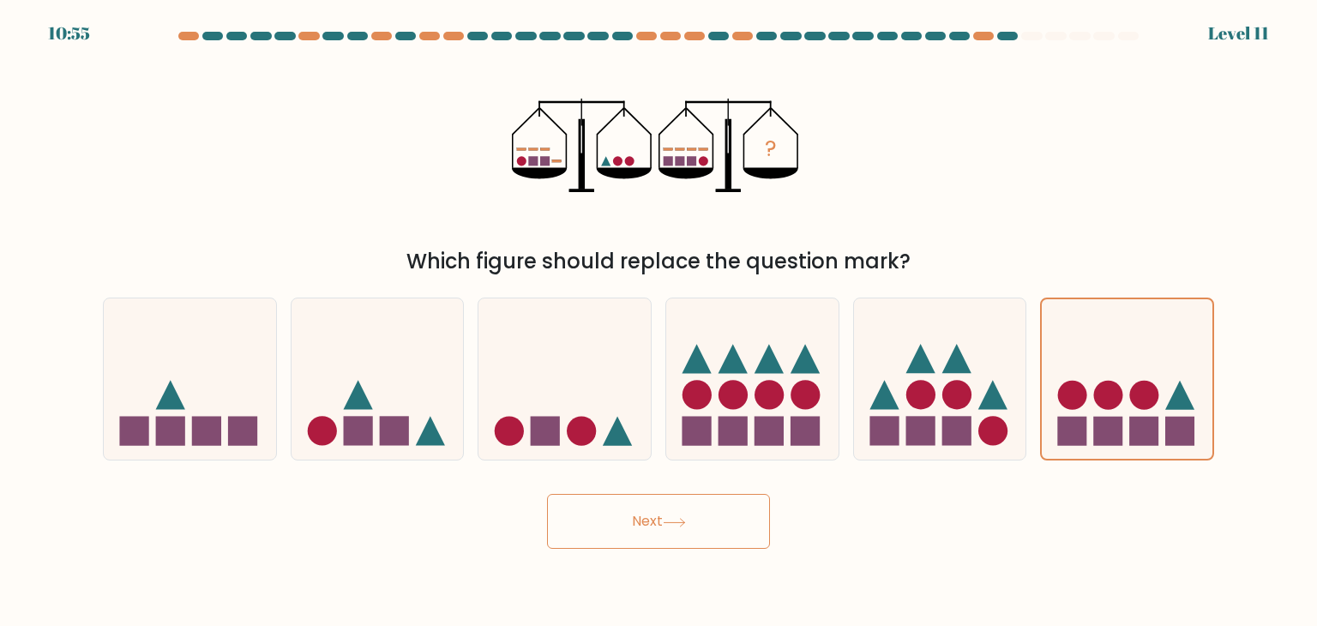
click at [646, 516] on button "Next" at bounding box center [658, 521] width 223 height 55
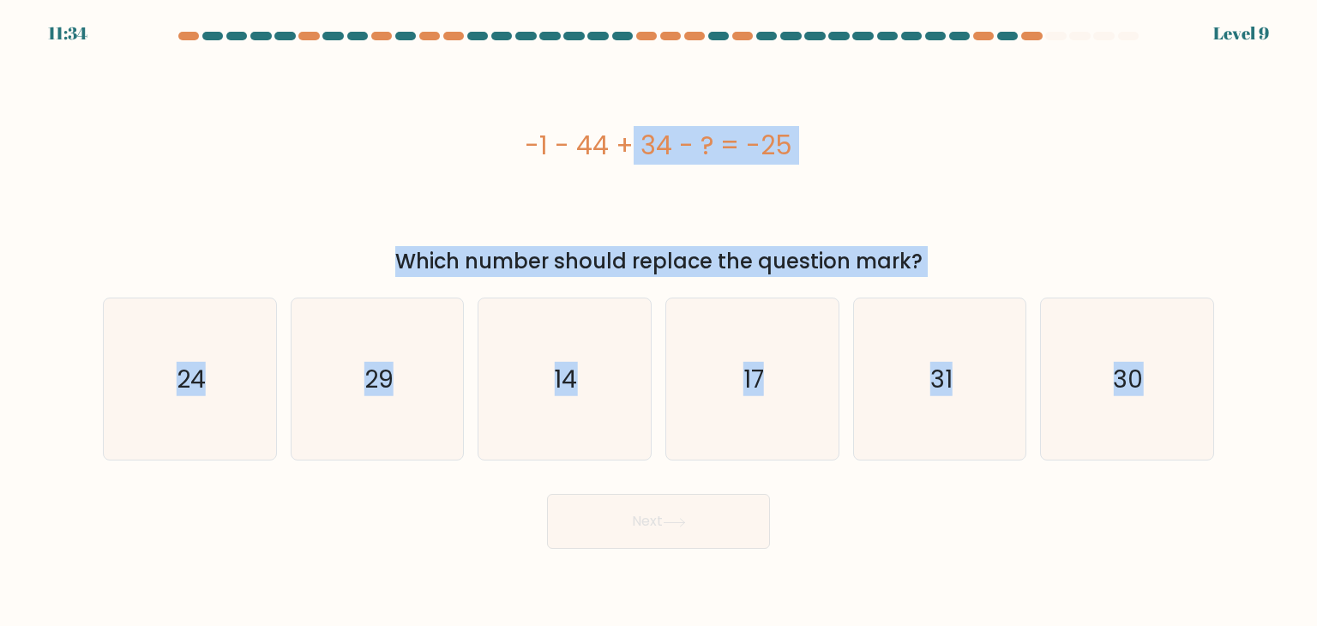
drag, startPoint x: 524, startPoint y: 147, endPoint x: 1228, endPoint y: 371, distance: 738.5
click at [1228, 371] on form "a." at bounding box center [658, 290] width 1317 height 517
click at [1021, 145] on div "-1 - 44 + 34 - ? = -25" at bounding box center [658, 145] width 1111 height 39
click at [602, 376] on icon "14" at bounding box center [564, 378] width 161 height 161
click at [658, 321] on input "c. 14" at bounding box center [658, 317] width 1 height 9
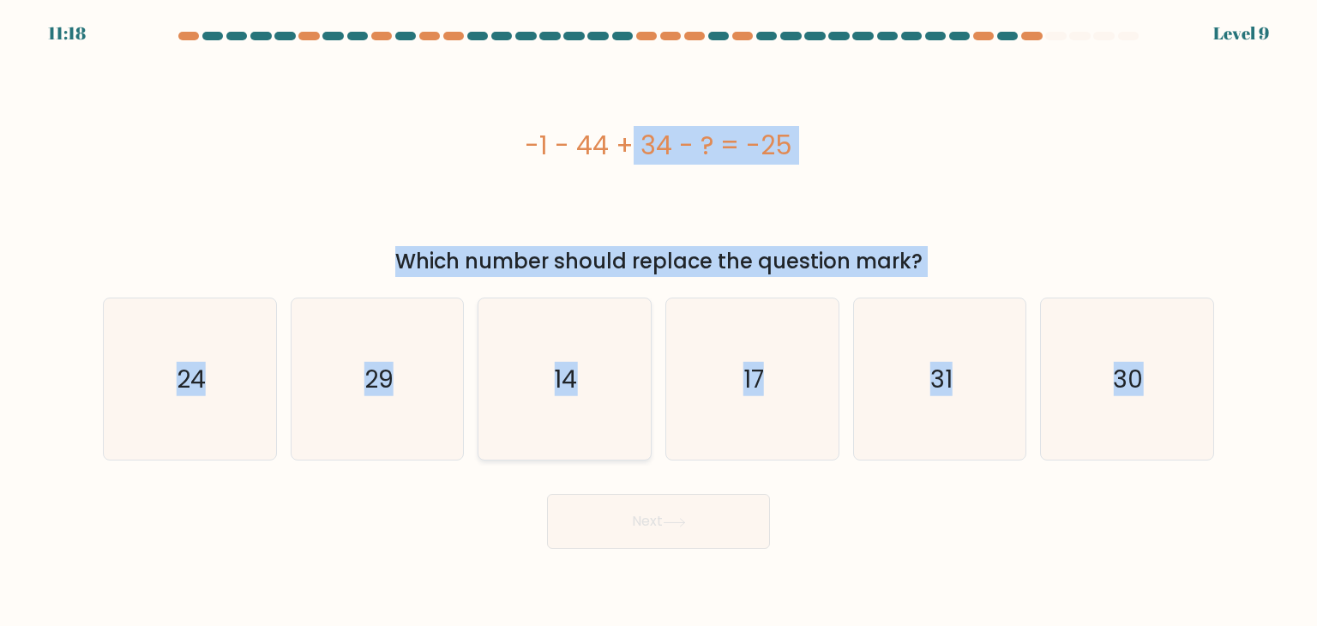
radio input "true"
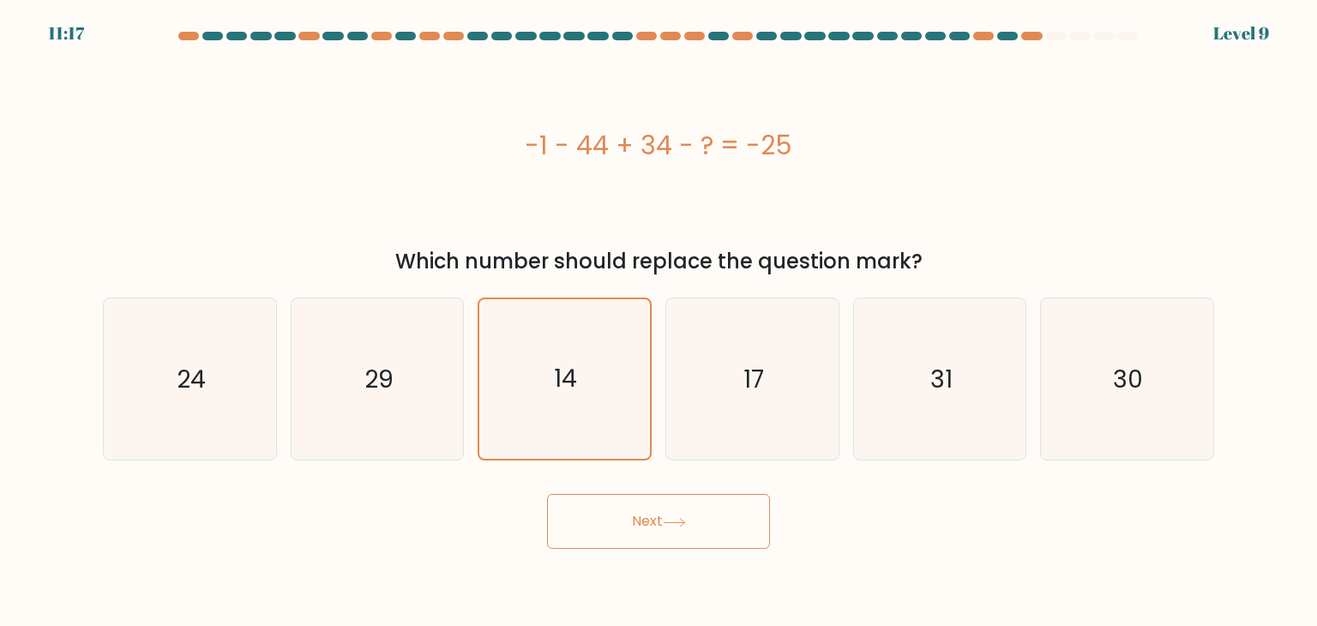
click at [705, 545] on button "Next" at bounding box center [658, 521] width 223 height 55
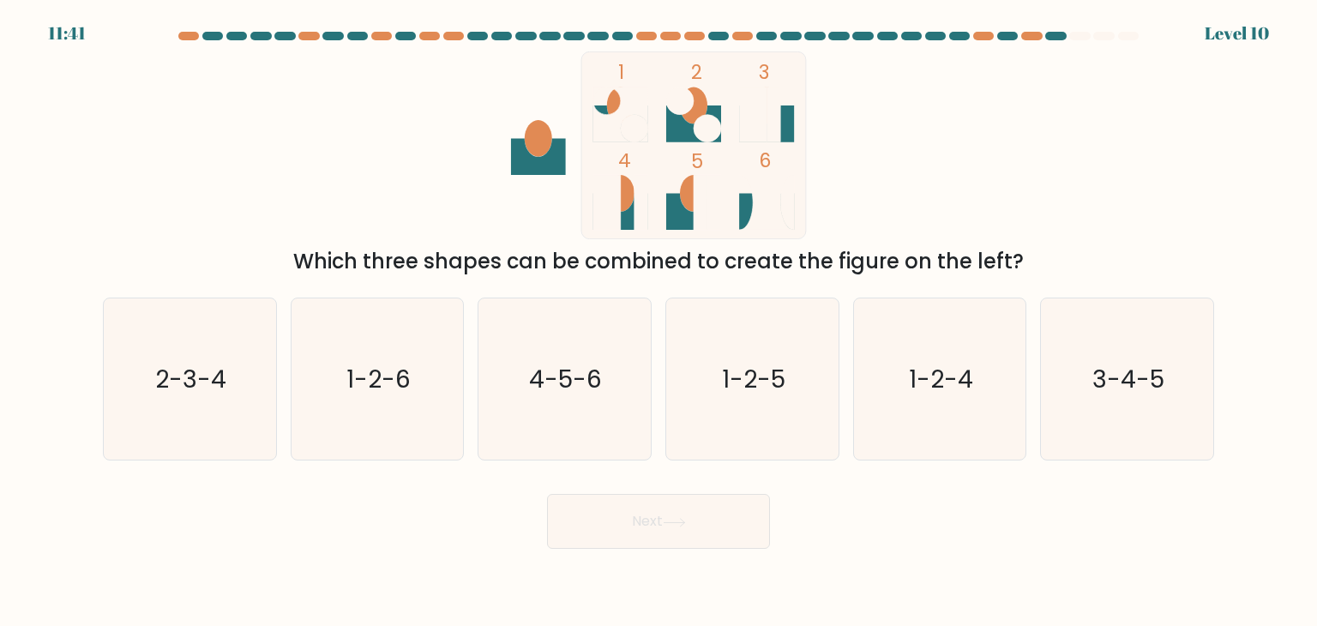
click at [1228, 379] on form at bounding box center [658, 290] width 1317 height 517
click at [1190, 375] on icon "3-4-5" at bounding box center [1126, 378] width 161 height 161
click at [659, 321] on input "f. 3-4-5" at bounding box center [658, 317] width 1 height 9
radio input "true"
click at [671, 520] on icon at bounding box center [674, 522] width 23 height 9
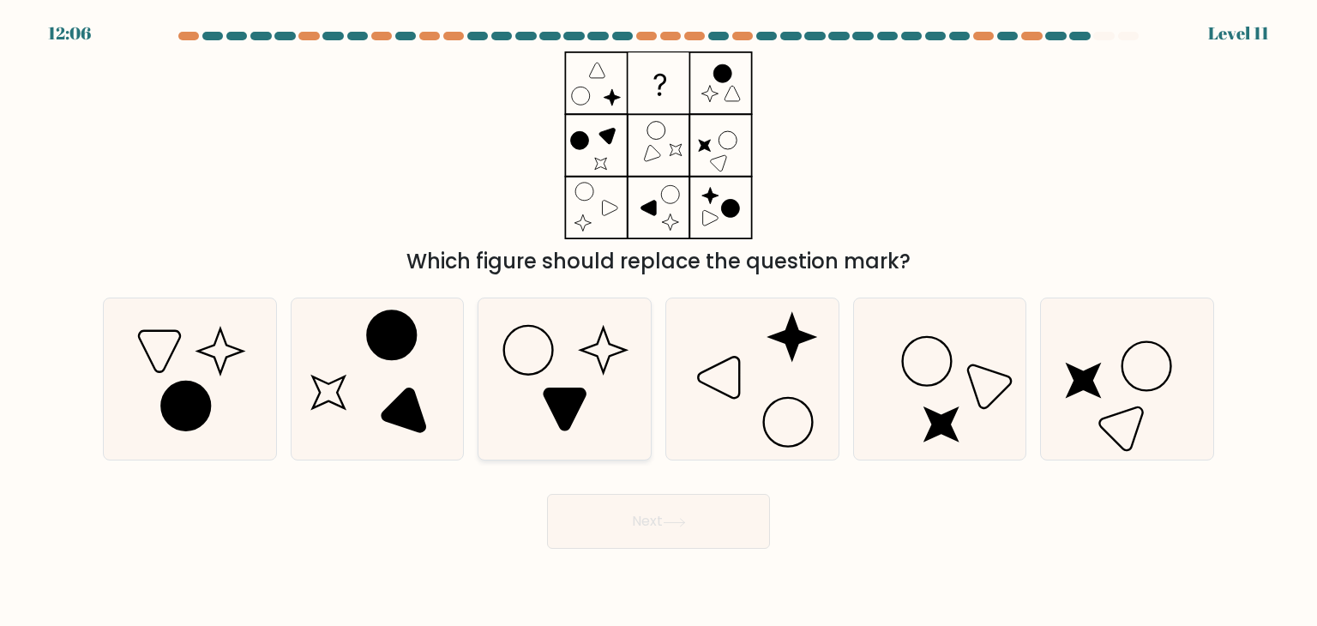
drag, startPoint x: 532, startPoint y: 388, endPoint x: 536, endPoint y: 399, distance: 11.1
click at [532, 389] on icon at bounding box center [564, 378] width 161 height 161
click at [658, 321] on input "c." at bounding box center [658, 317] width 1 height 9
radio input "true"
click at [710, 532] on button "Next" at bounding box center [658, 521] width 223 height 55
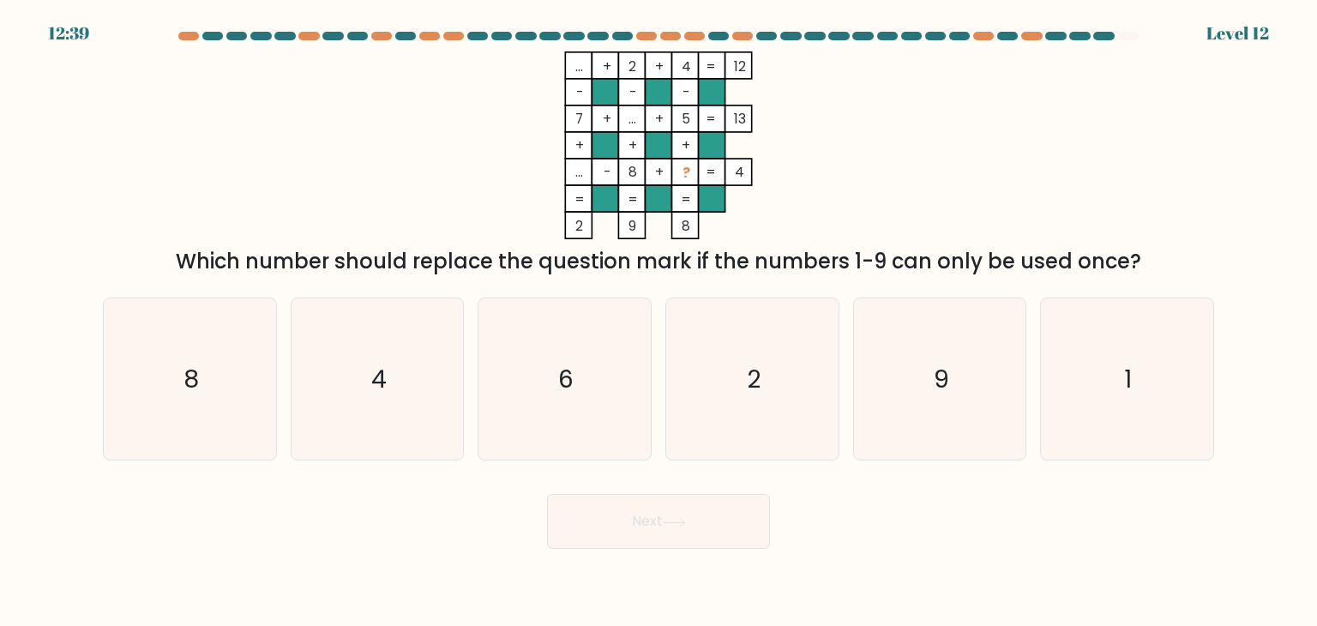
drag, startPoint x: 679, startPoint y: 78, endPoint x: 695, endPoint y: 201, distance: 123.7
click at [695, 201] on icon "... + 2 + 4 12 - - - 7 + ... + 5 13 + + + ... - 8 + ? = 4 = = = = 2 9 8 =" at bounding box center [658, 145] width 514 height 188
click at [694, 223] on rect at bounding box center [685, 225] width 27 height 27
click at [792, 216] on icon "... + 2 + 4 12 - - - 7 + ... + 5 13 + + + ... - 8 + ? = 4 = = = = 2 9 8 =" at bounding box center [658, 145] width 514 height 188
click at [973, 361] on icon "9" at bounding box center [939, 378] width 161 height 161
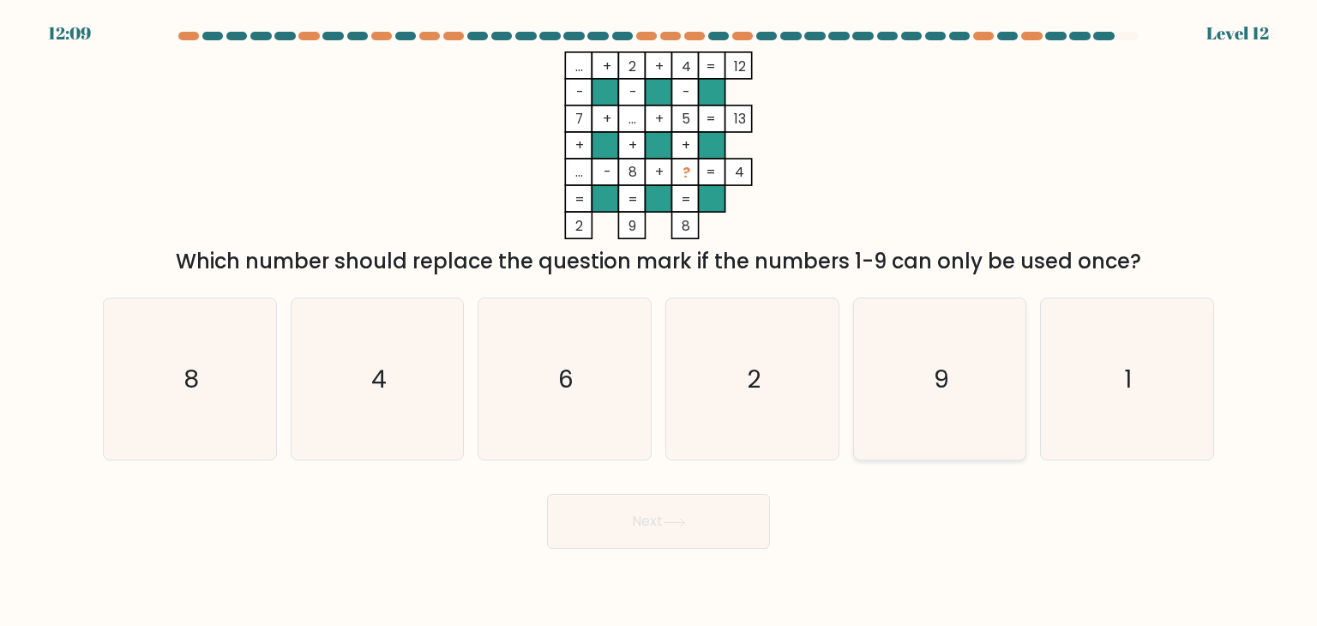
click at [659, 321] on input "e. 9" at bounding box center [658, 317] width 1 height 9
radio input "true"
click at [710, 519] on button "Next" at bounding box center [658, 521] width 223 height 55
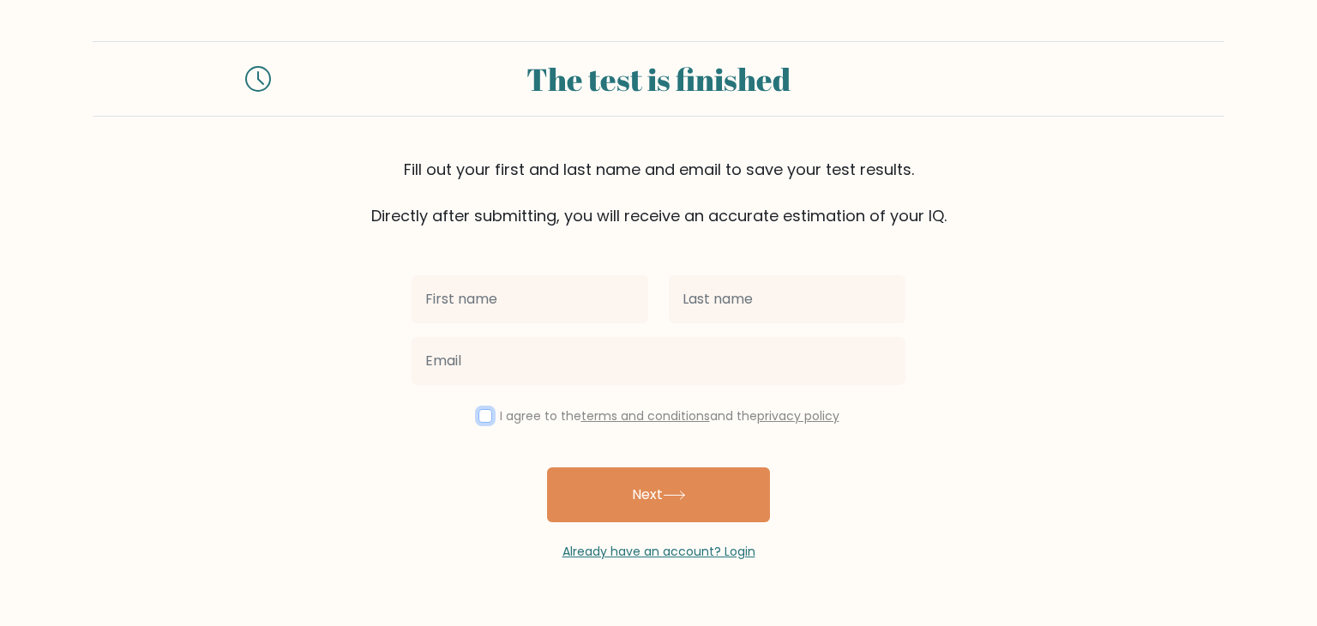
click at [486, 411] on input "checkbox" at bounding box center [485, 416] width 14 height 14
checkbox input "true"
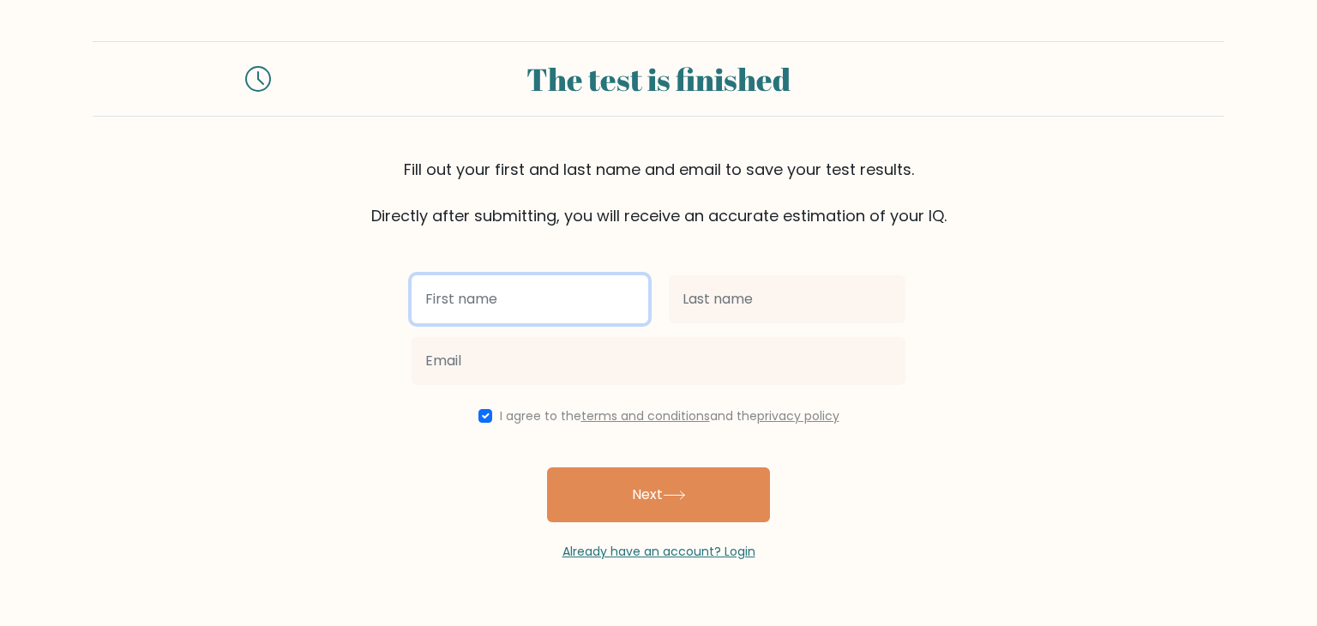
click at [512, 315] on input "text" at bounding box center [530, 299] width 237 height 48
type input "[PERSON_NAME]"
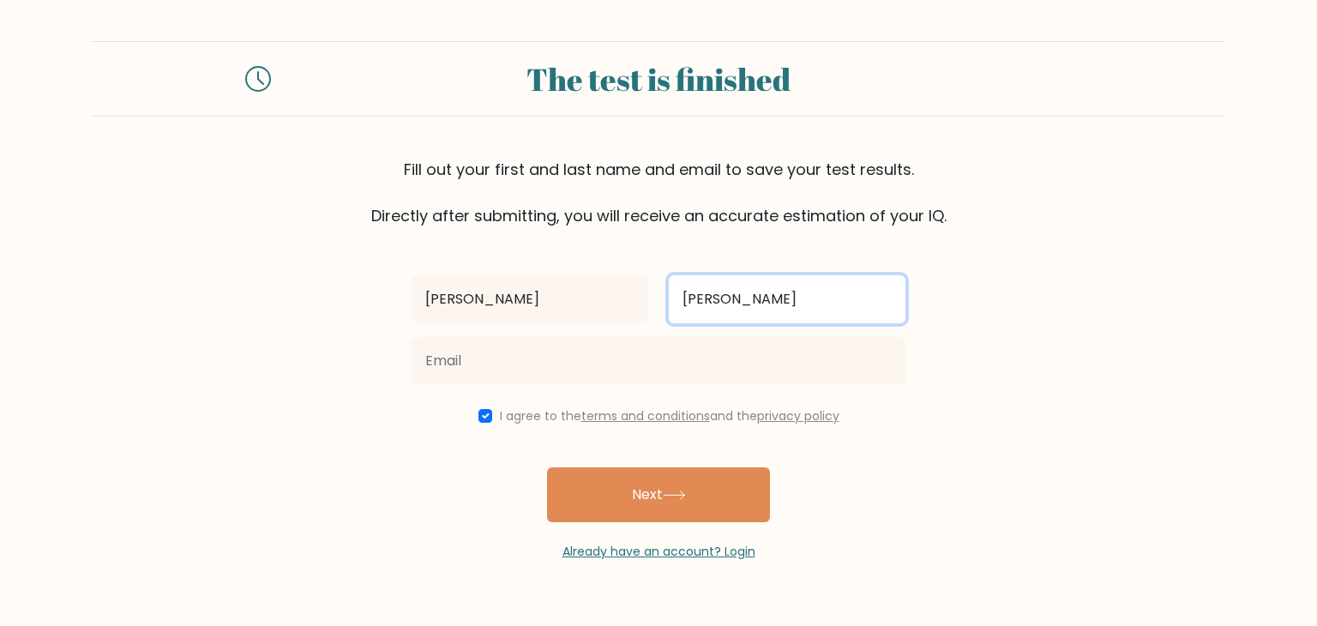
type input "[PERSON_NAME]"
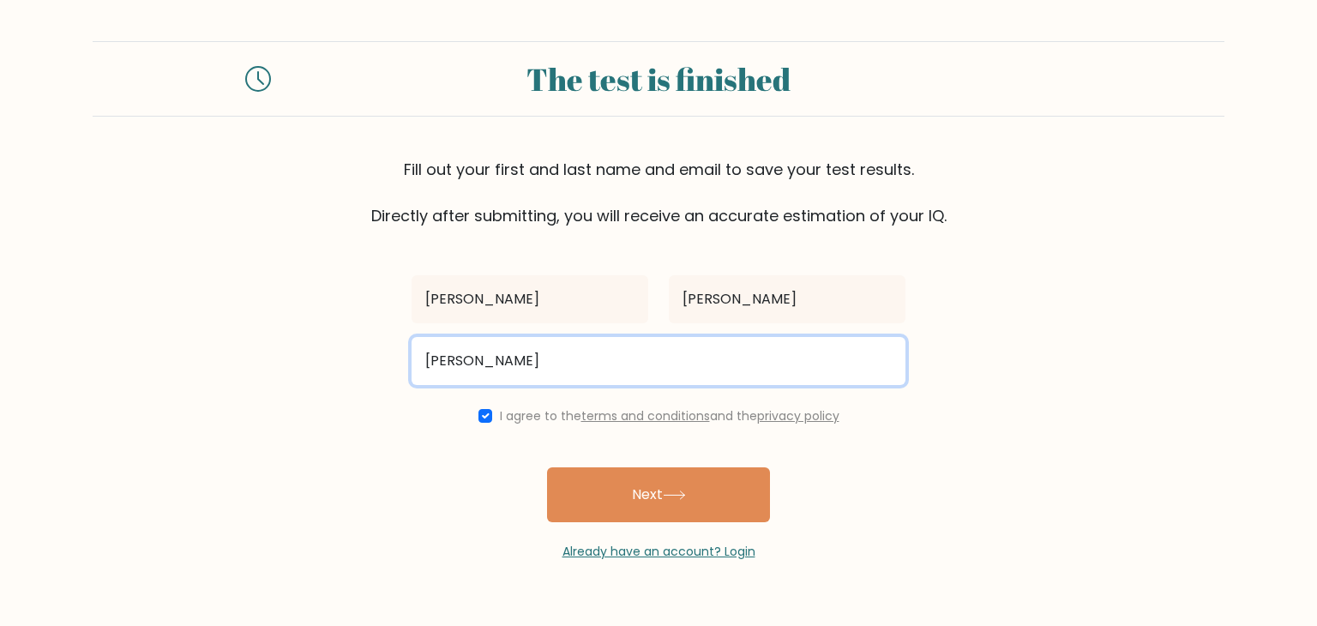
type input "[EMAIL_ADDRESS][DOMAIN_NAME]"
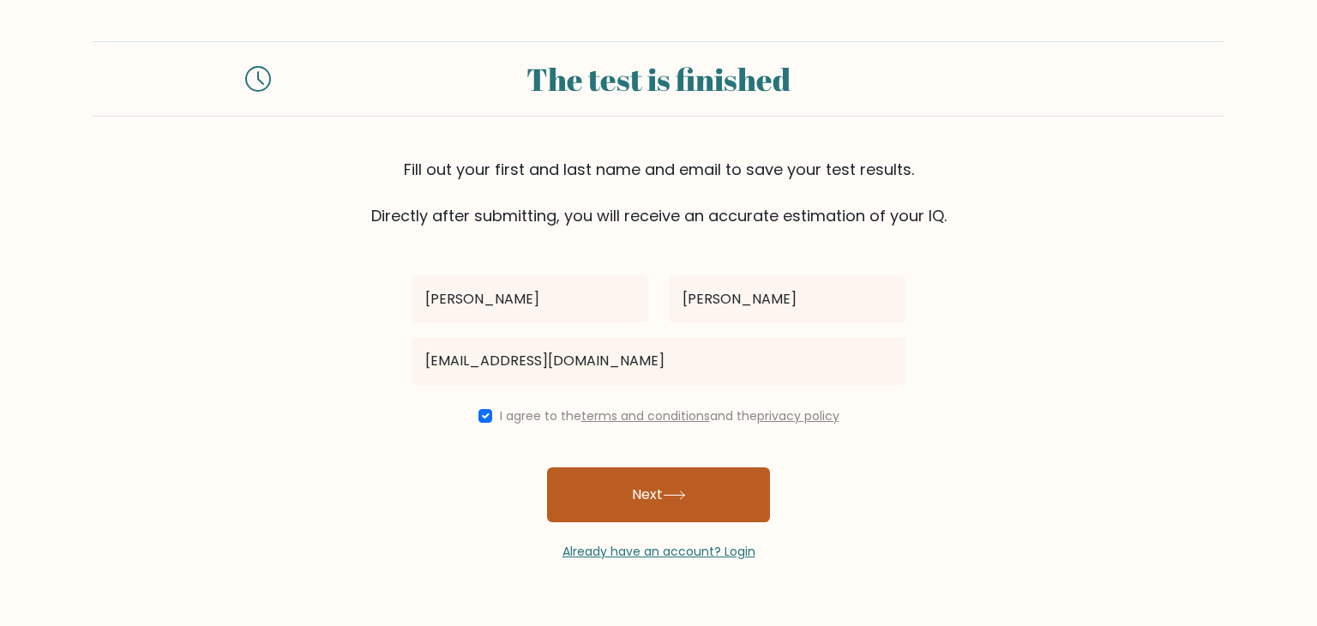
click at [608, 482] on button "Next" at bounding box center [658, 494] width 223 height 55
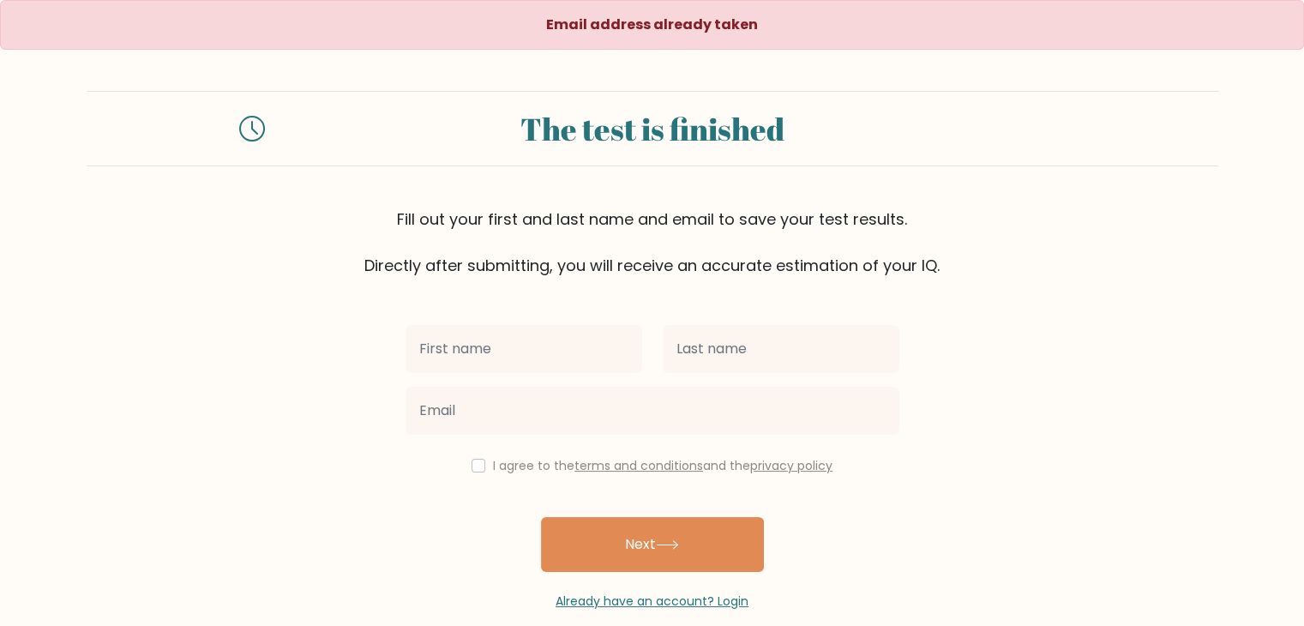
click at [803, 114] on div "The test is finished" at bounding box center [652, 128] width 734 height 46
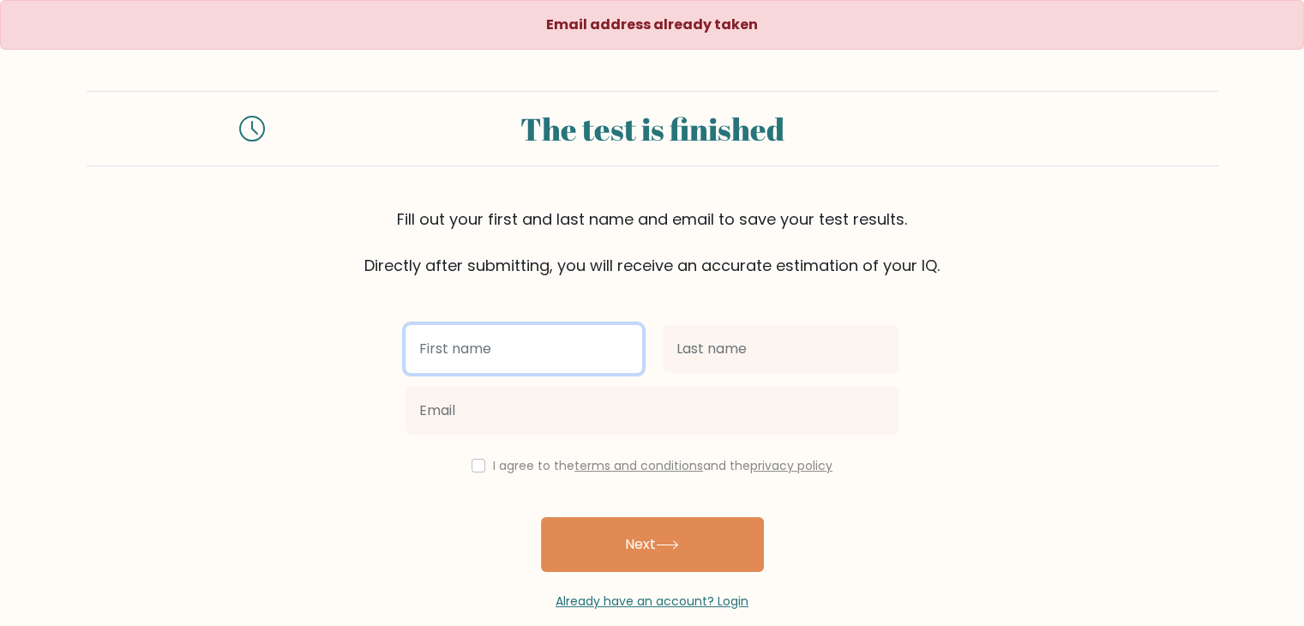
click at [566, 339] on input "text" at bounding box center [523, 349] width 237 height 48
type input "aj"
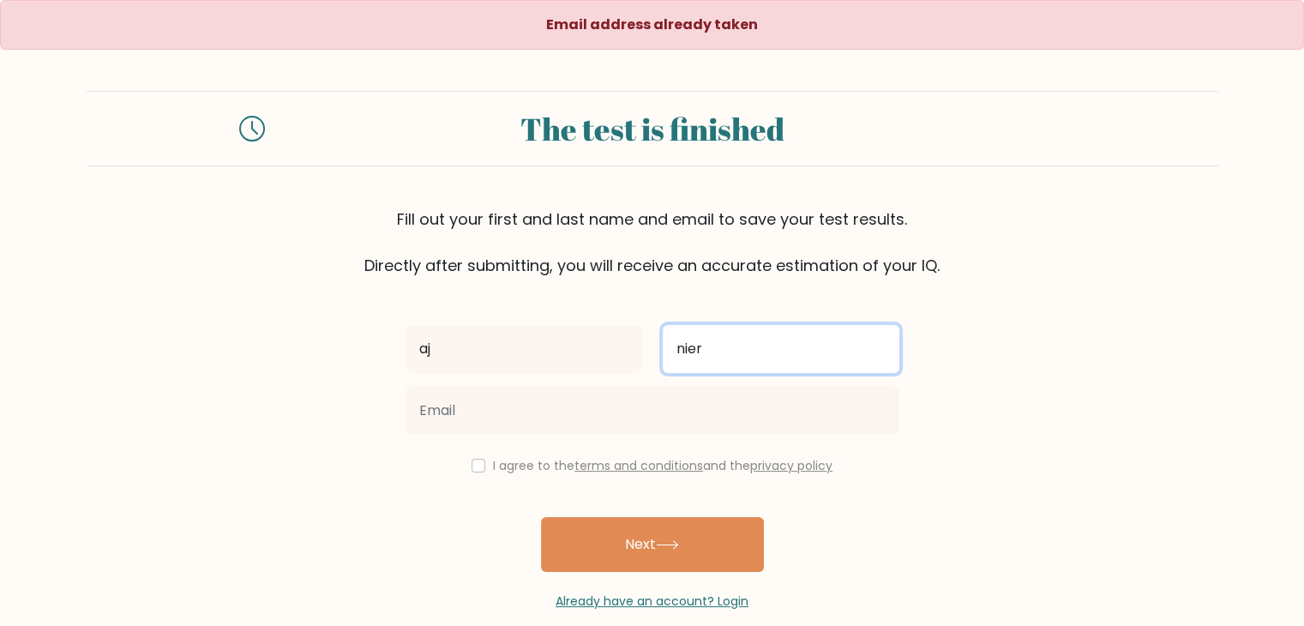
type input "nier"
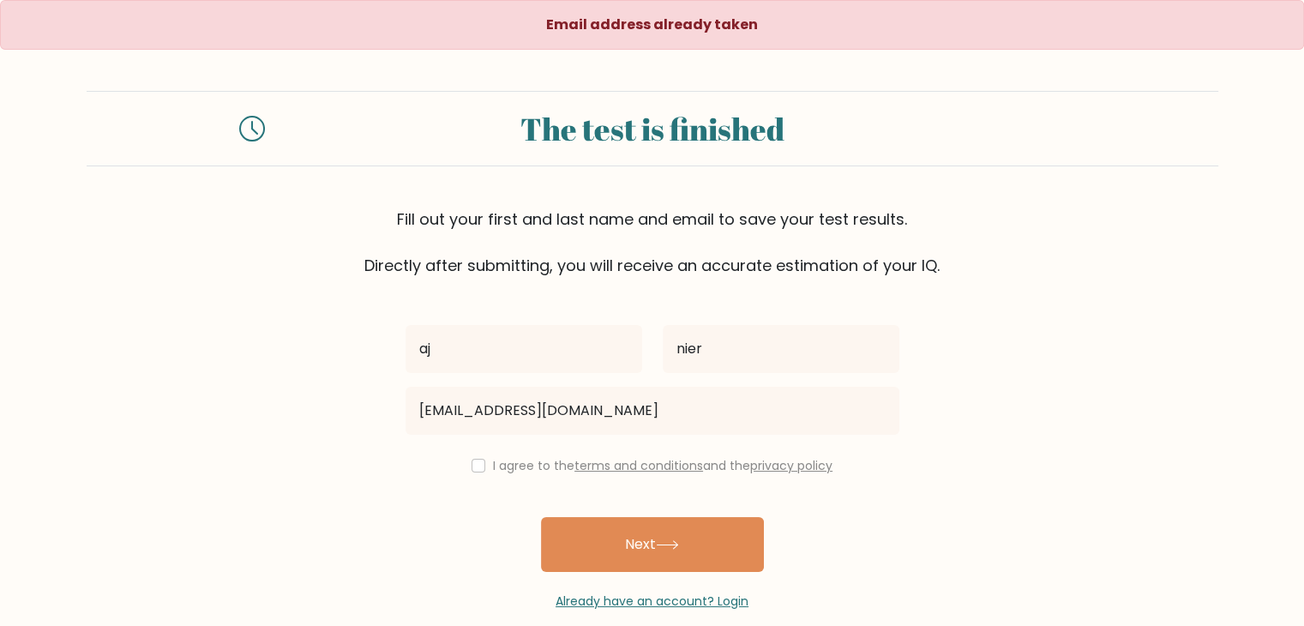
click at [1174, 454] on form "The test is finished Fill out your first and last name and email to save your t…" at bounding box center [652, 351] width 1304 height 520
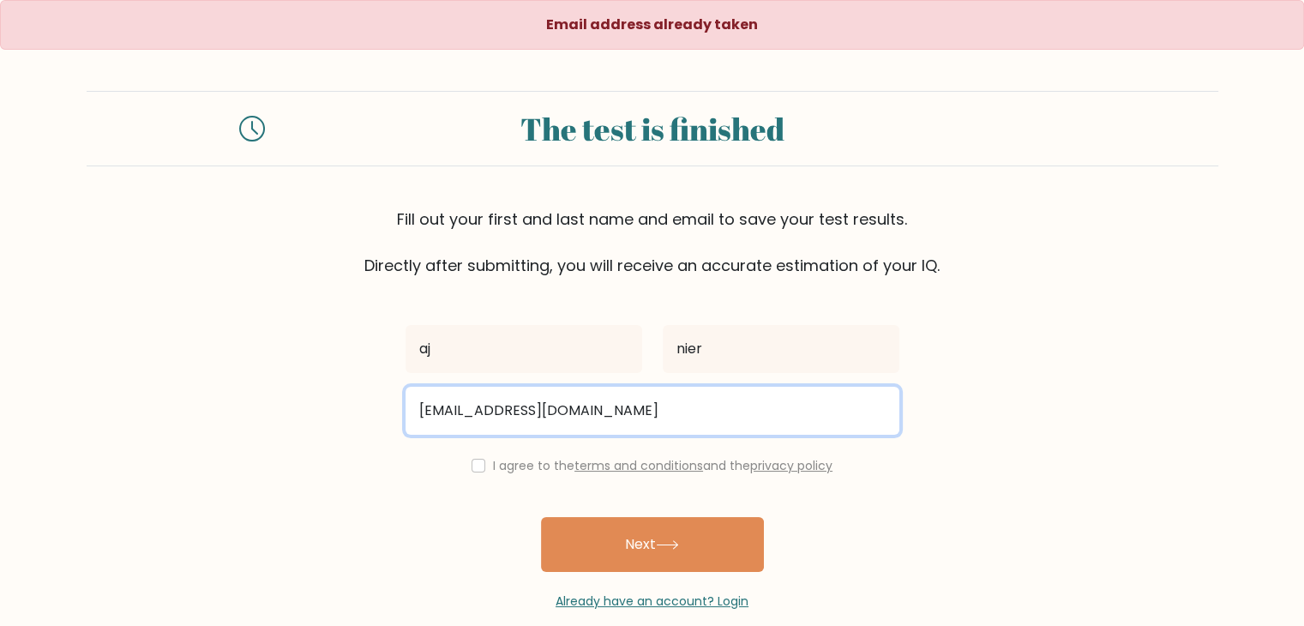
click at [713, 416] on input "angelojoaquindelacruz@gmail.com" at bounding box center [652, 411] width 494 height 48
click at [579, 412] on input "angelojoaquindelacruz@gmail.com" at bounding box center [652, 411] width 494 height 48
type input "angelojoaquindelacruz11@gmail.com"
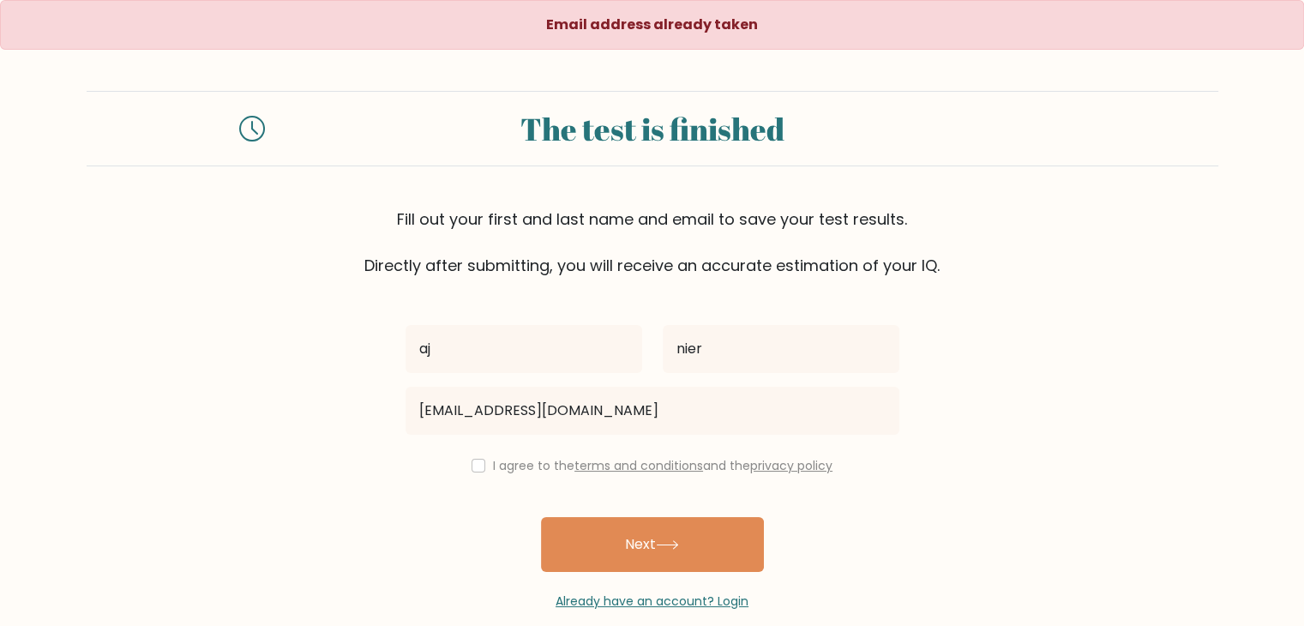
click at [493, 460] on label "I agree to the terms and conditions and the privacy policy" at bounding box center [662, 465] width 339 height 17
click at [472, 466] on input "checkbox" at bounding box center [479, 466] width 14 height 14
checkbox input "true"
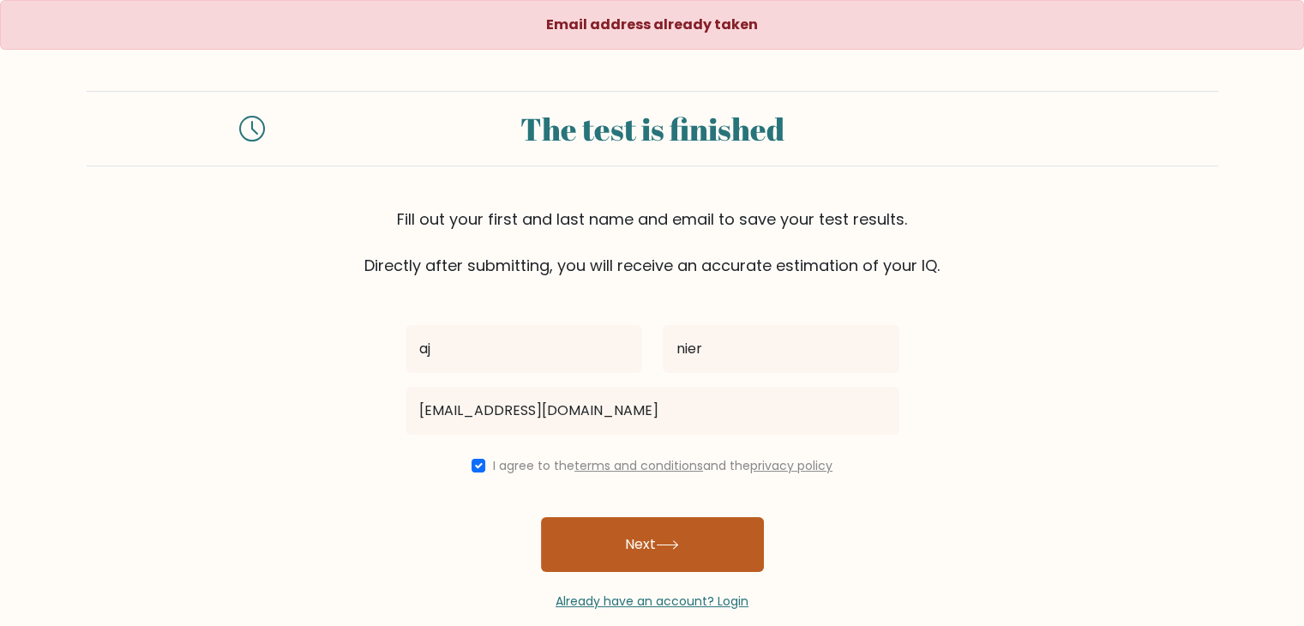
click at [612, 546] on button "Next" at bounding box center [652, 544] width 223 height 55
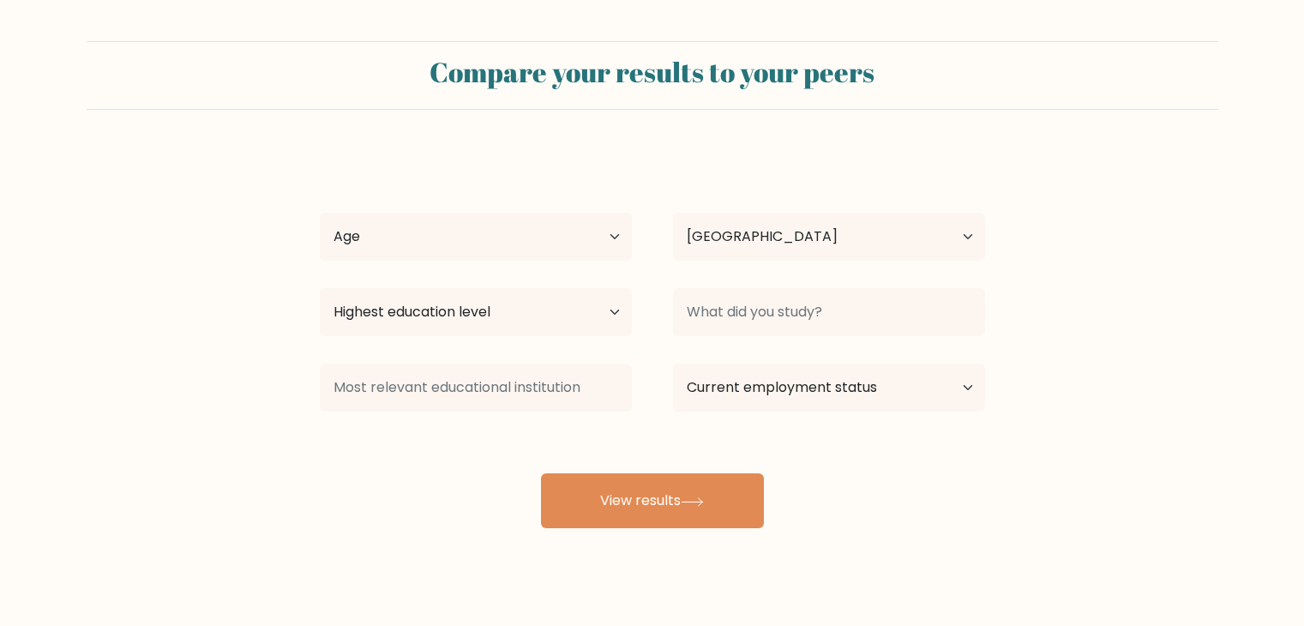
select select "PH"
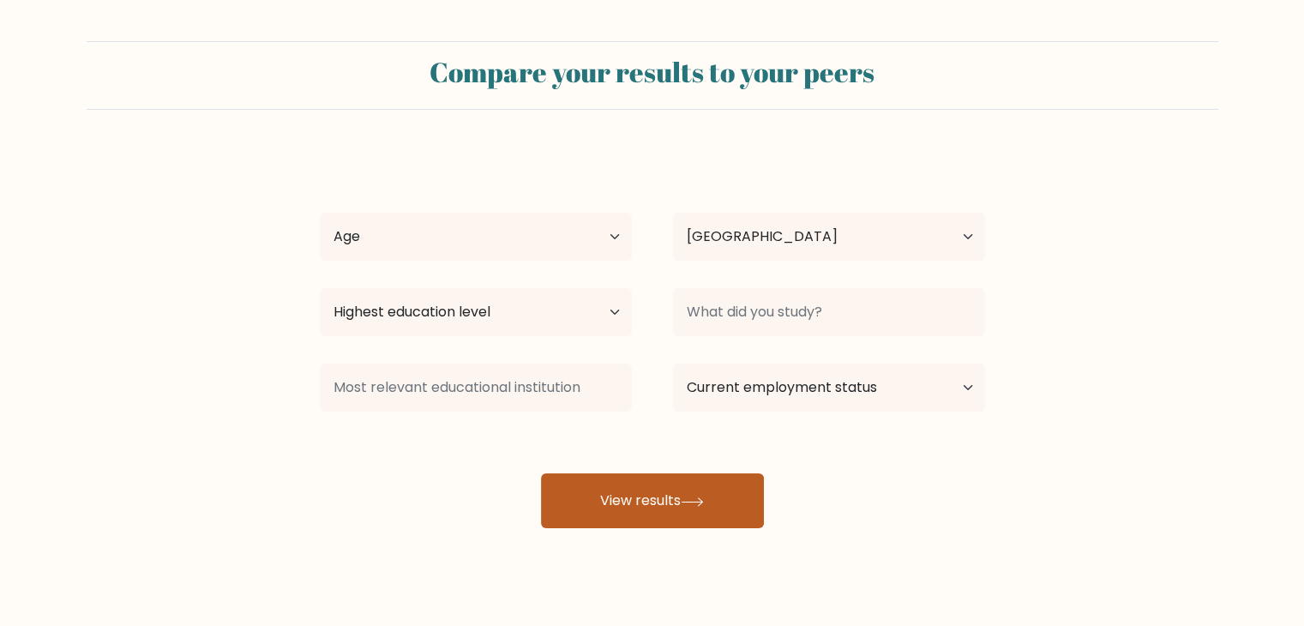
click at [689, 505] on icon at bounding box center [692, 501] width 23 height 9
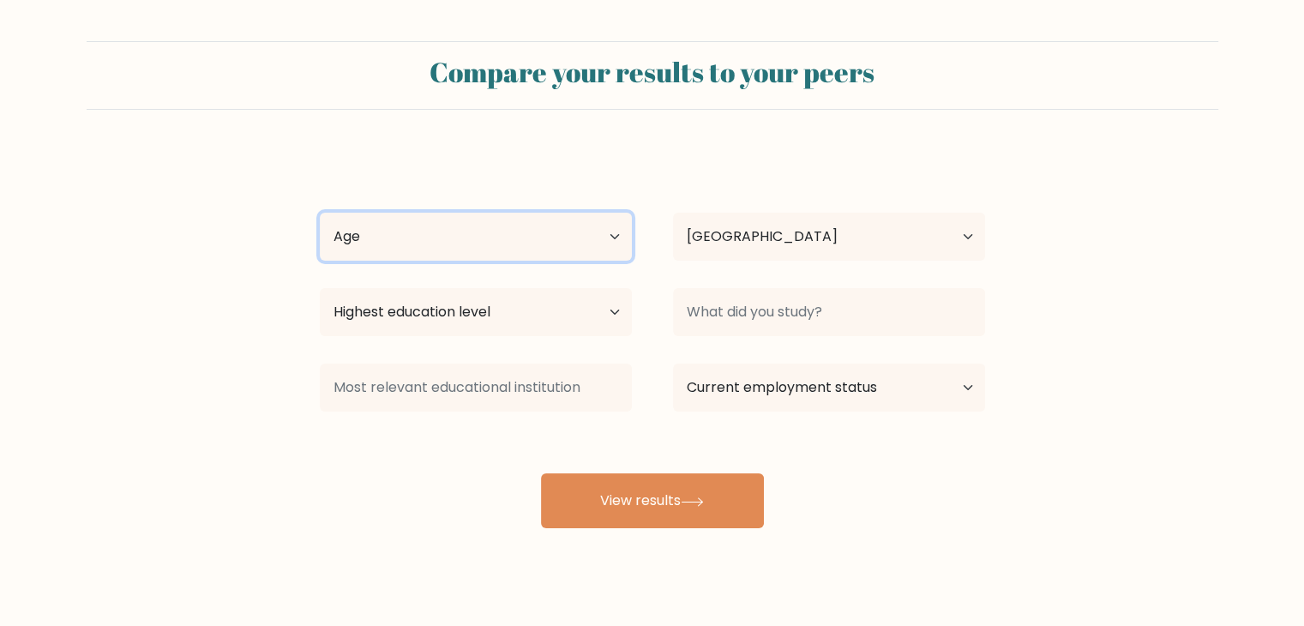
click at [574, 236] on select "Age Under 18 years old 18-24 years old 25-34 years old 35-44 years old 45-54 ye…" at bounding box center [476, 237] width 312 height 48
click at [320, 213] on select "Age Under 18 years old 18-24 years old 25-34 years old 35-44 years old 45-54 ye…" at bounding box center [476, 237] width 312 height 48
click at [445, 256] on select "Age Under 18 years old 18-24 years old 25-34 years old 35-44 years old 45-54 ye…" at bounding box center [476, 237] width 312 height 48
select select "25_34"
click at [320, 213] on select "Age Under 18 years old 18-24 years old 25-34 years old 35-44 years old 45-54 ye…" at bounding box center [476, 237] width 312 height 48
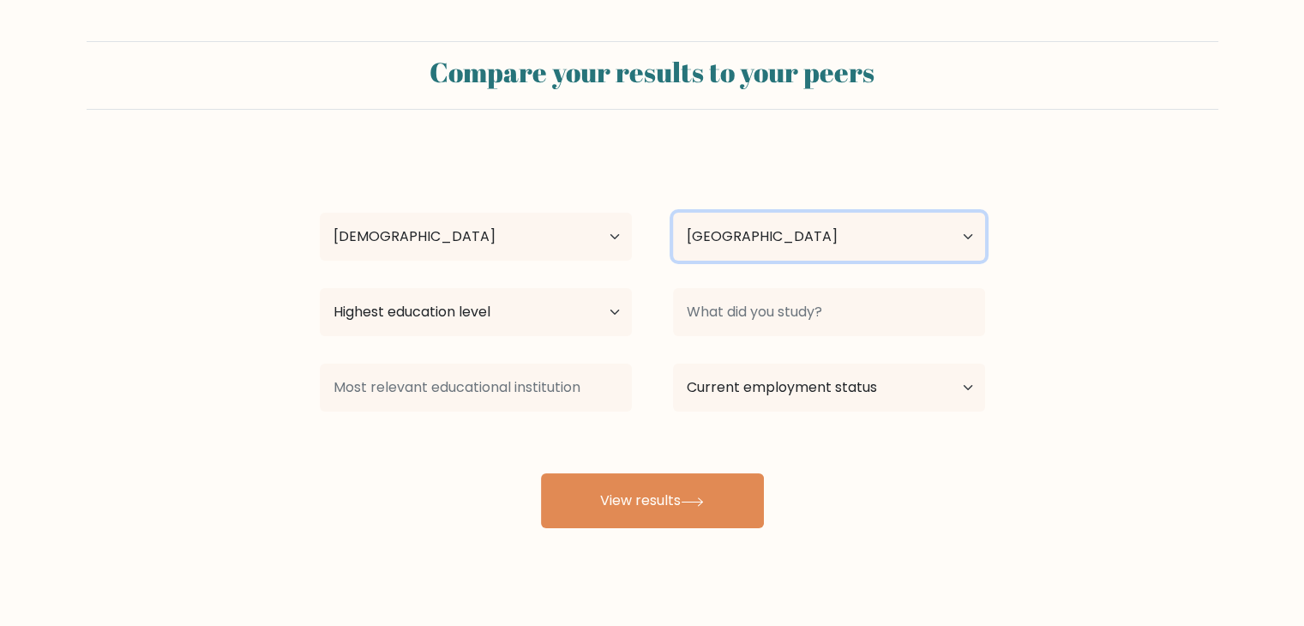
click at [809, 219] on select "Country Afghanistan Albania Algeria American Samoa Andorra Angola Anguilla Anta…" at bounding box center [829, 237] width 312 height 48
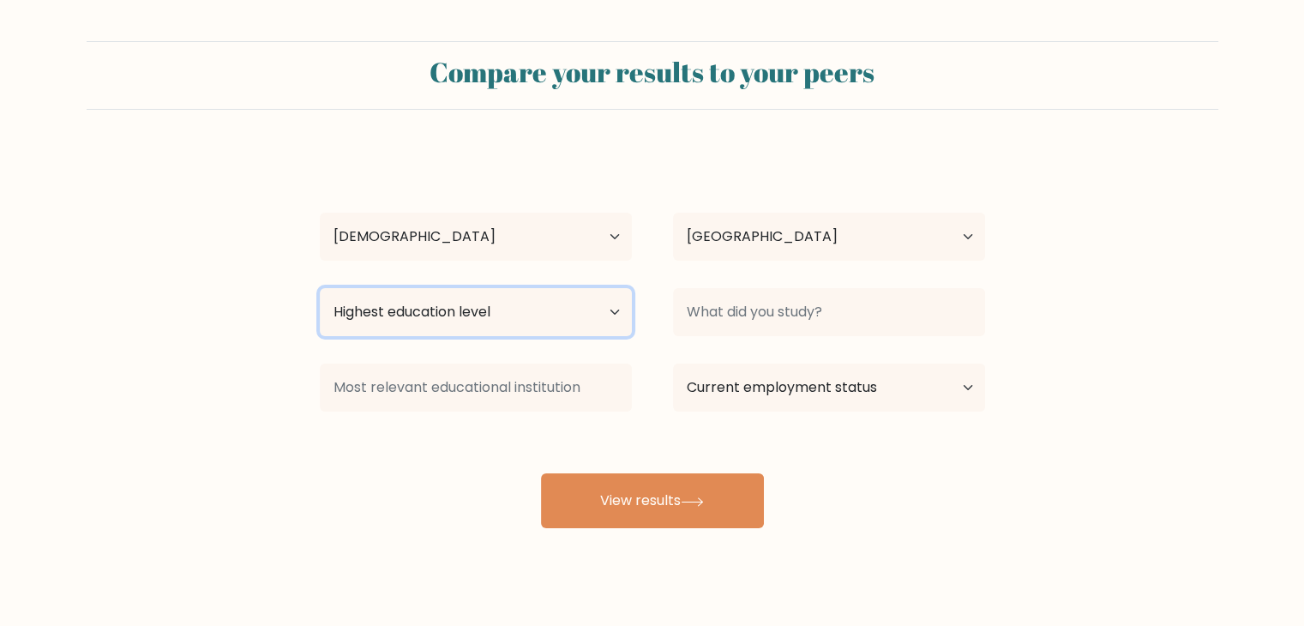
click at [608, 306] on select "Highest education level No schooling Primary Lower Secondary Upper Secondary Oc…" at bounding box center [476, 312] width 312 height 48
select select "bachelors_degree"
click at [320, 288] on select "Highest education level No schooling Primary Lower Secondary Upper Secondary Oc…" at bounding box center [476, 312] width 312 height 48
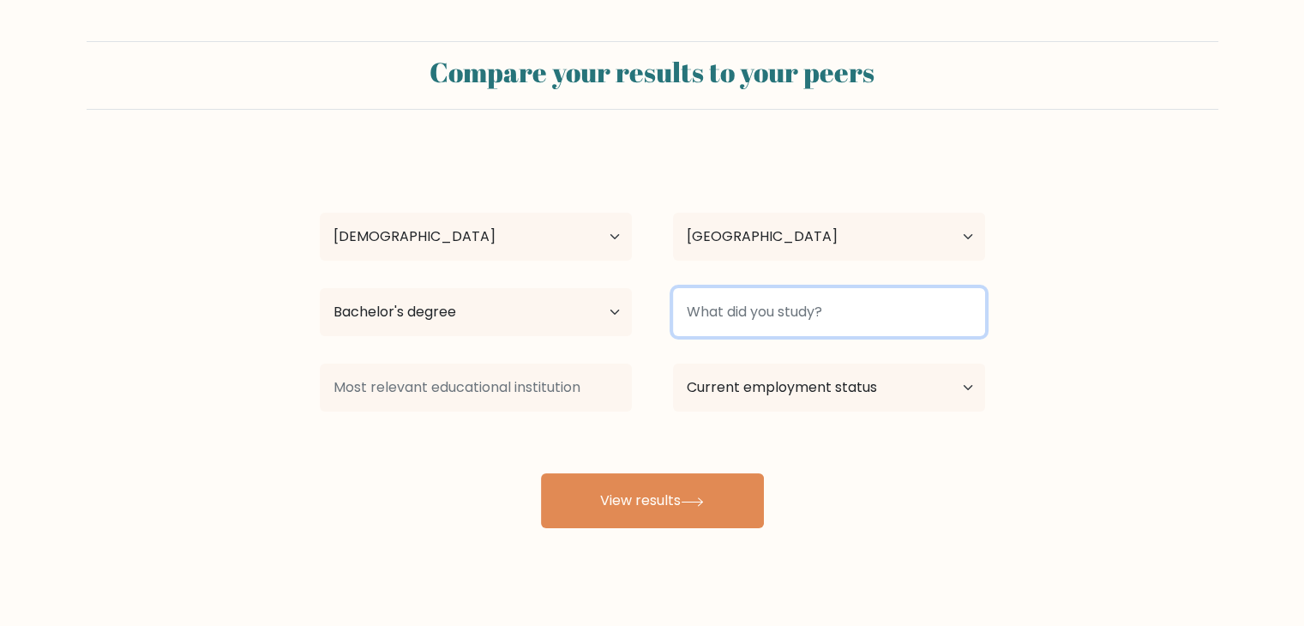
click at [758, 299] on input at bounding box center [829, 312] width 312 height 48
type input "BSHRM"
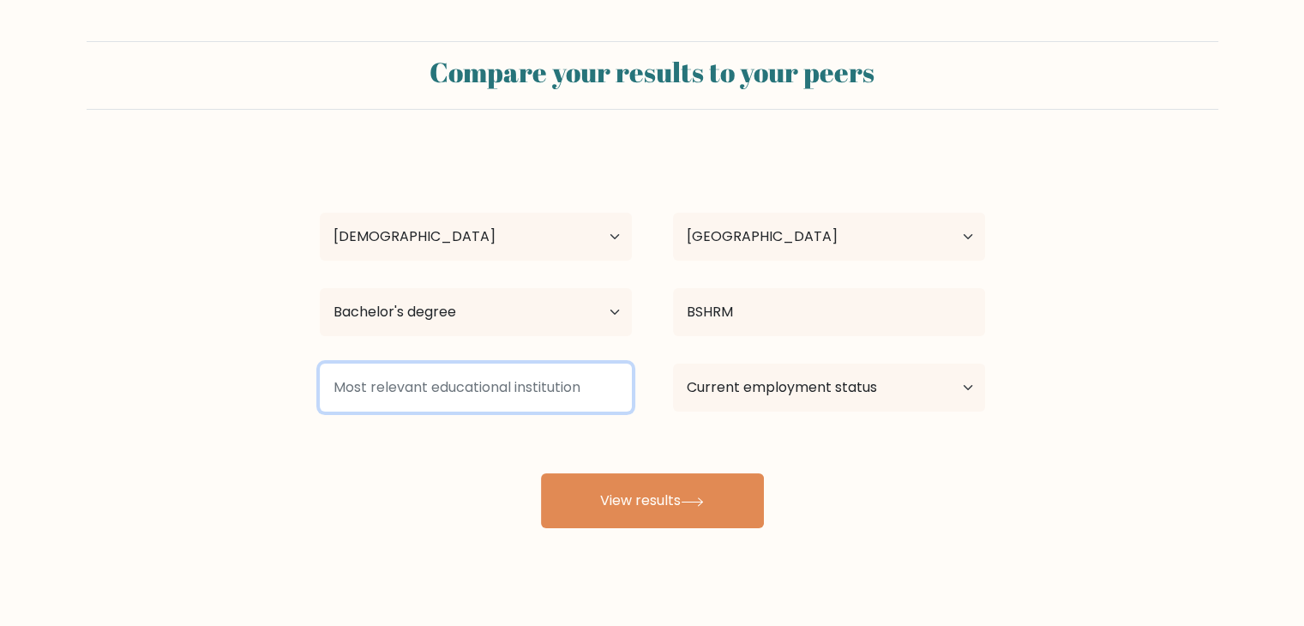
click at [590, 399] on input at bounding box center [476, 387] width 312 height 48
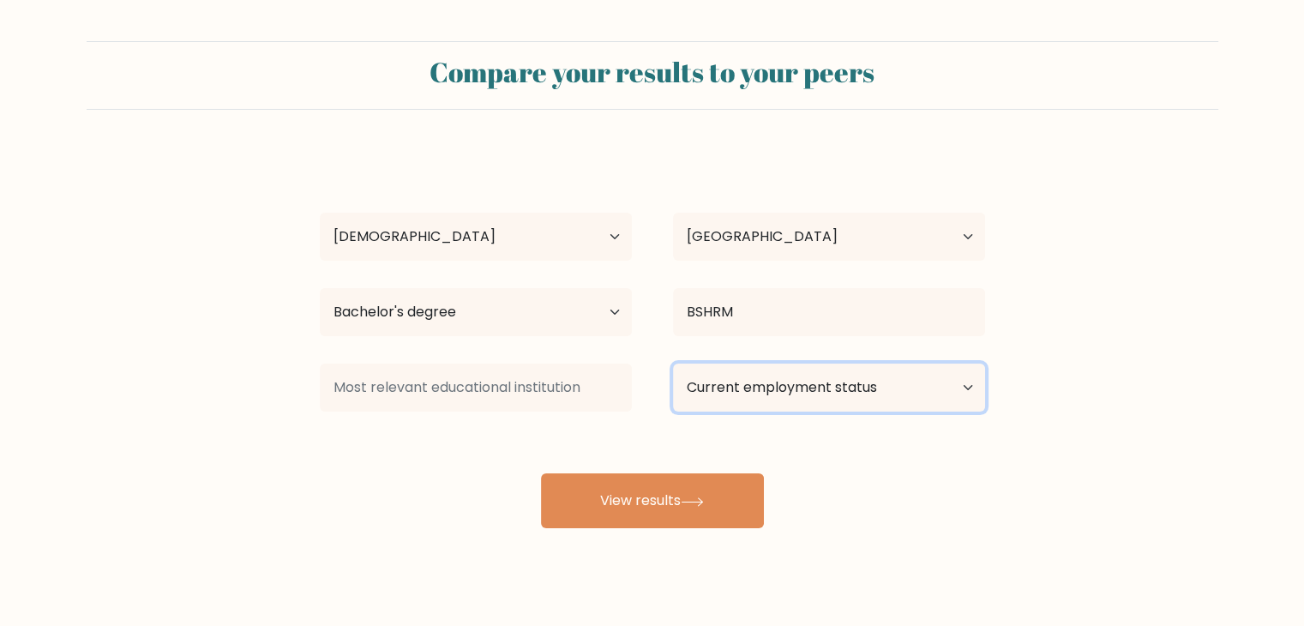
click at [735, 399] on select "Current employment status Employed Student Retired Other / prefer not to answer" at bounding box center [829, 387] width 312 height 48
select select "employed"
click at [673, 363] on select "Current employment status Employed Student Retired Other / prefer not to answer" at bounding box center [829, 387] width 312 height 48
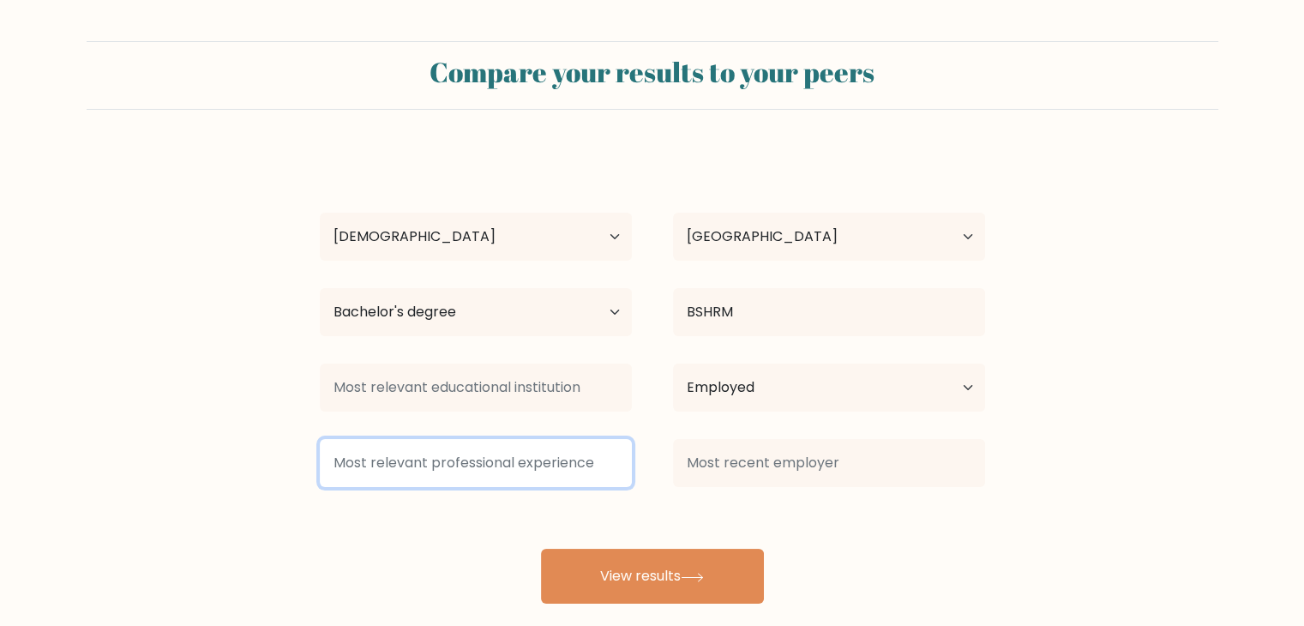
click at [570, 457] on input at bounding box center [476, 463] width 312 height 48
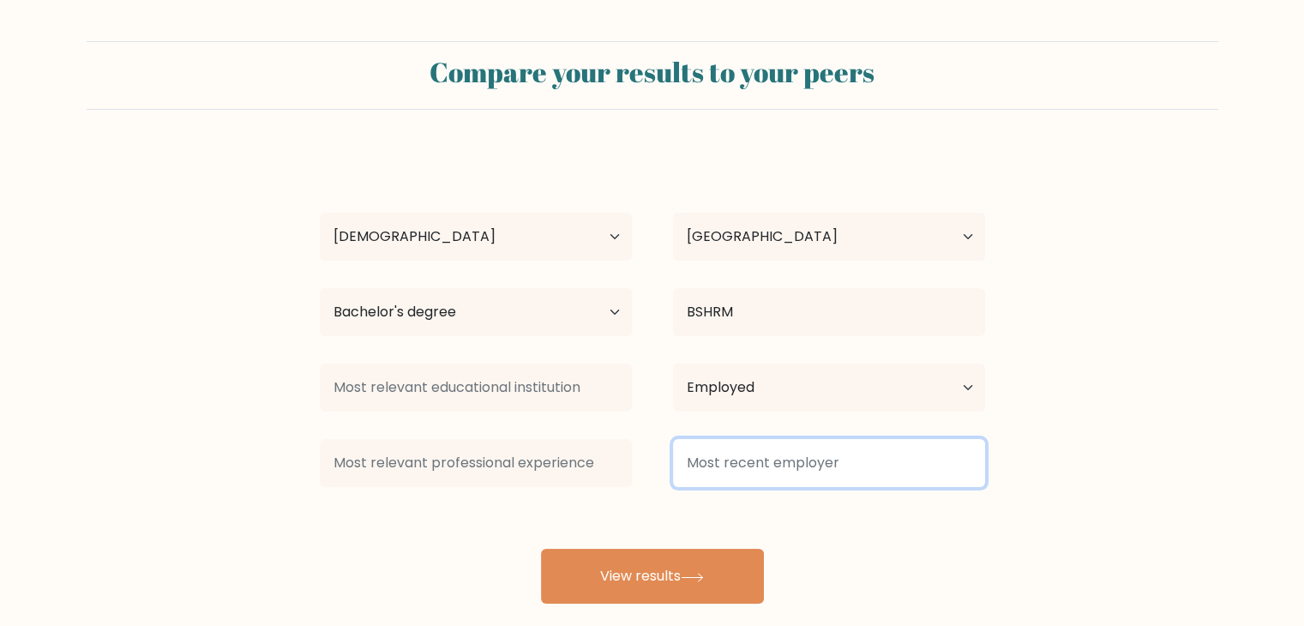
click at [714, 464] on input at bounding box center [829, 463] width 312 height 48
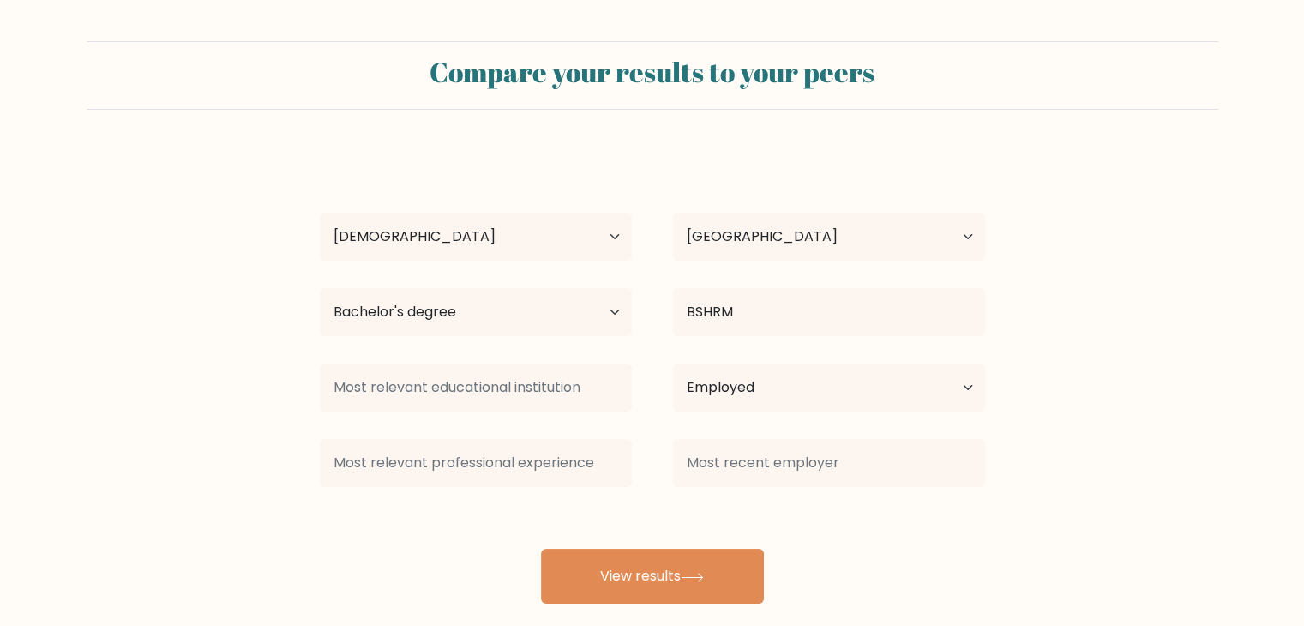
click at [720, 546] on div "aj nier Age Under 18 years old 18-24 years old 25-34 years old 35-44 years old …" at bounding box center [652, 377] width 686 height 453
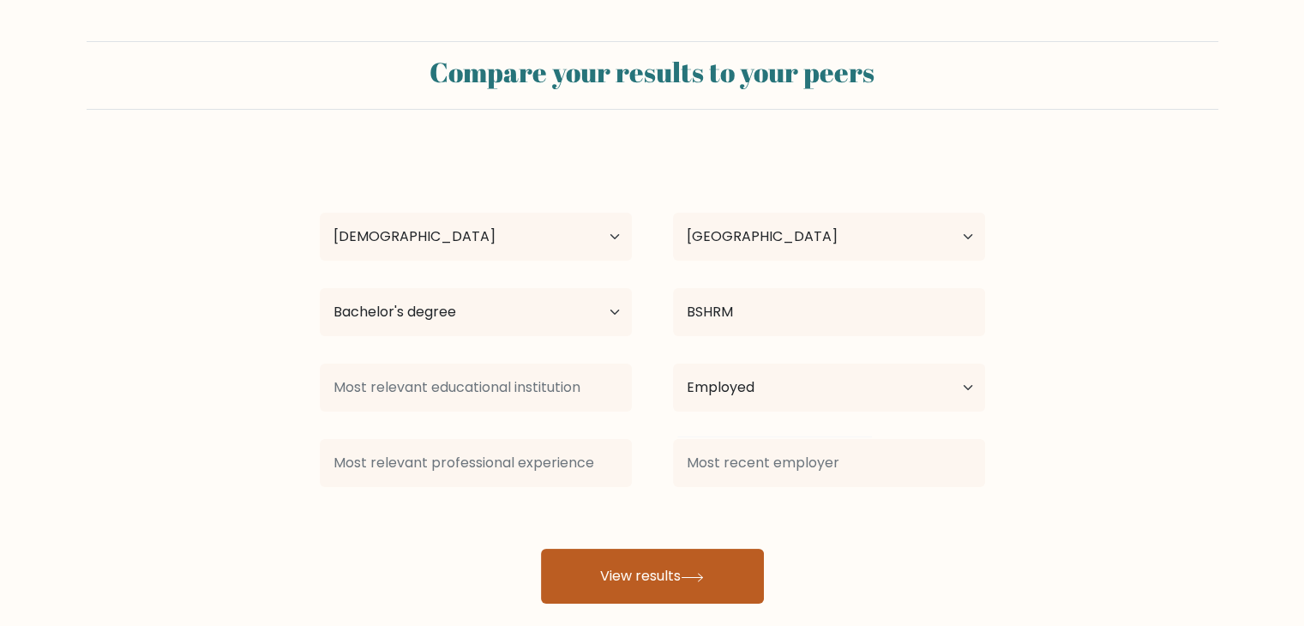
click at [719, 561] on button "View results" at bounding box center [652, 576] width 223 height 55
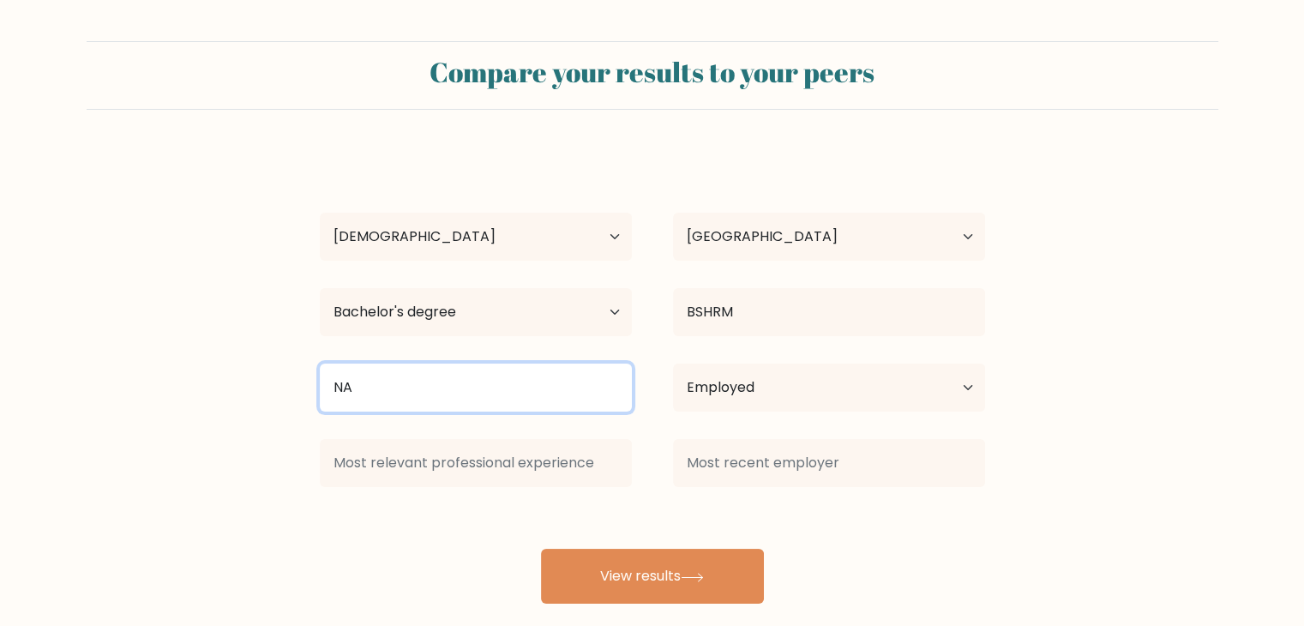
type input "NA"
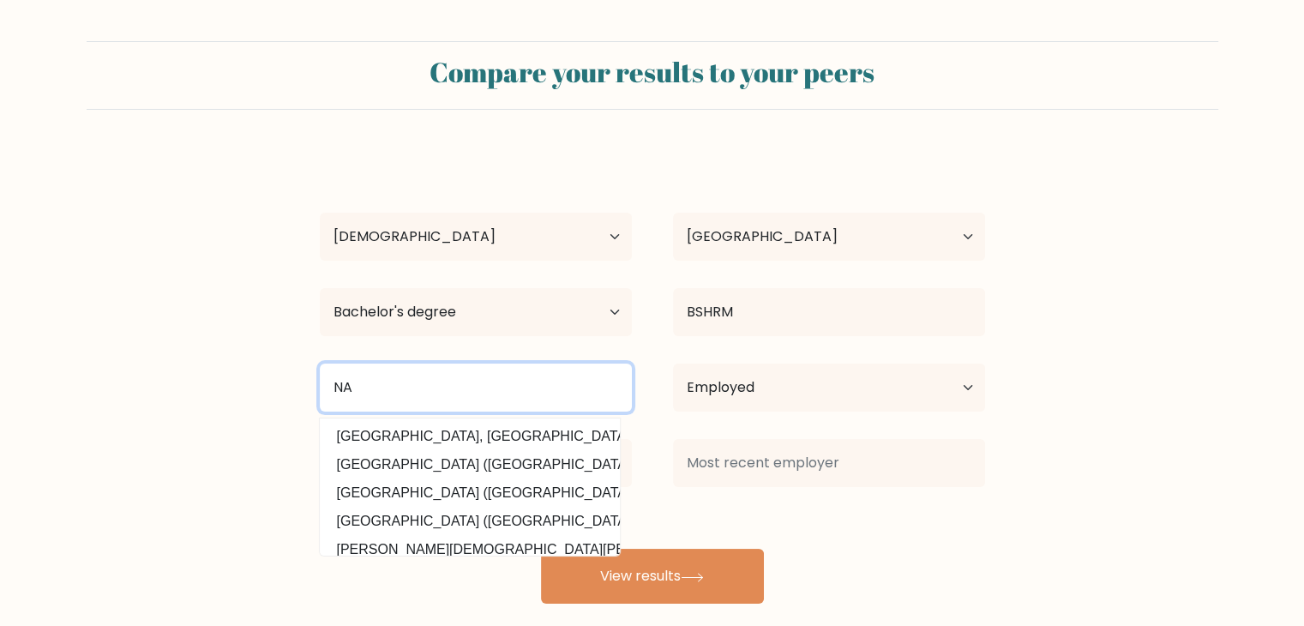
click at [551, 398] on input "NA" at bounding box center [476, 387] width 312 height 48
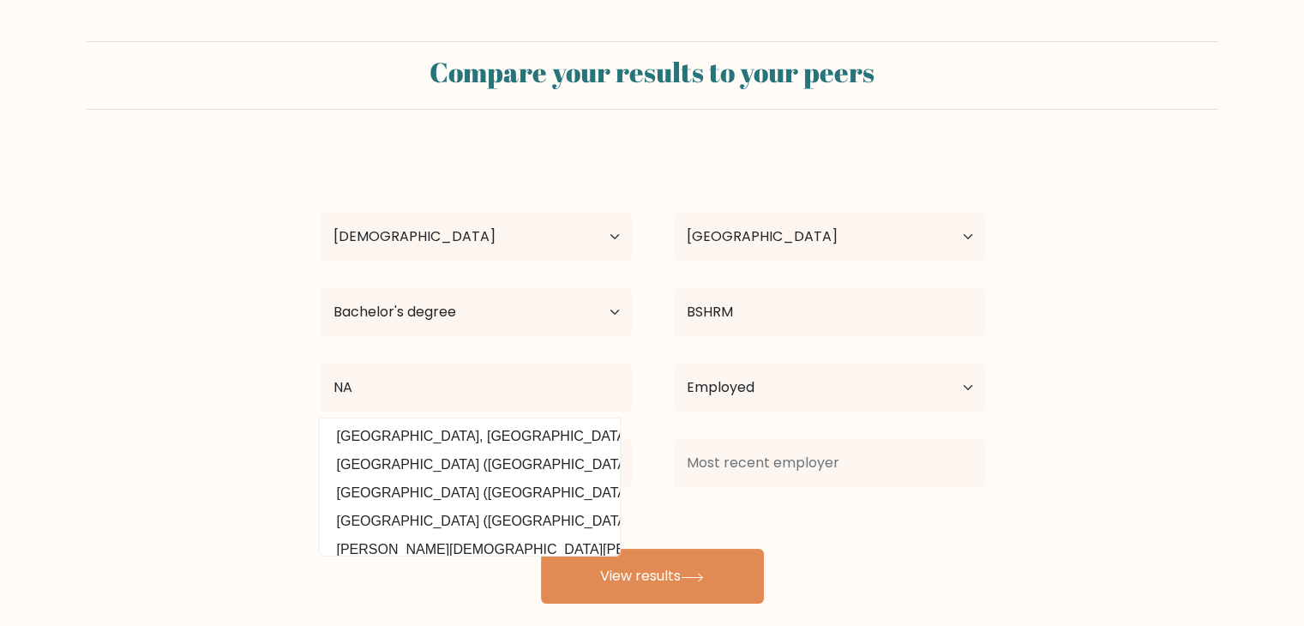
click at [668, 354] on div "aj nier Age Under 18 years old 18-24 years old 25-34 years old 35-44 years old …" at bounding box center [652, 377] width 686 height 453
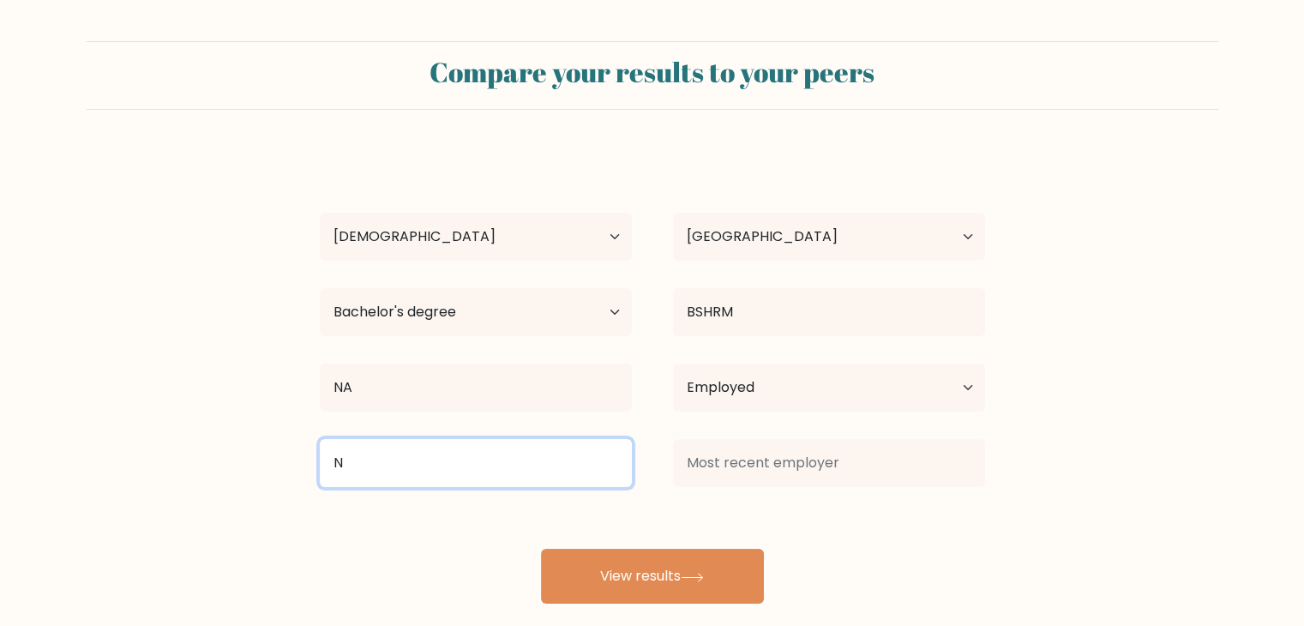
click at [542, 480] on input "N" at bounding box center [476, 463] width 312 height 48
type input "NA"
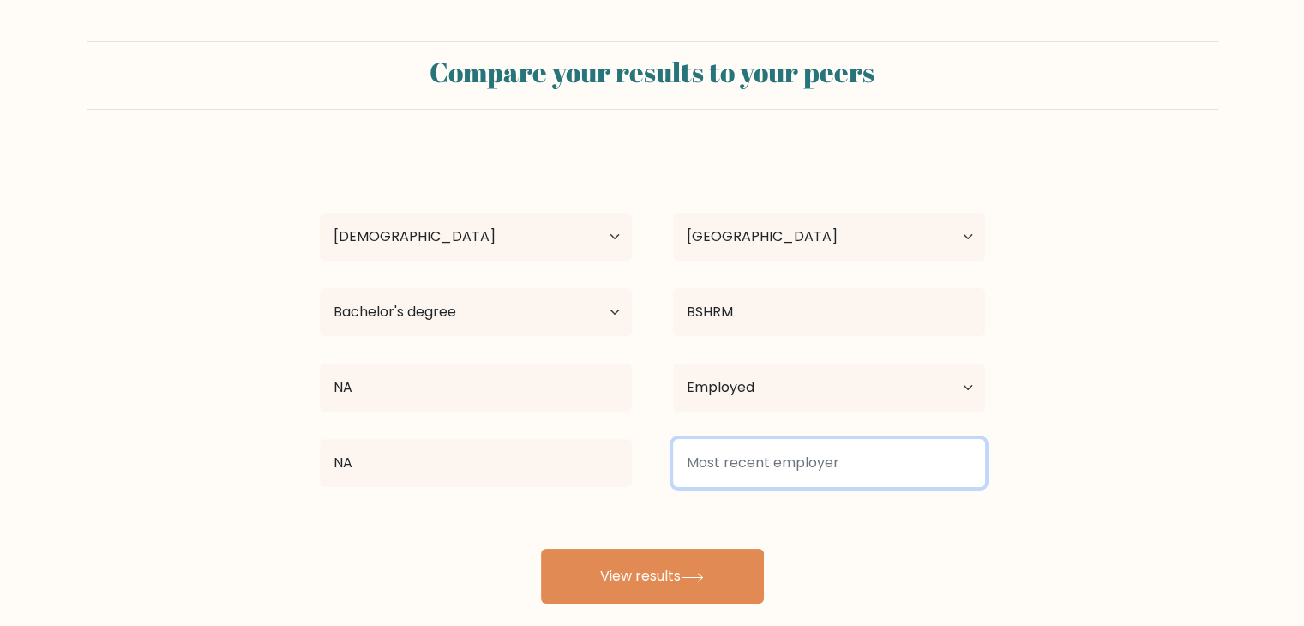
click at [765, 448] on input at bounding box center [829, 463] width 312 height 48
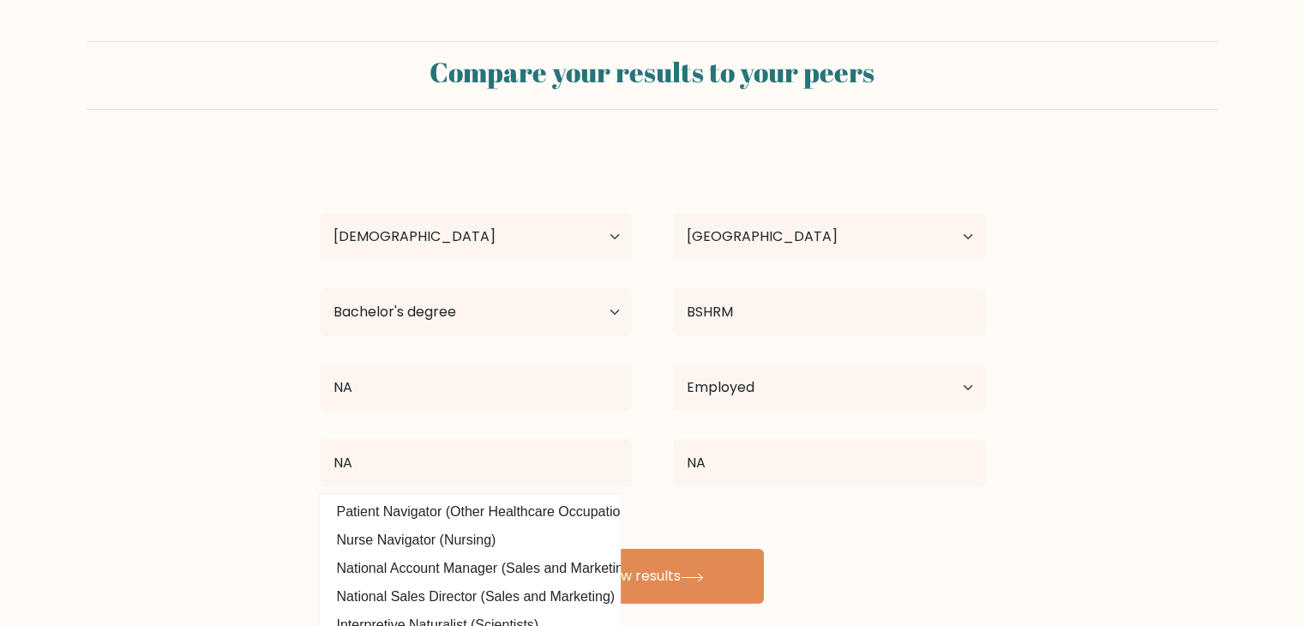
click at [832, 548] on div "aj nier Age Under 18 years old 18-24 years old 25-34 years old 35-44 years old …" at bounding box center [652, 377] width 686 height 453
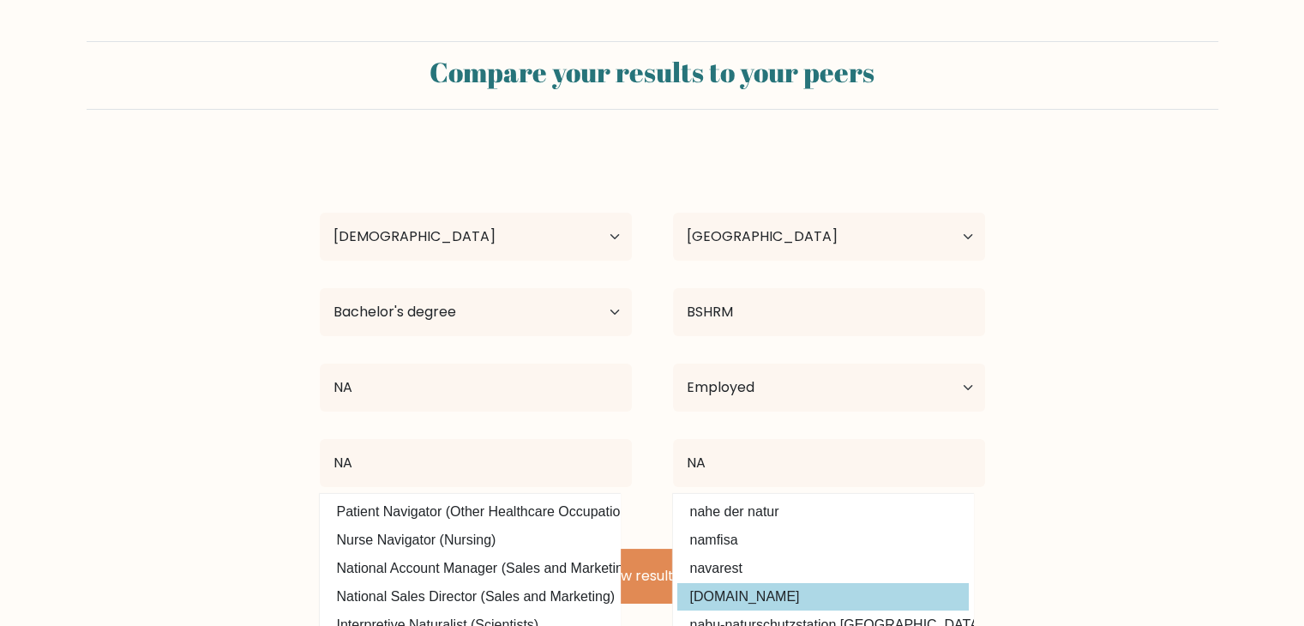
click at [744, 584] on option "namibianrugby.com" at bounding box center [822, 596] width 291 height 27
type input "namibianrugby.com"
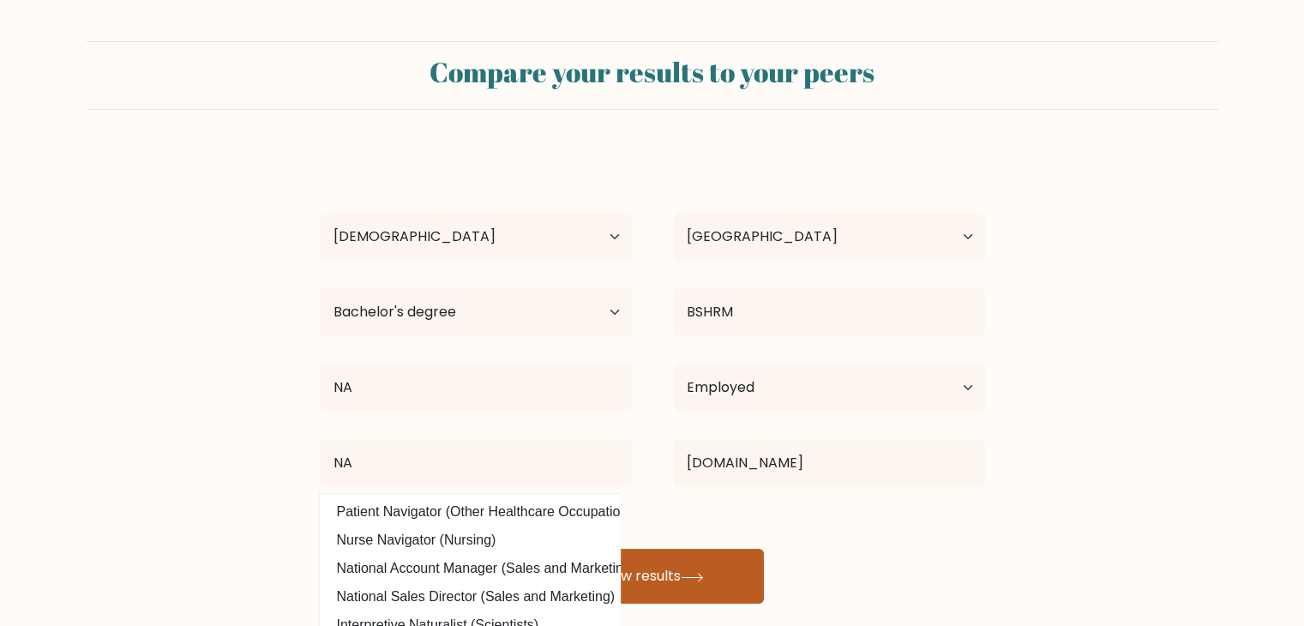
click at [720, 571] on button "View results" at bounding box center [652, 576] width 223 height 55
